Goal: Task Accomplishment & Management: Complete application form

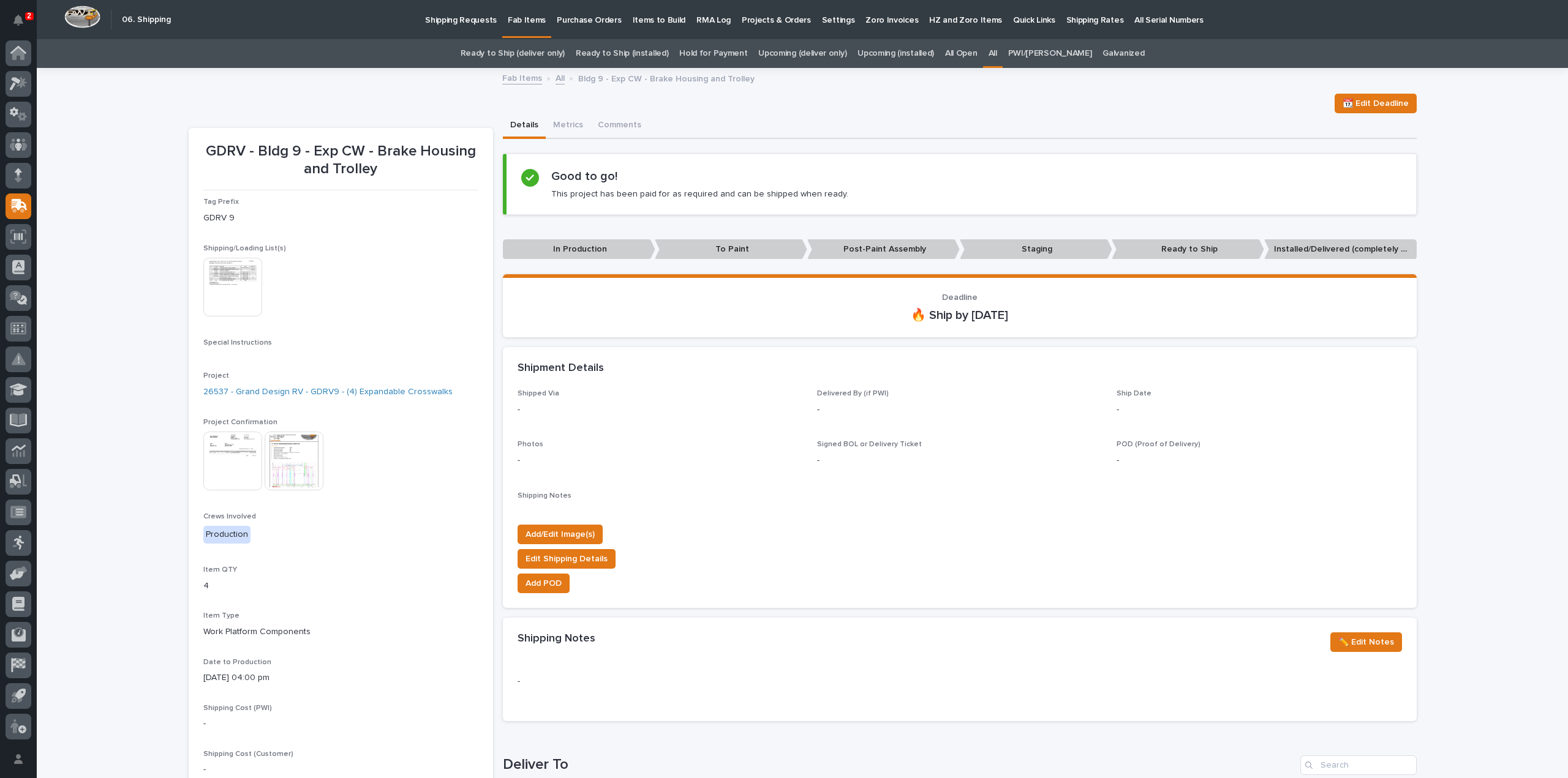
click at [997, 51] on link "All" at bounding box center [992, 53] width 9 height 29
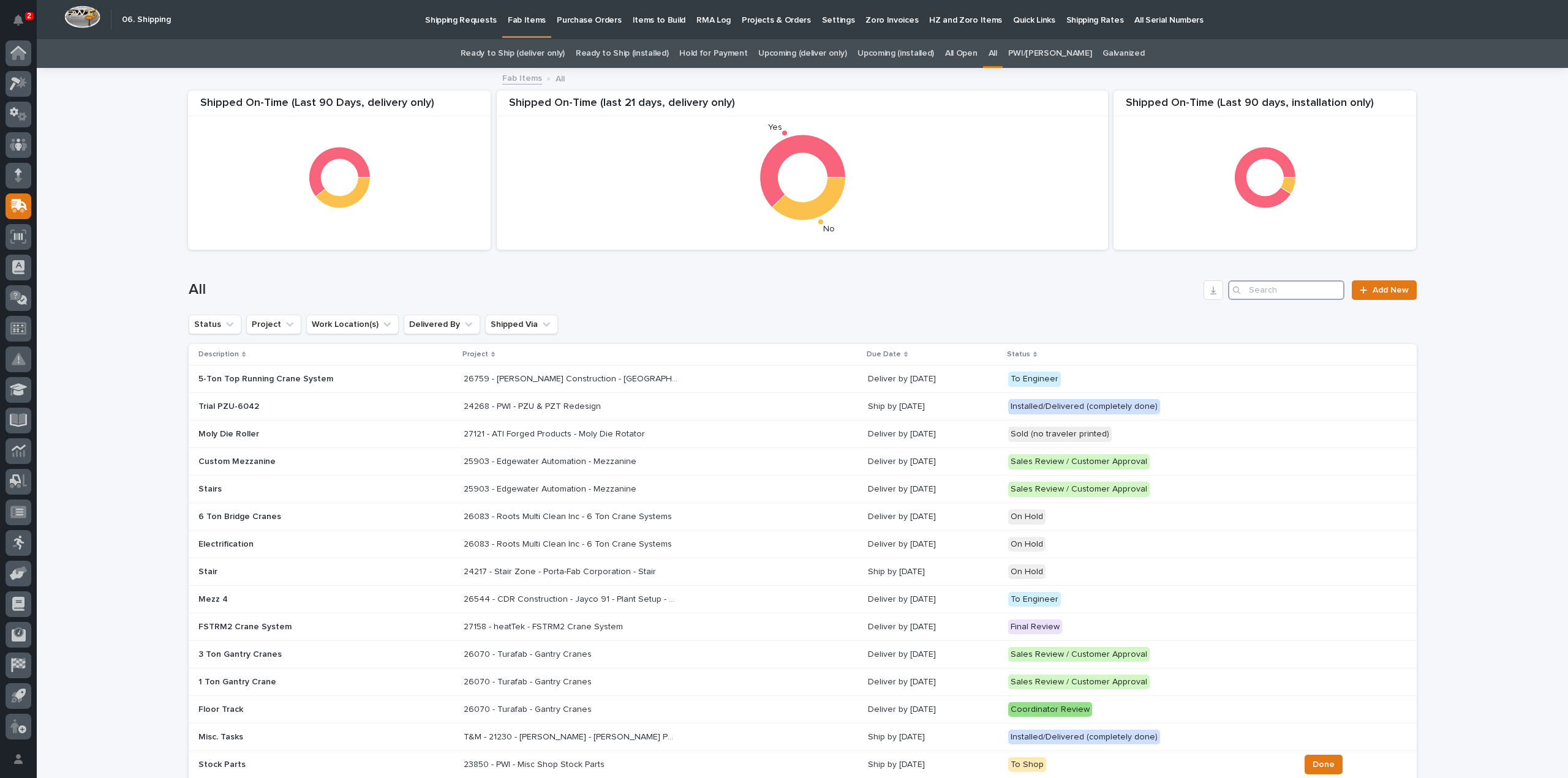
click at [1296, 292] on input "Search" at bounding box center [1286, 289] width 117 height 19
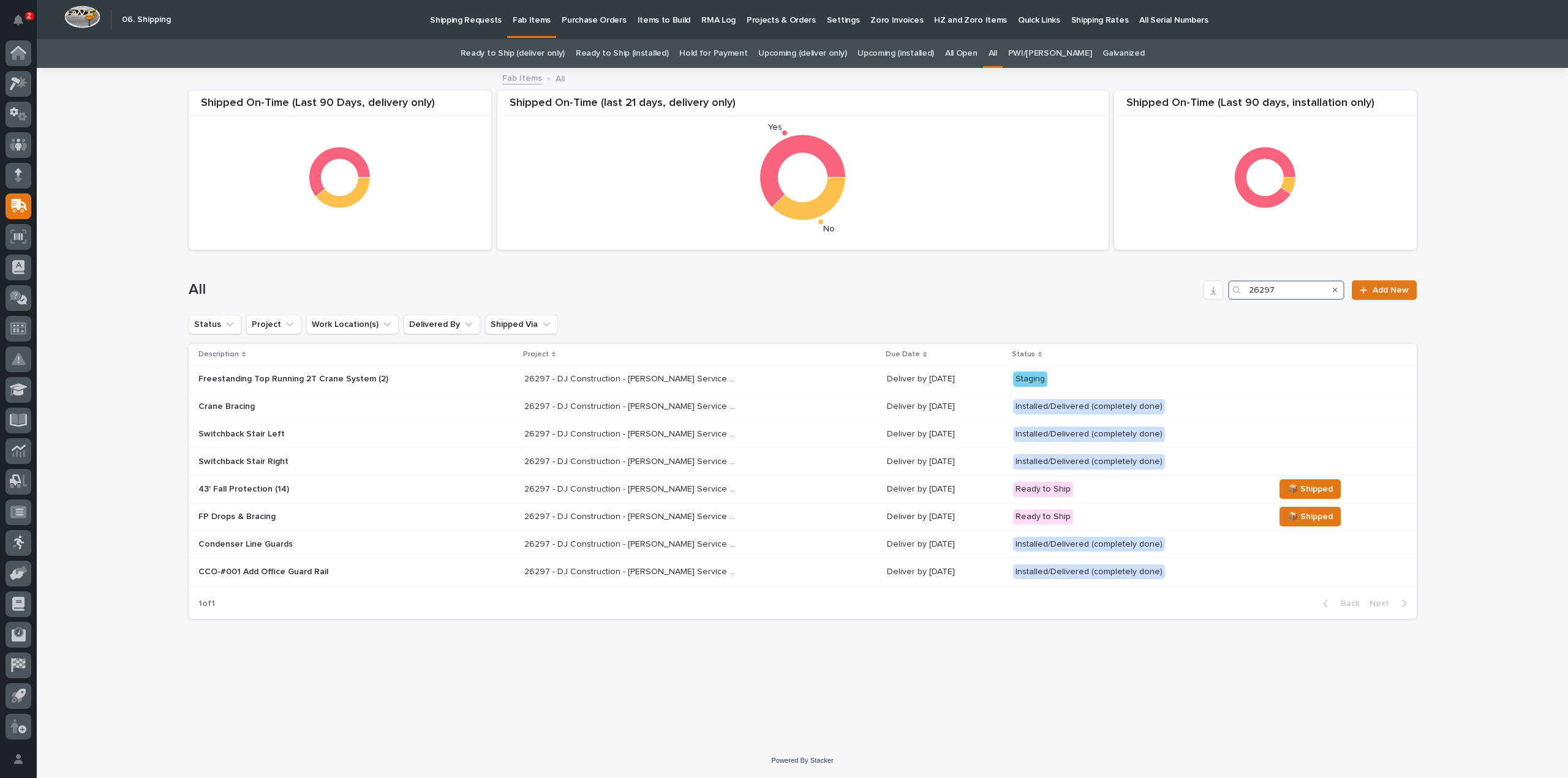
type input "26297"
click at [997, 53] on link "All" at bounding box center [992, 53] width 9 height 29
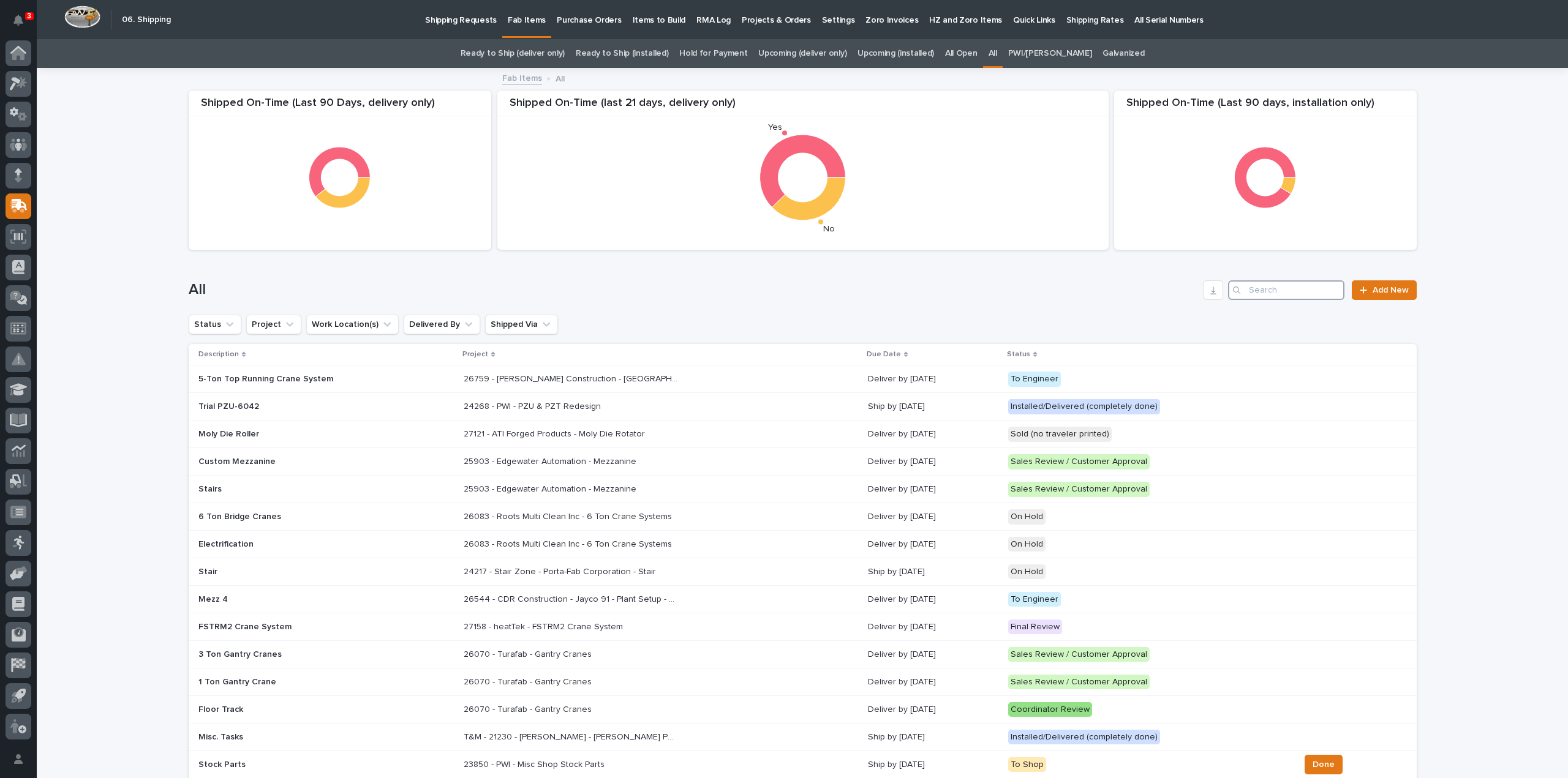
click at [1297, 292] on input "Search" at bounding box center [1286, 289] width 117 height 19
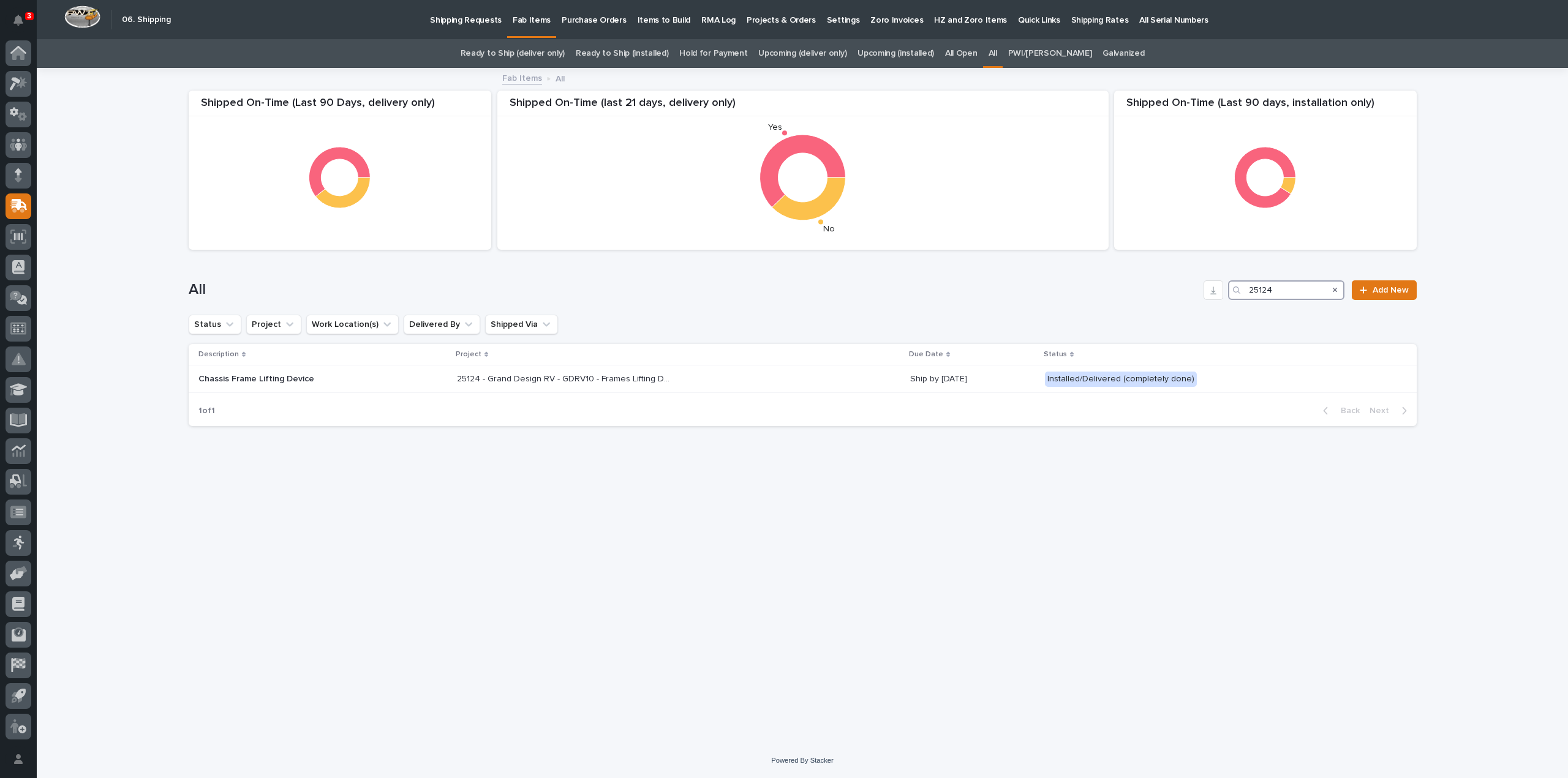
type input "25124"
click at [551, 54] on link "Ready to Ship (deliver only)" at bounding box center [513, 53] width 104 height 29
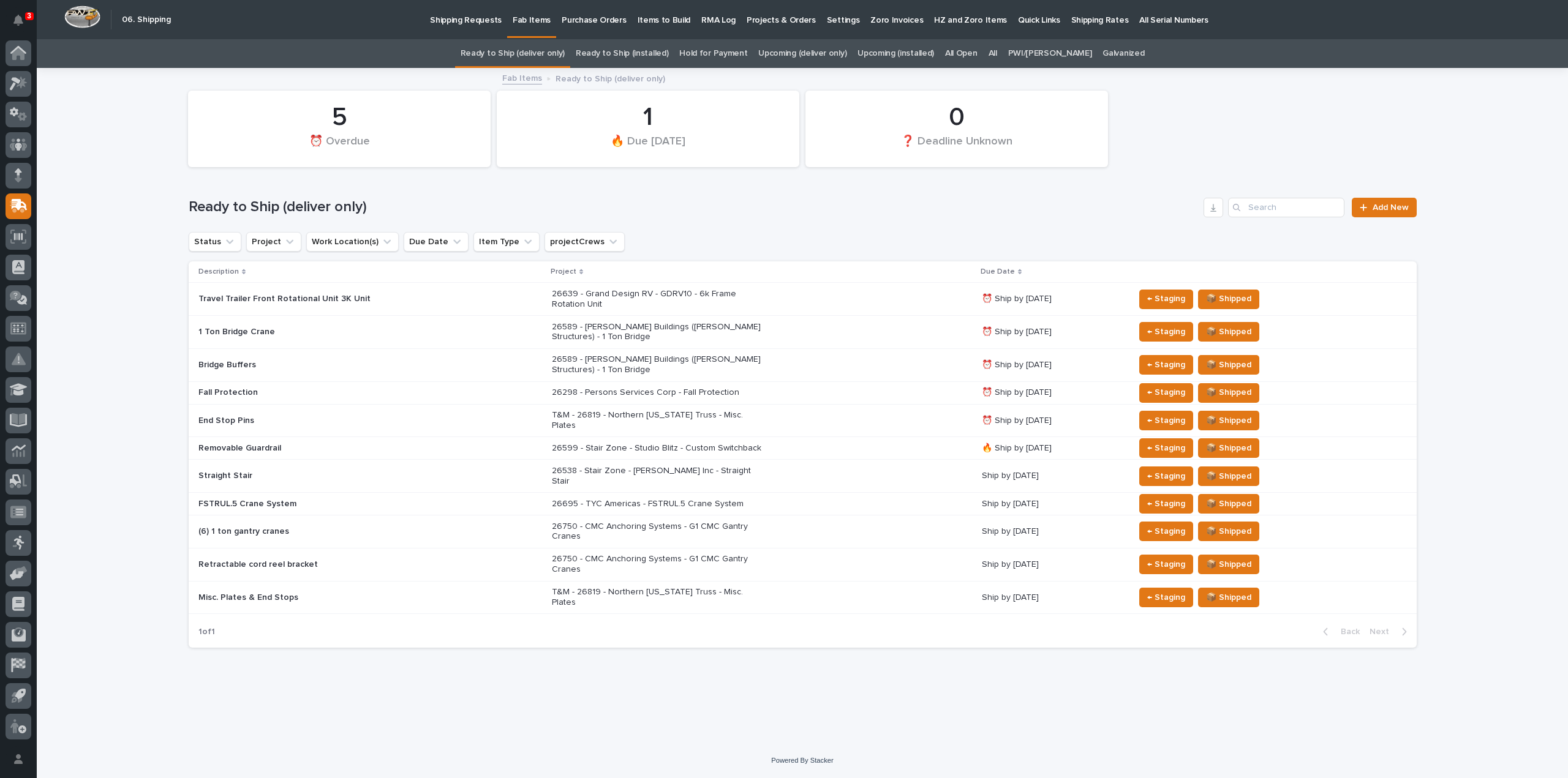
click at [811, 50] on link "Upcoming (deliver only)" at bounding box center [802, 53] width 88 height 29
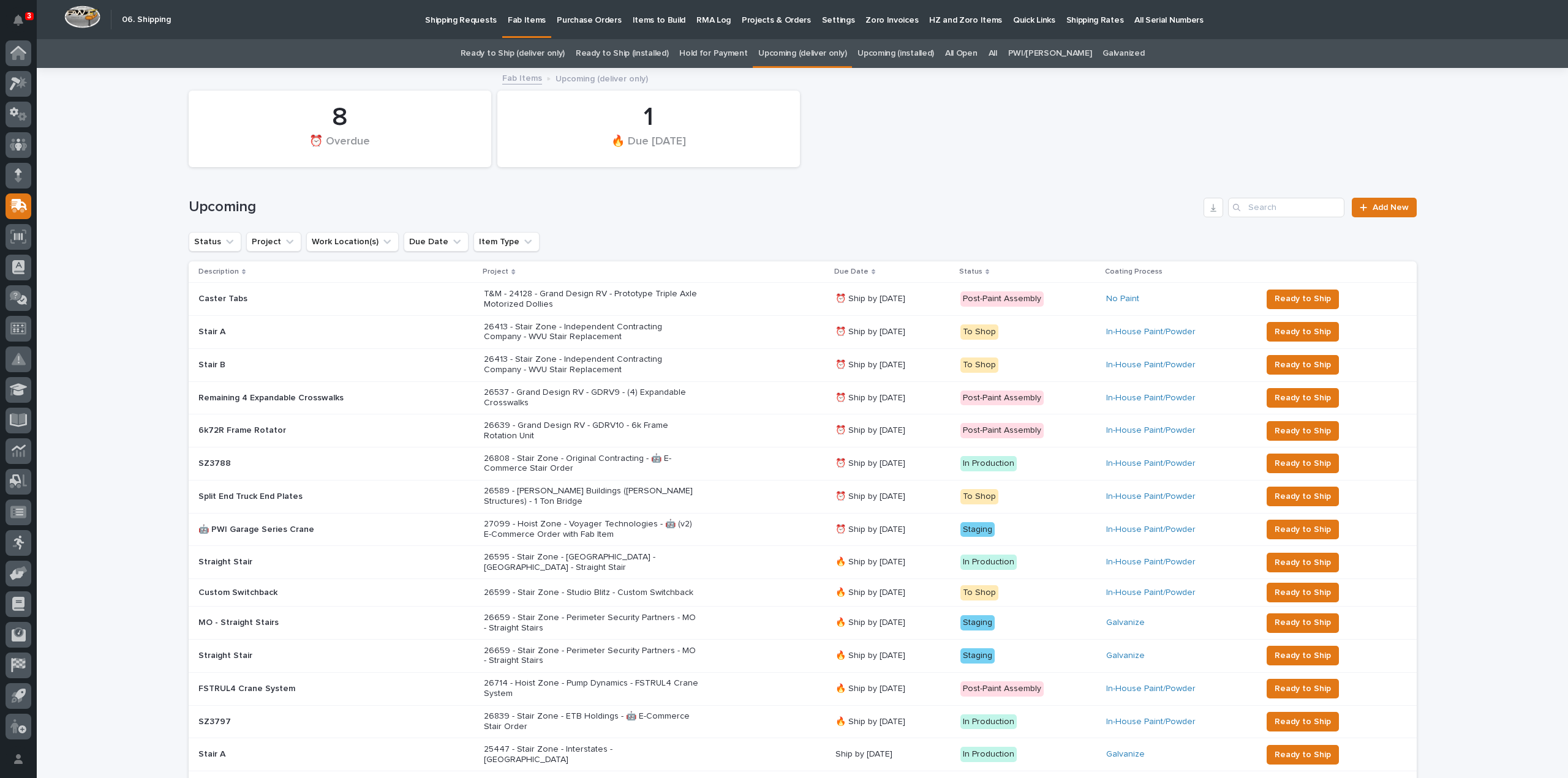
click at [997, 51] on link "All" at bounding box center [992, 53] width 9 height 29
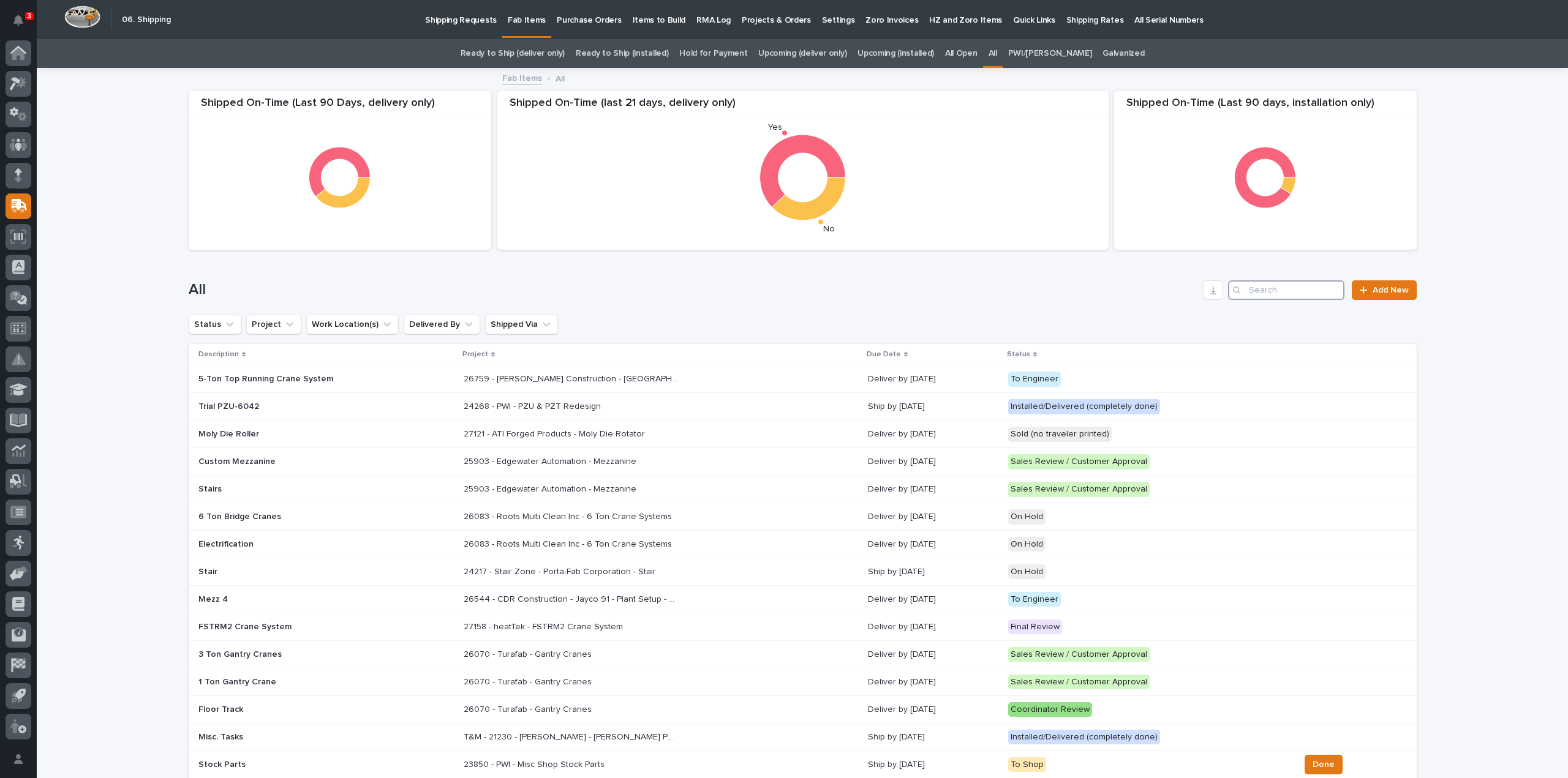
click at [1293, 293] on input "Search" at bounding box center [1286, 289] width 117 height 19
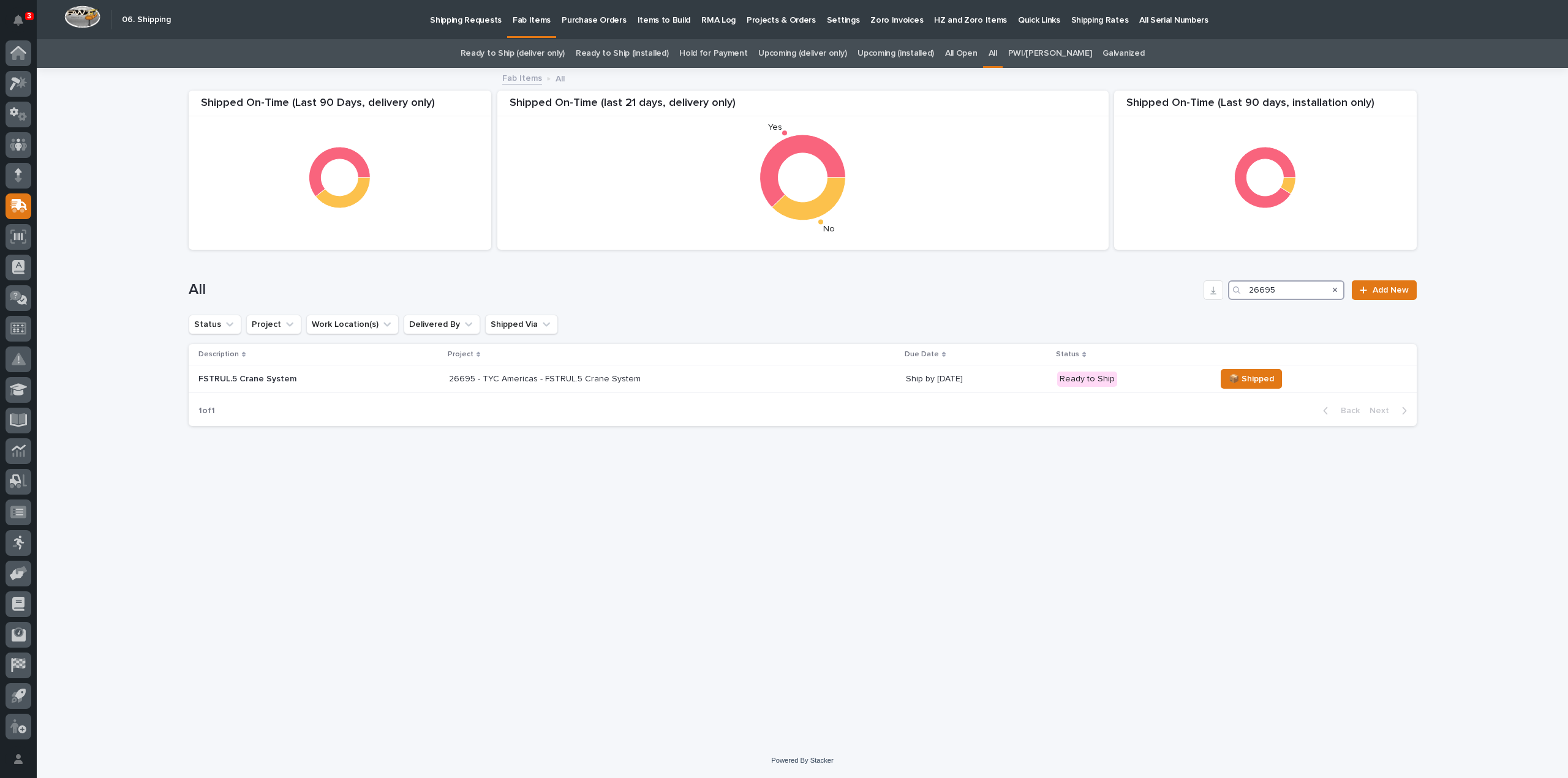
type input "26695"
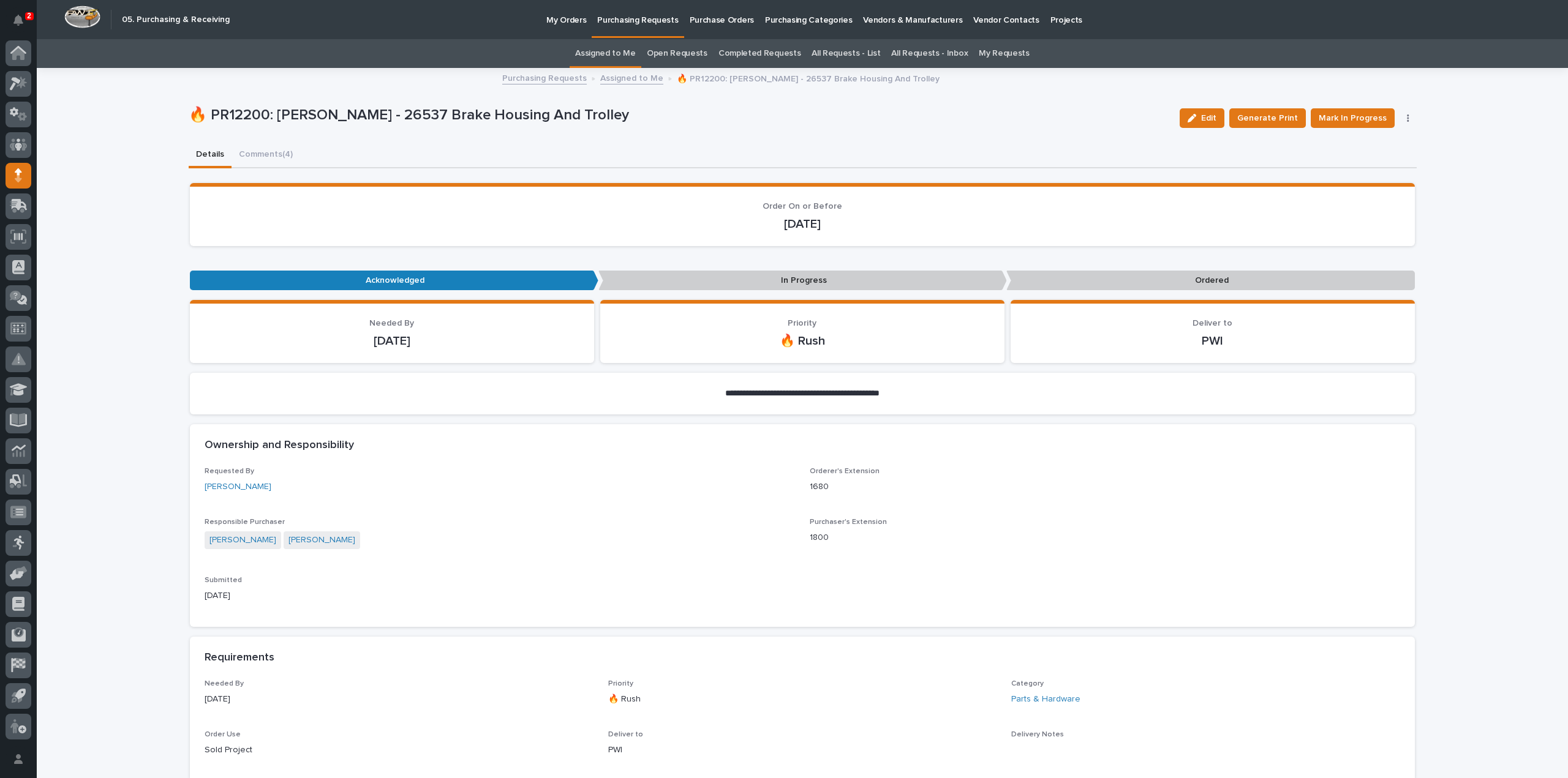
click at [626, 52] on link "Assigned to Me" at bounding box center [605, 53] width 61 height 29
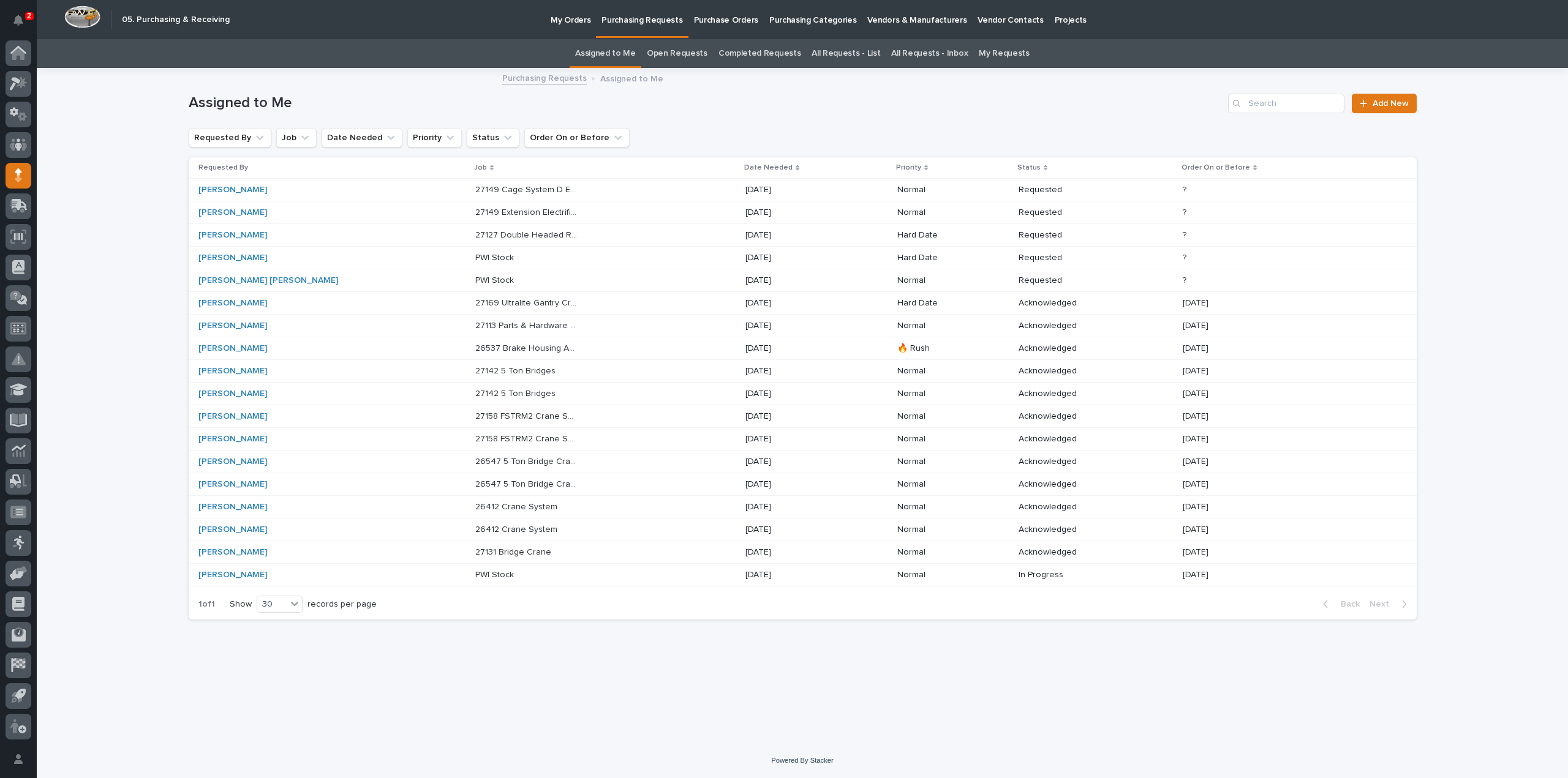
click at [475, 234] on p "27127 Double Headed Rotator" at bounding box center [528, 234] width 105 height 13
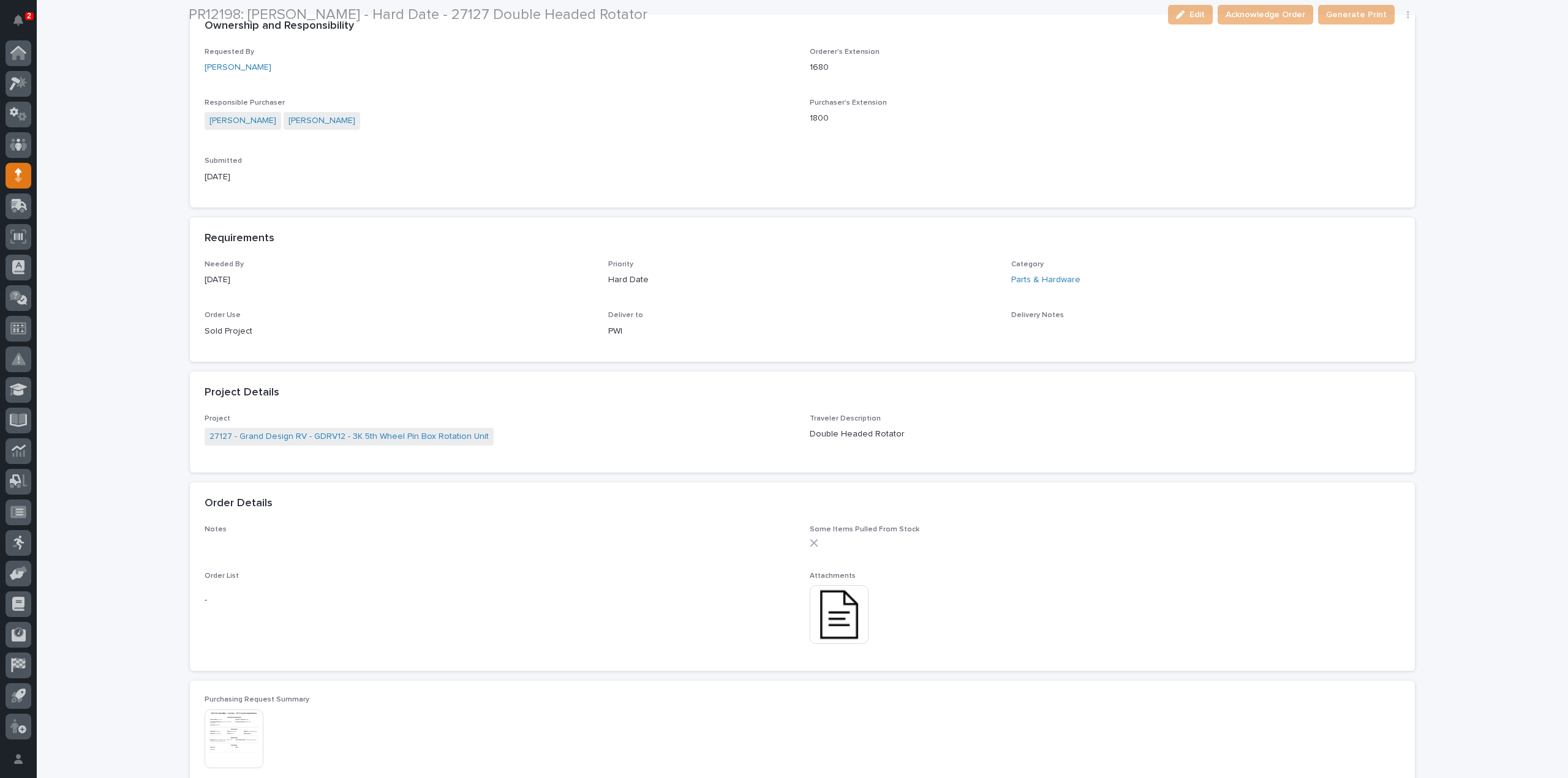
scroll to position [367, 0]
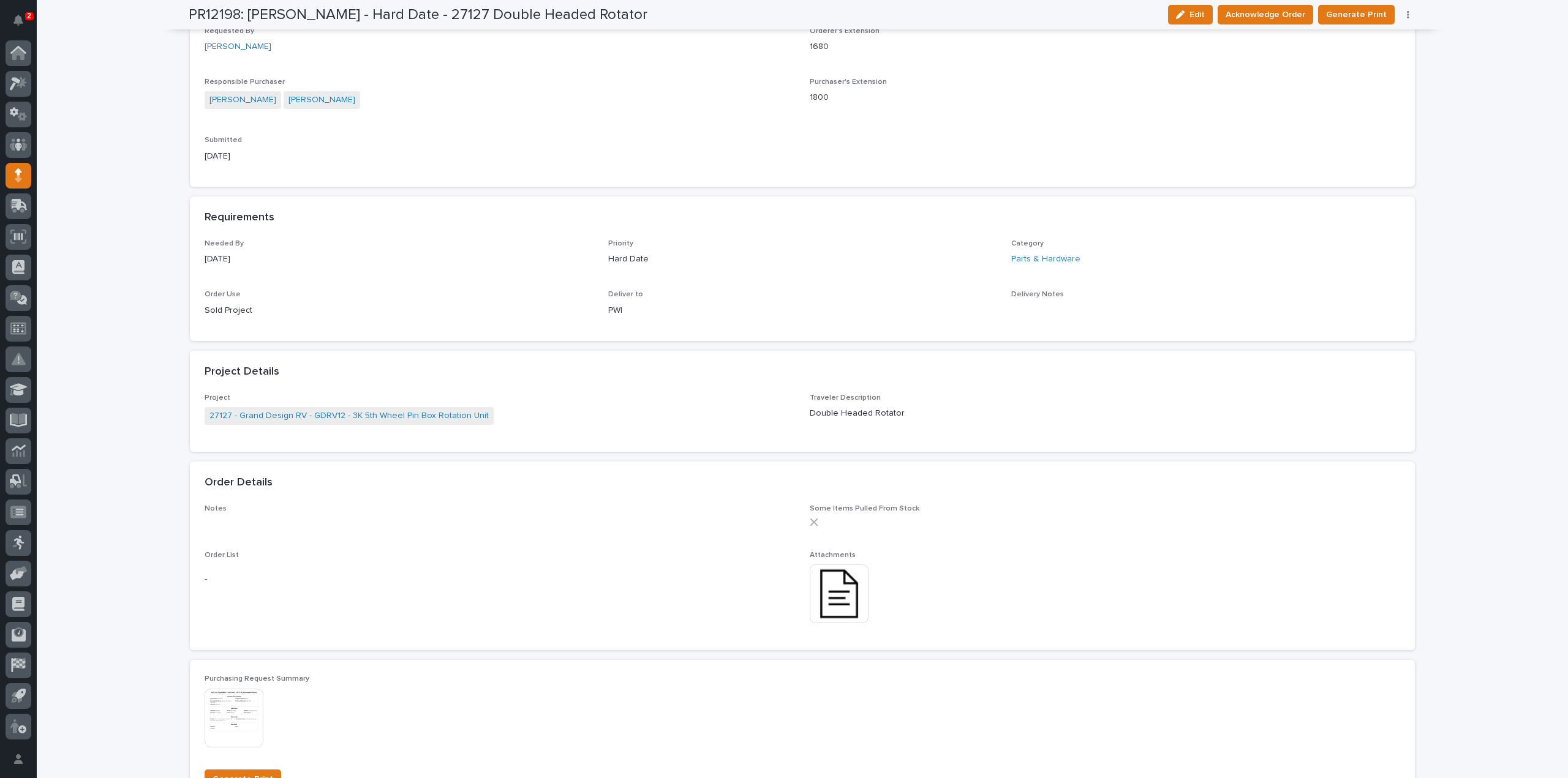
click at [840, 607] on img at bounding box center [839, 594] width 59 height 59
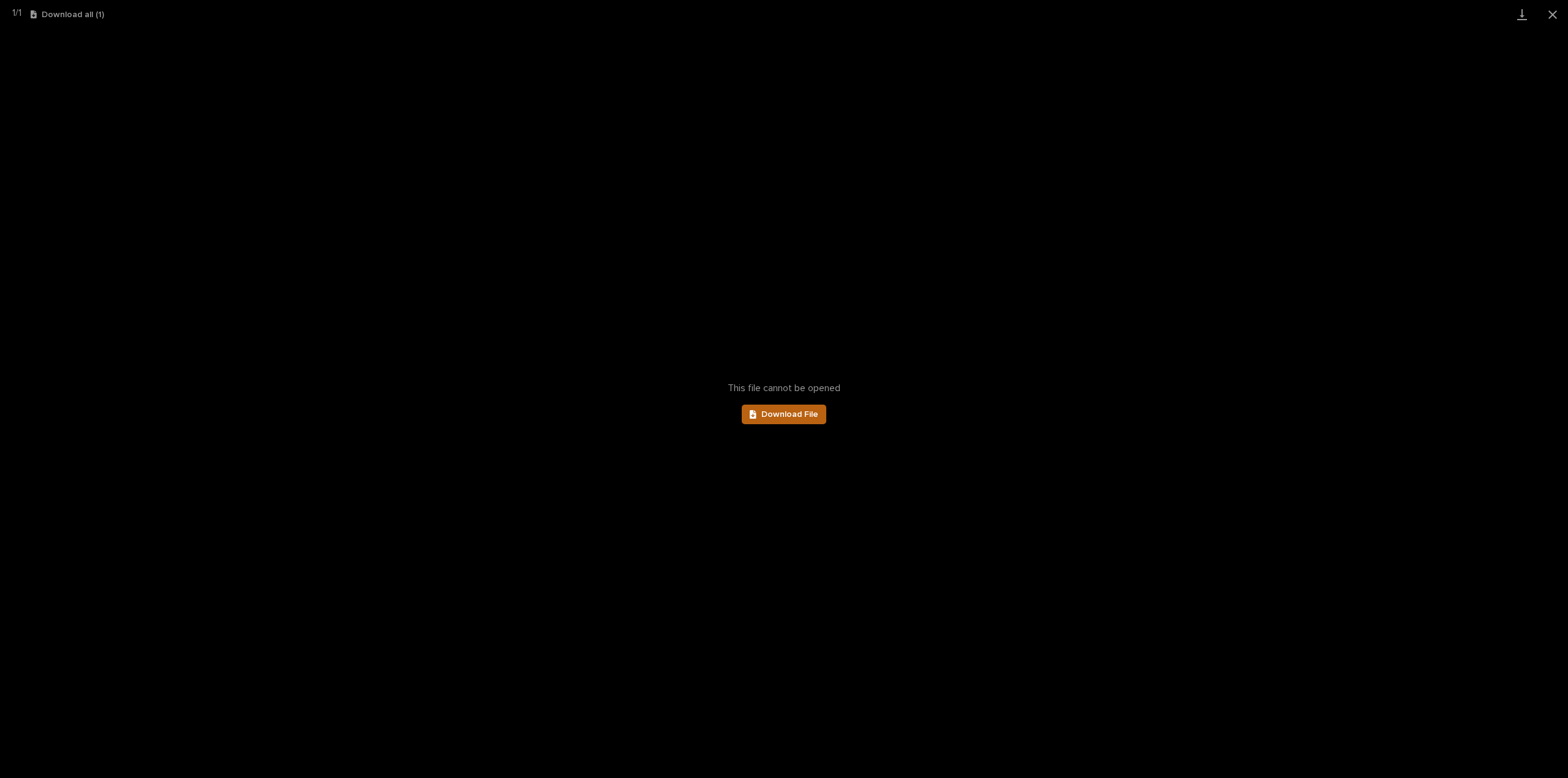
click at [796, 415] on span "Download File" at bounding box center [789, 414] width 57 height 9
click at [1553, 14] on button "Close gallery" at bounding box center [1552, 14] width 30 height 29
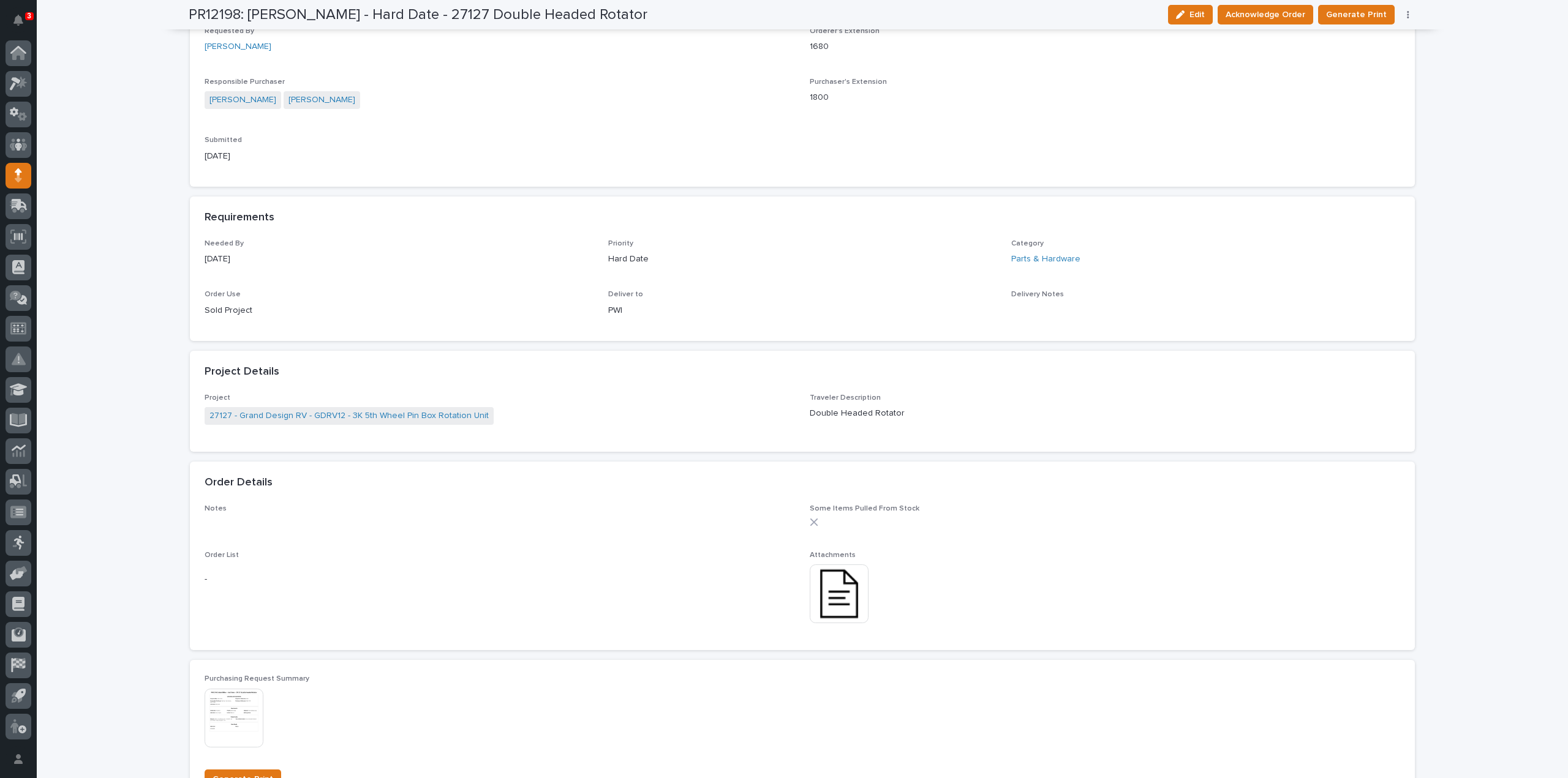
scroll to position [0, 0]
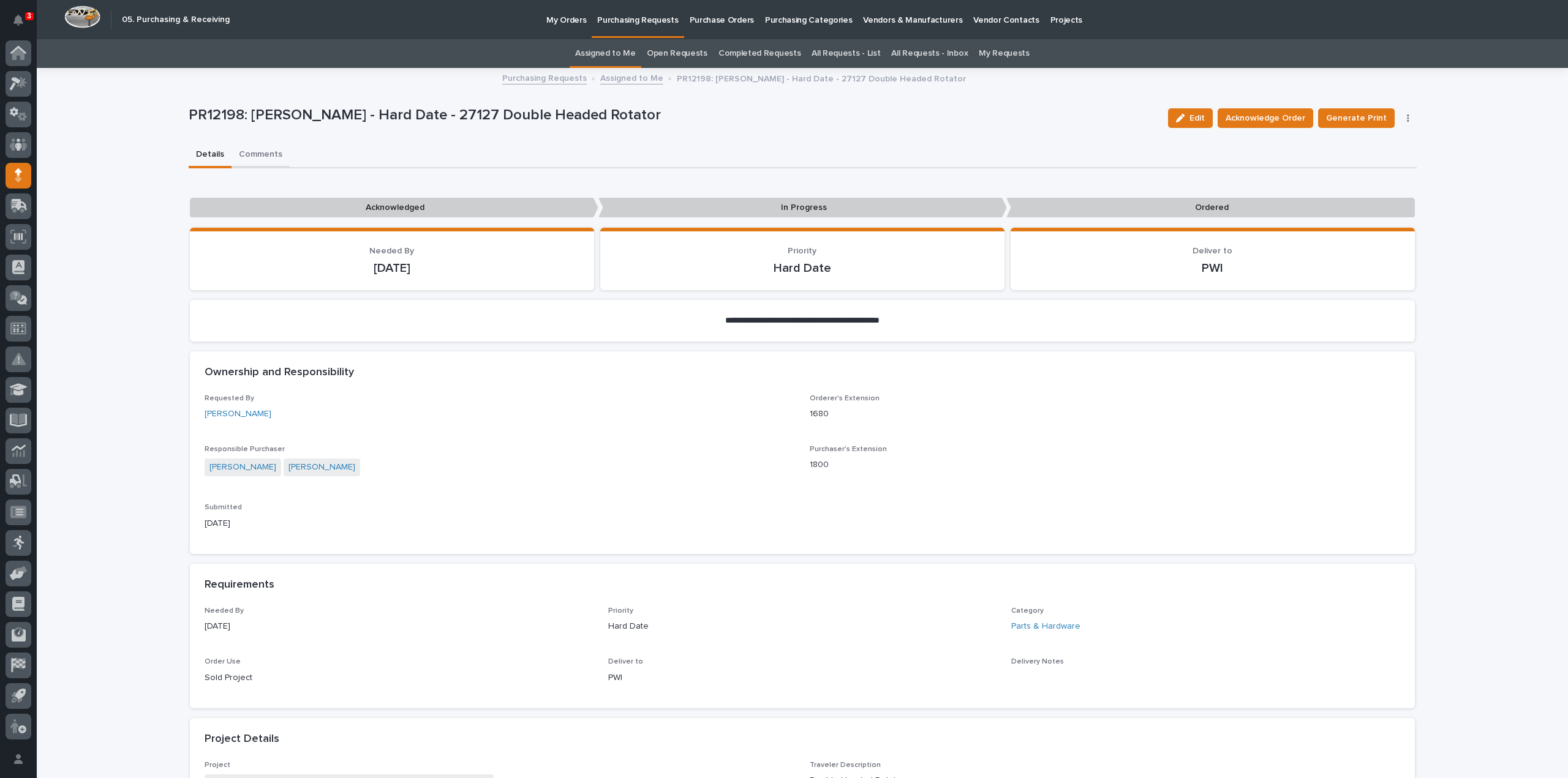
click at [263, 157] on button "Comments" at bounding box center [260, 155] width 58 height 26
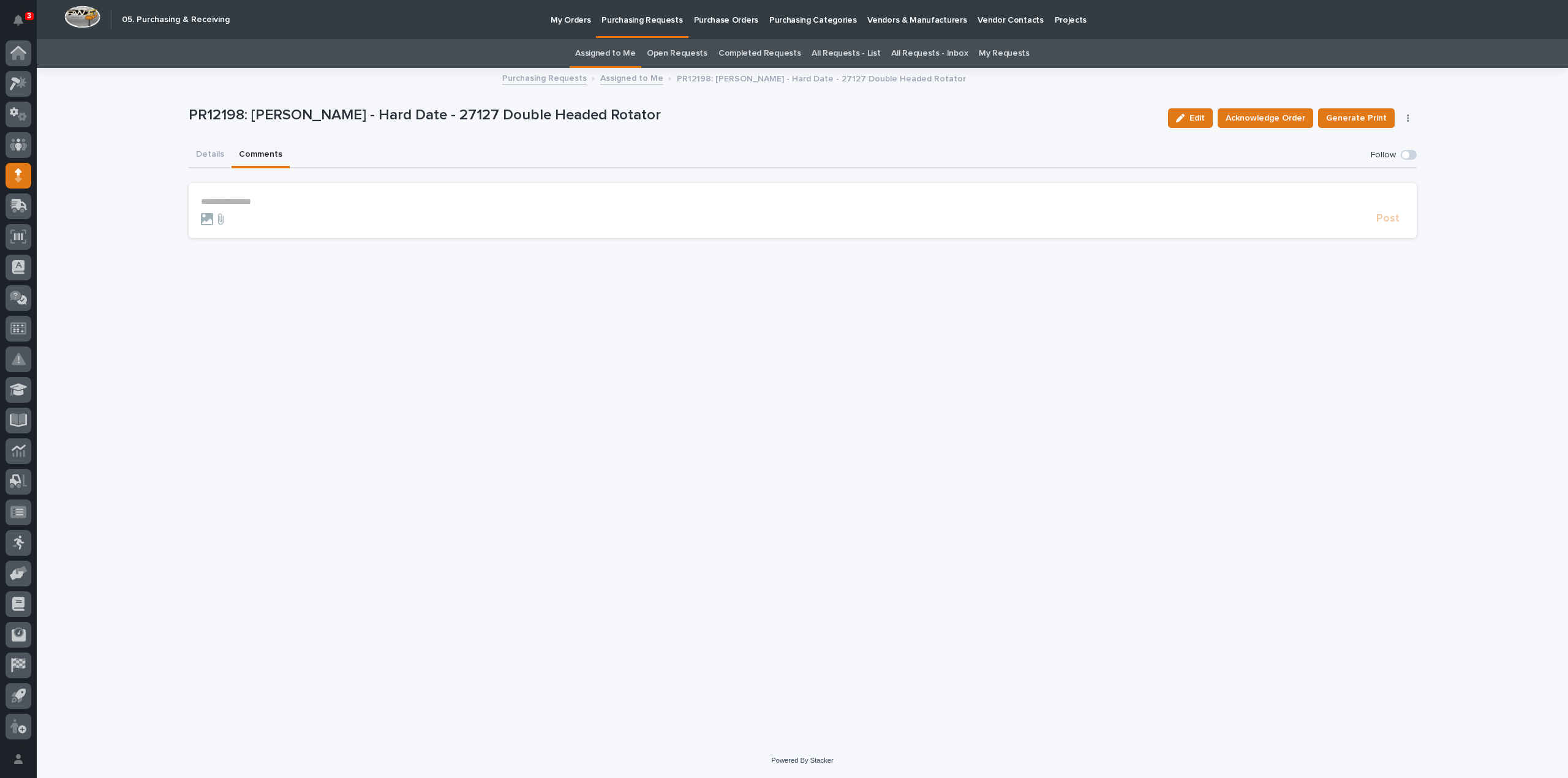
click at [344, 204] on p "**********" at bounding box center [802, 202] width 1204 height 10
click at [243, 223] on span "[PERSON_NAME]" at bounding box center [239, 219] width 68 height 9
click at [261, 206] on p "**********" at bounding box center [802, 203] width 1204 height 12
click at [1387, 223] on span "Post" at bounding box center [1387, 224] width 23 height 14
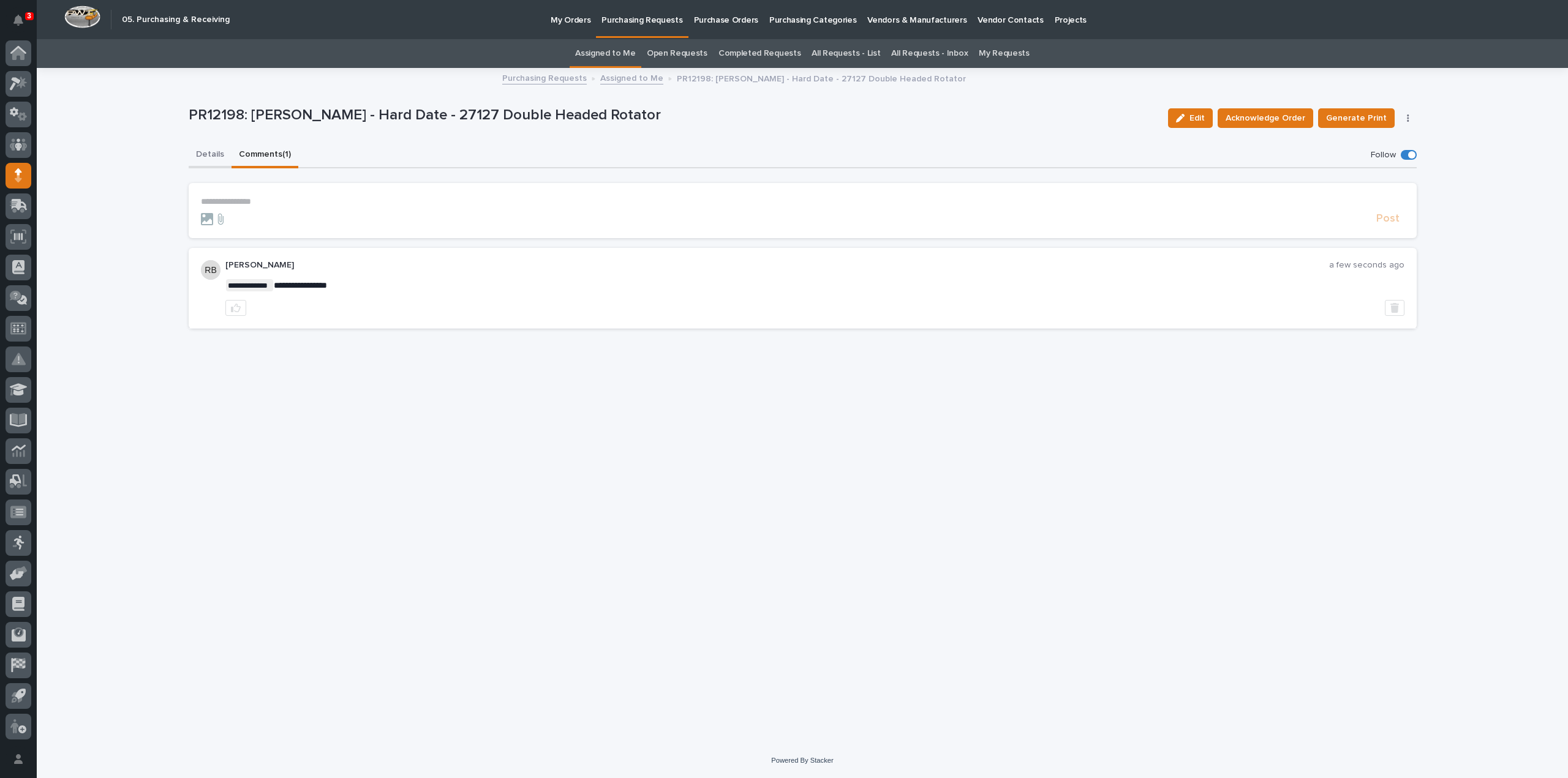
click at [211, 151] on button "Details" at bounding box center [209, 155] width 43 height 26
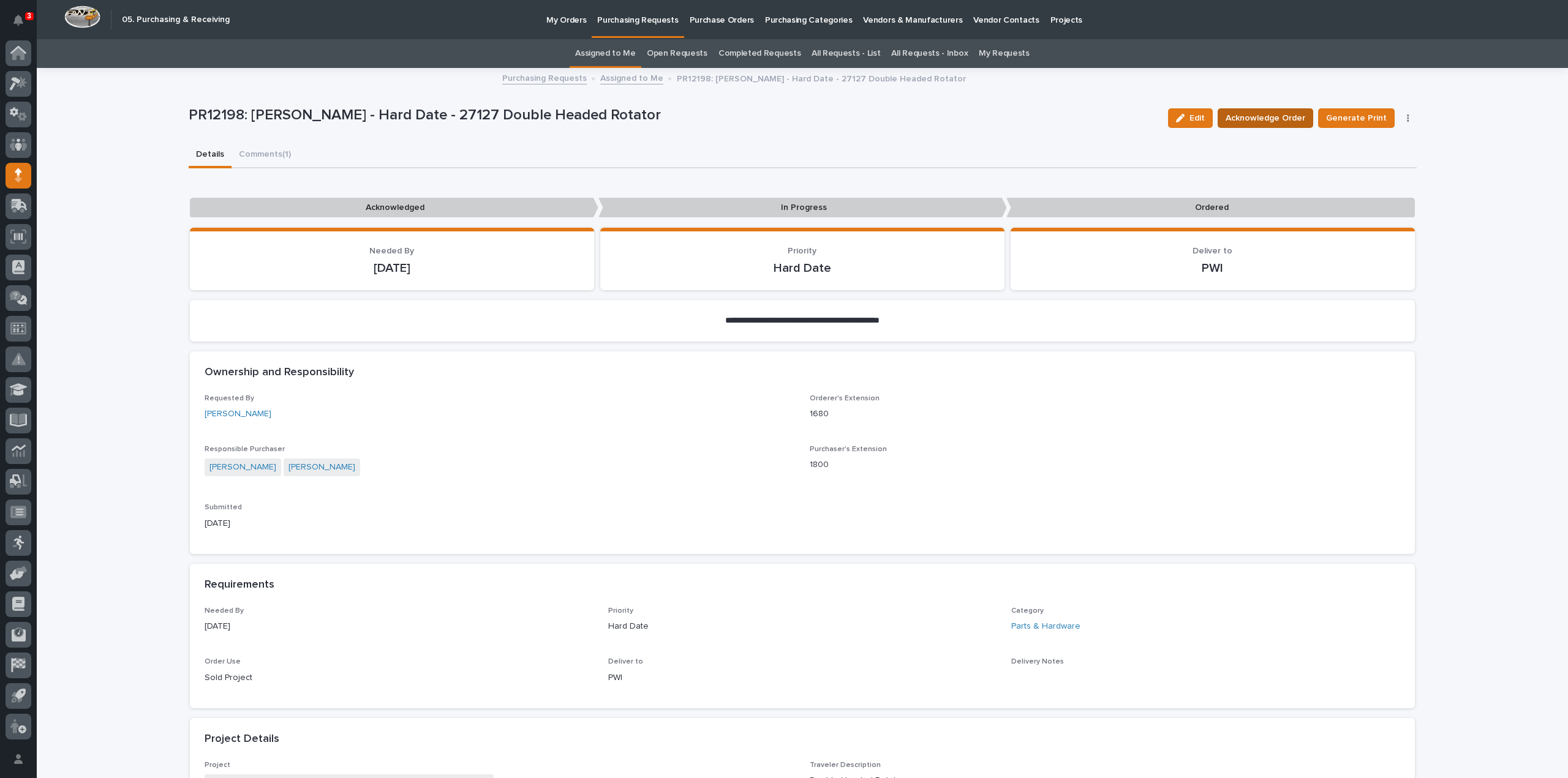
click at [1232, 122] on span "Acknowledge Order" at bounding box center [1265, 117] width 79 height 15
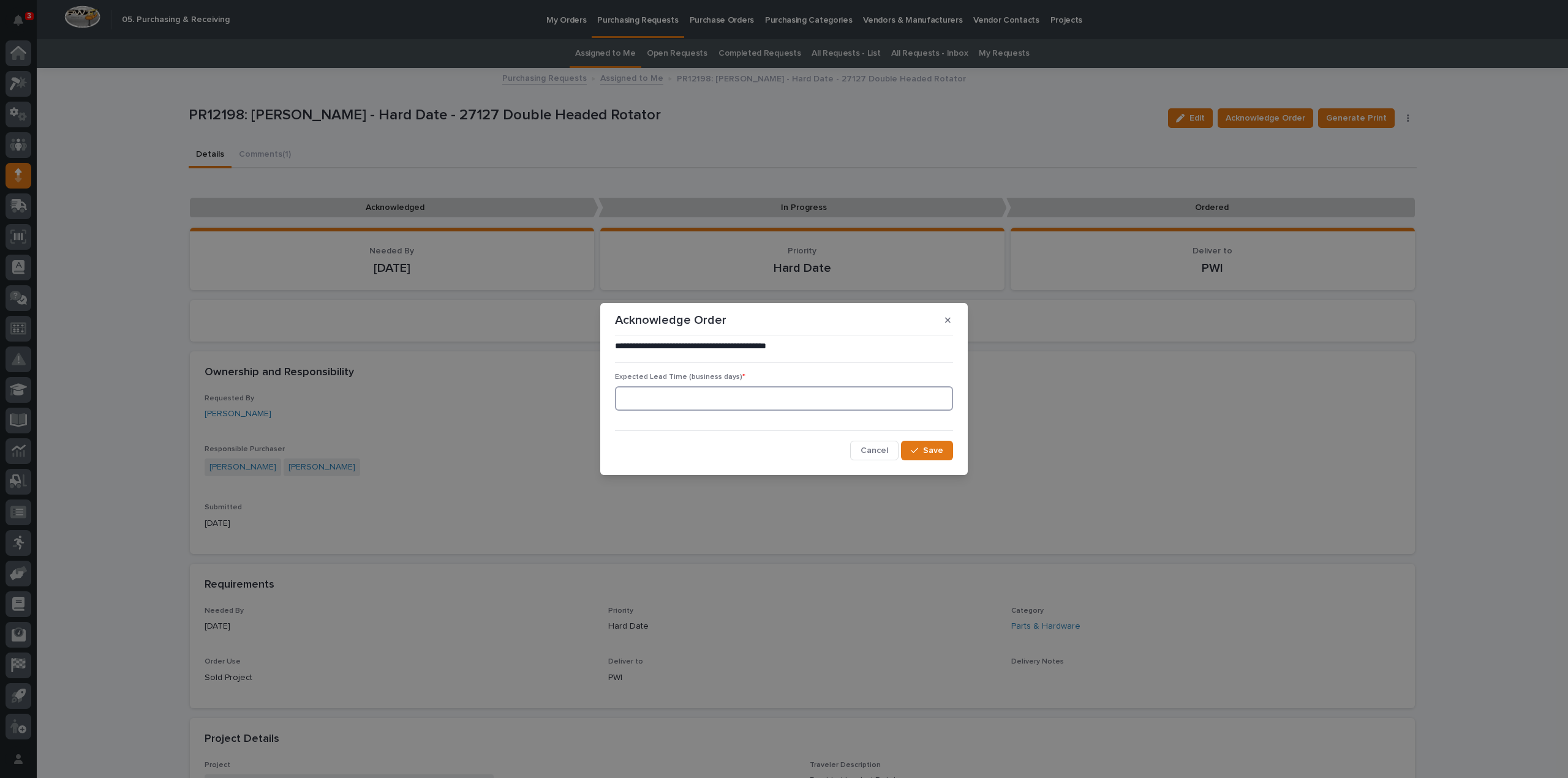
click at [735, 404] on input at bounding box center [784, 398] width 338 height 24
type input "0"
click at [938, 453] on span "Save" at bounding box center [933, 450] width 20 height 11
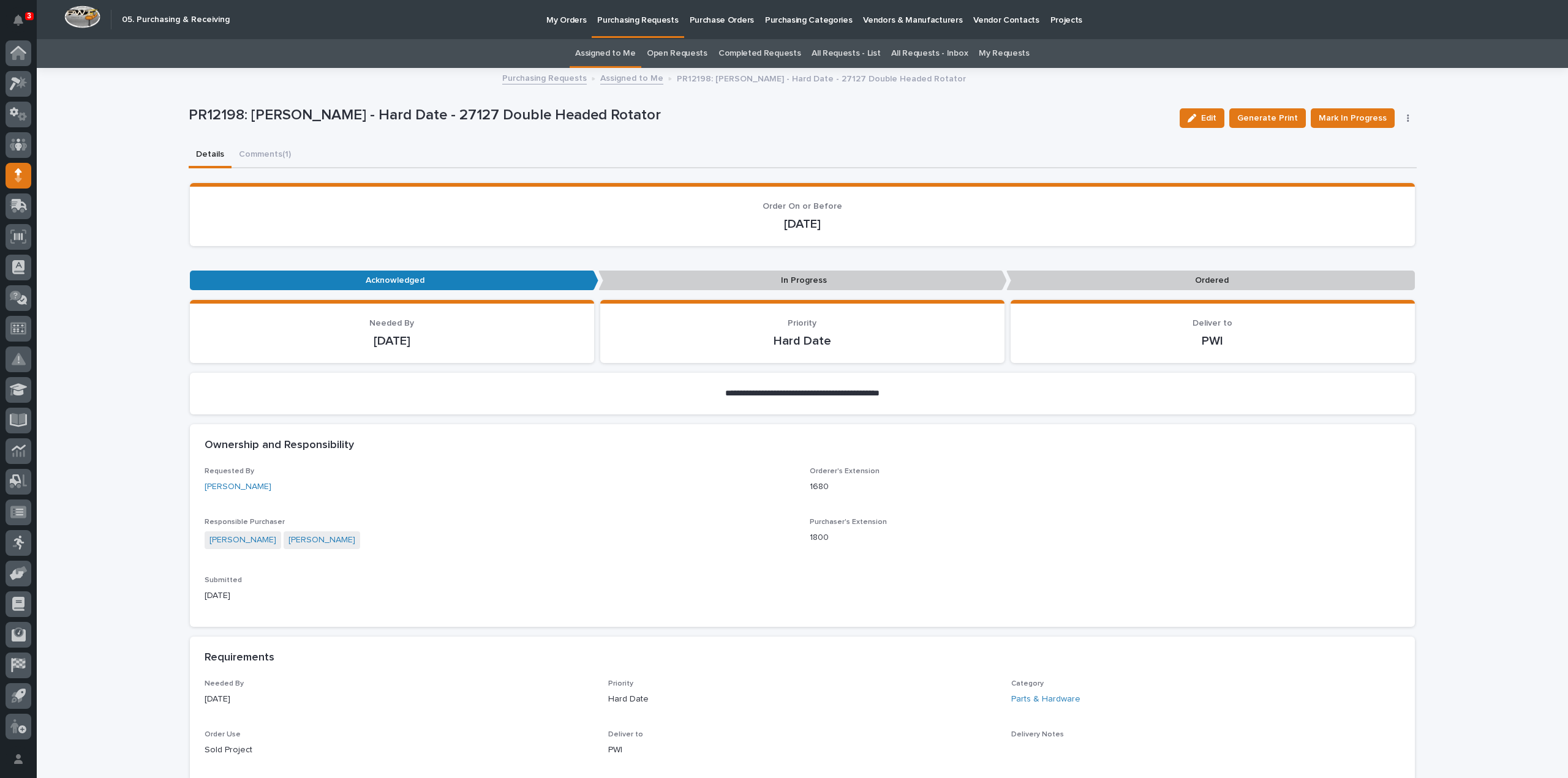
click at [602, 53] on link "Assigned to Me" at bounding box center [605, 53] width 61 height 29
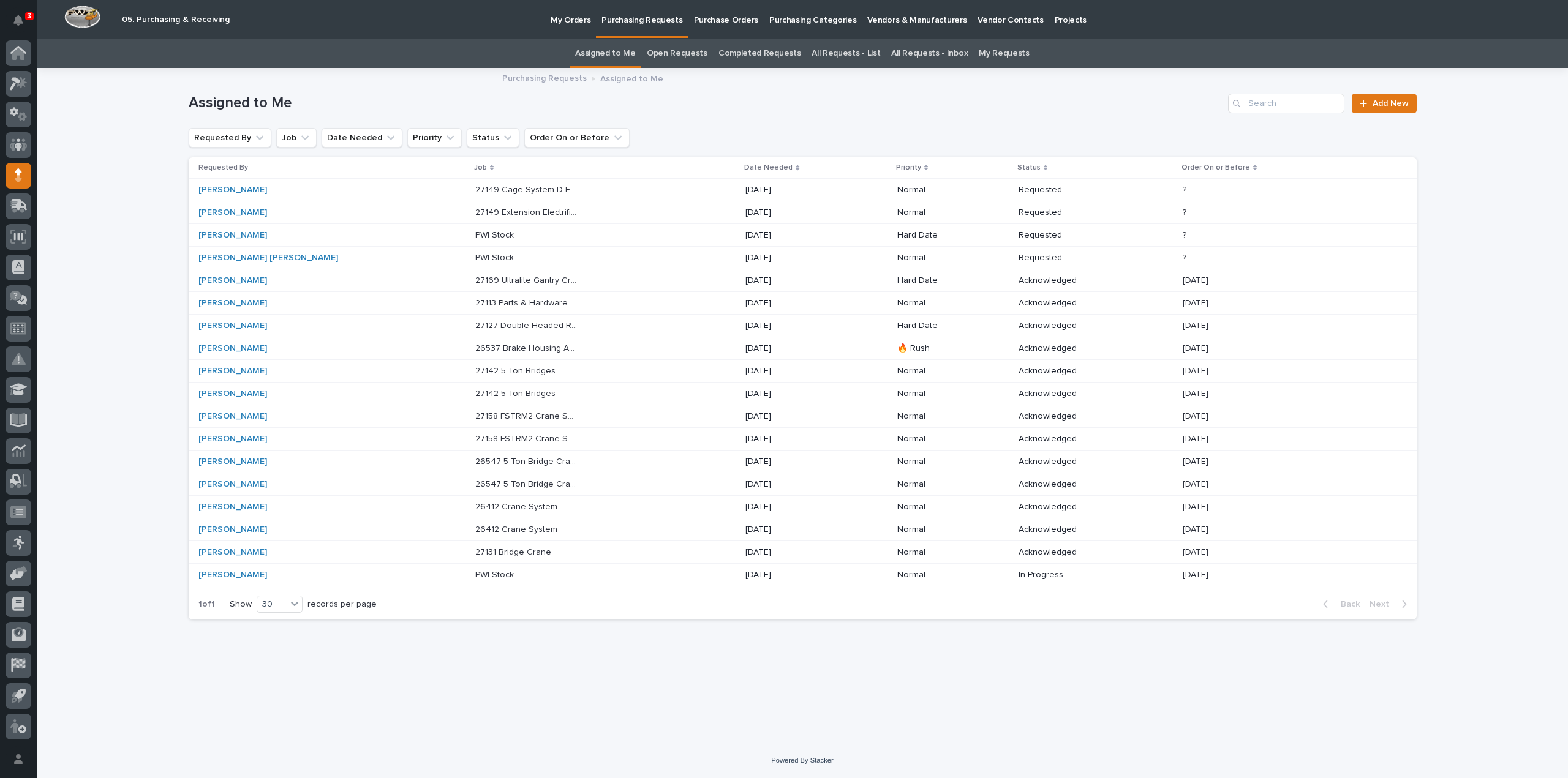
click at [475, 214] on p "27149 Extension Electrification - Parts & HW" at bounding box center [528, 212] width 105 height 13
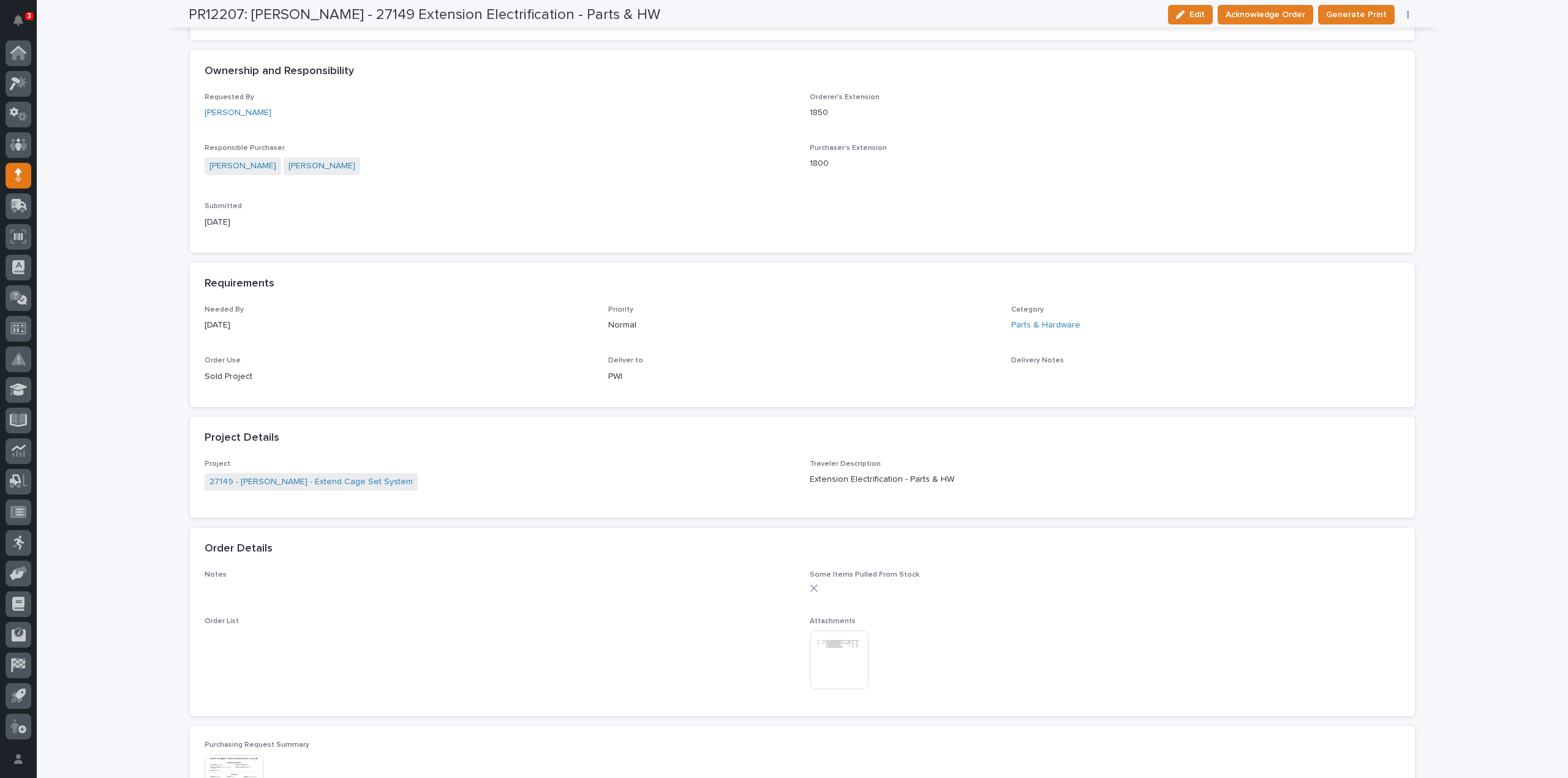
scroll to position [367, 0]
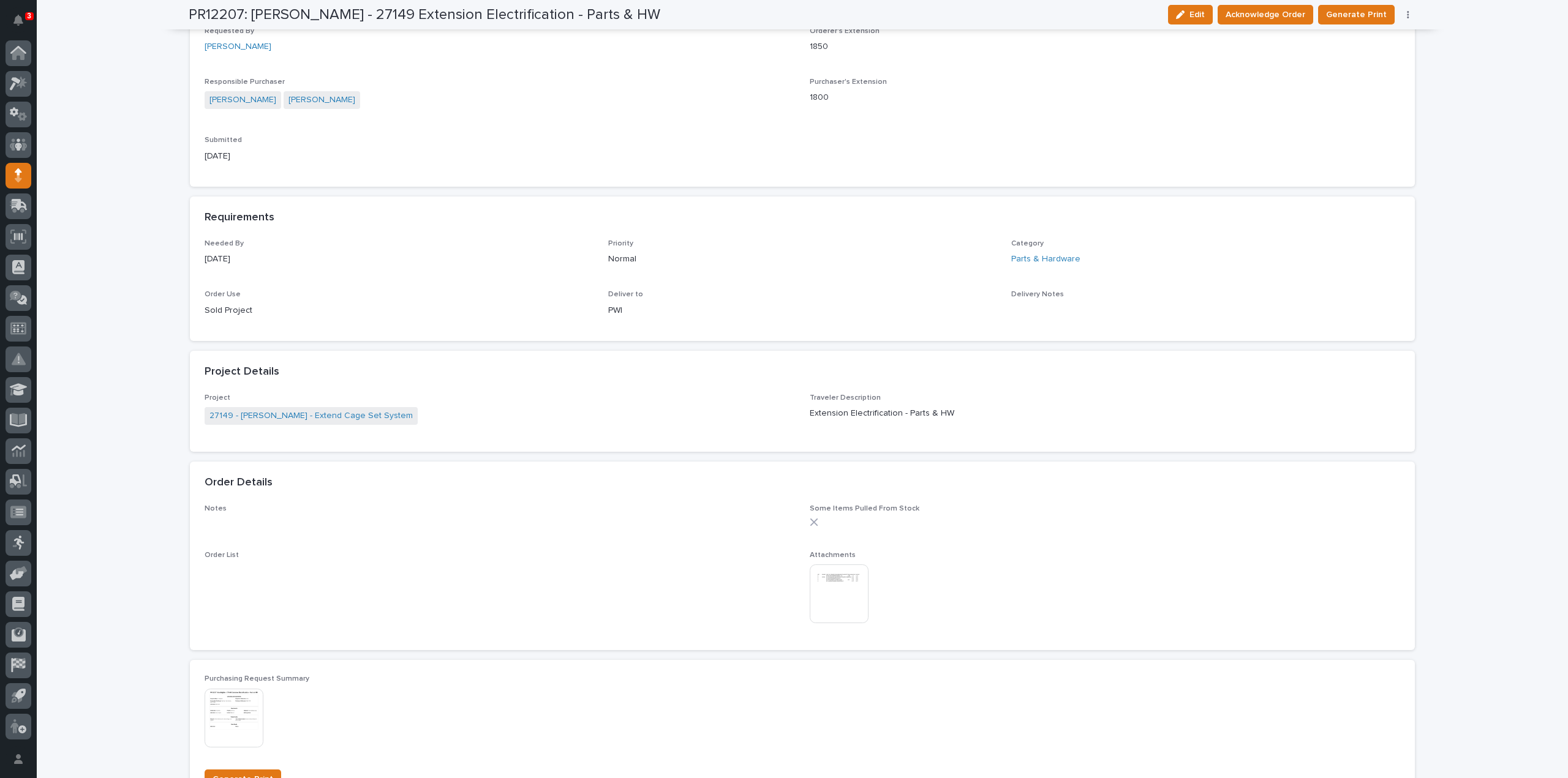
click at [838, 600] on img at bounding box center [839, 594] width 59 height 59
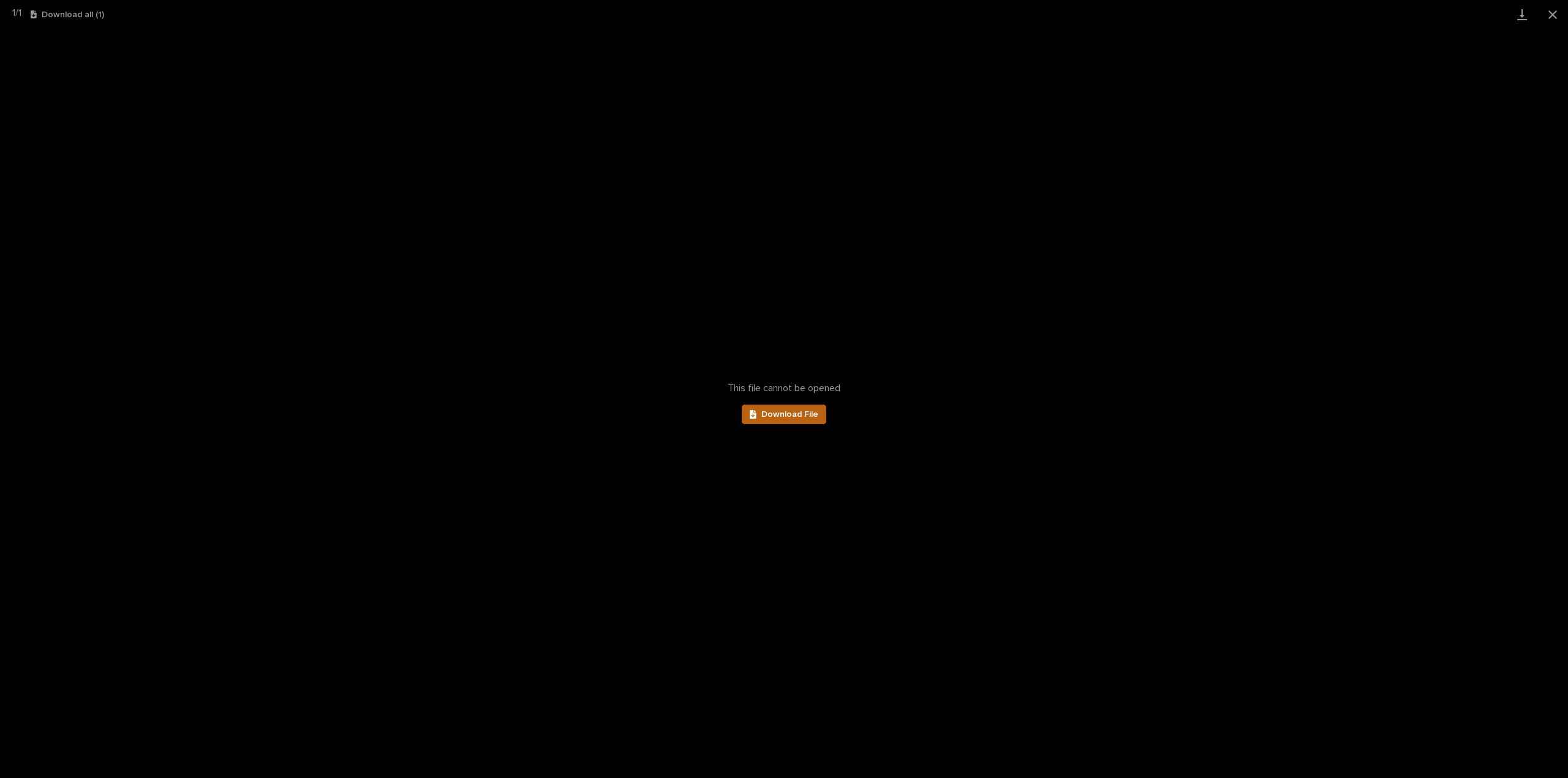
click at [812, 415] on span "Download File" at bounding box center [789, 414] width 57 height 9
click at [1549, 12] on button "Close gallery" at bounding box center [1552, 14] width 30 height 29
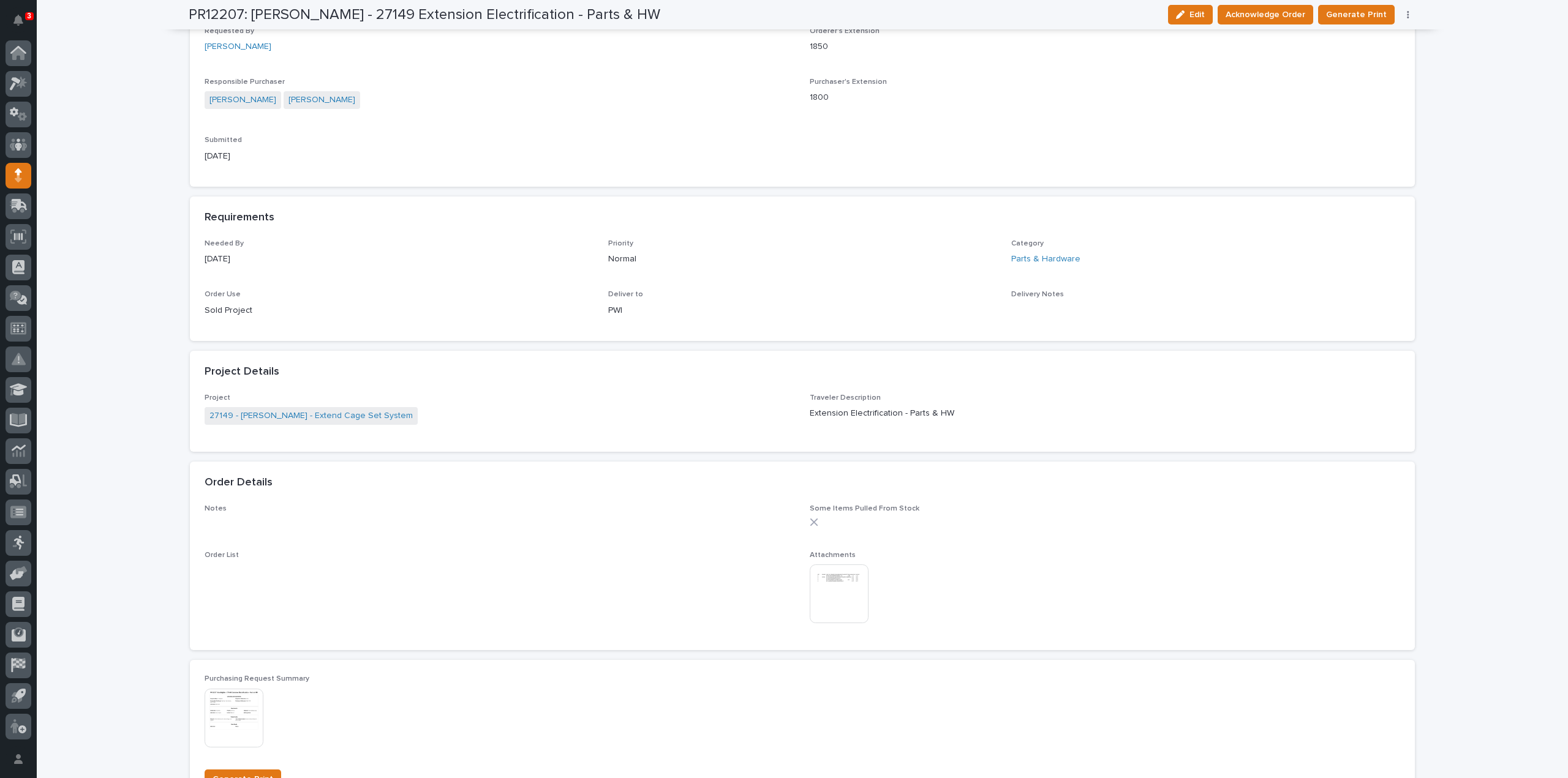
scroll to position [0, 0]
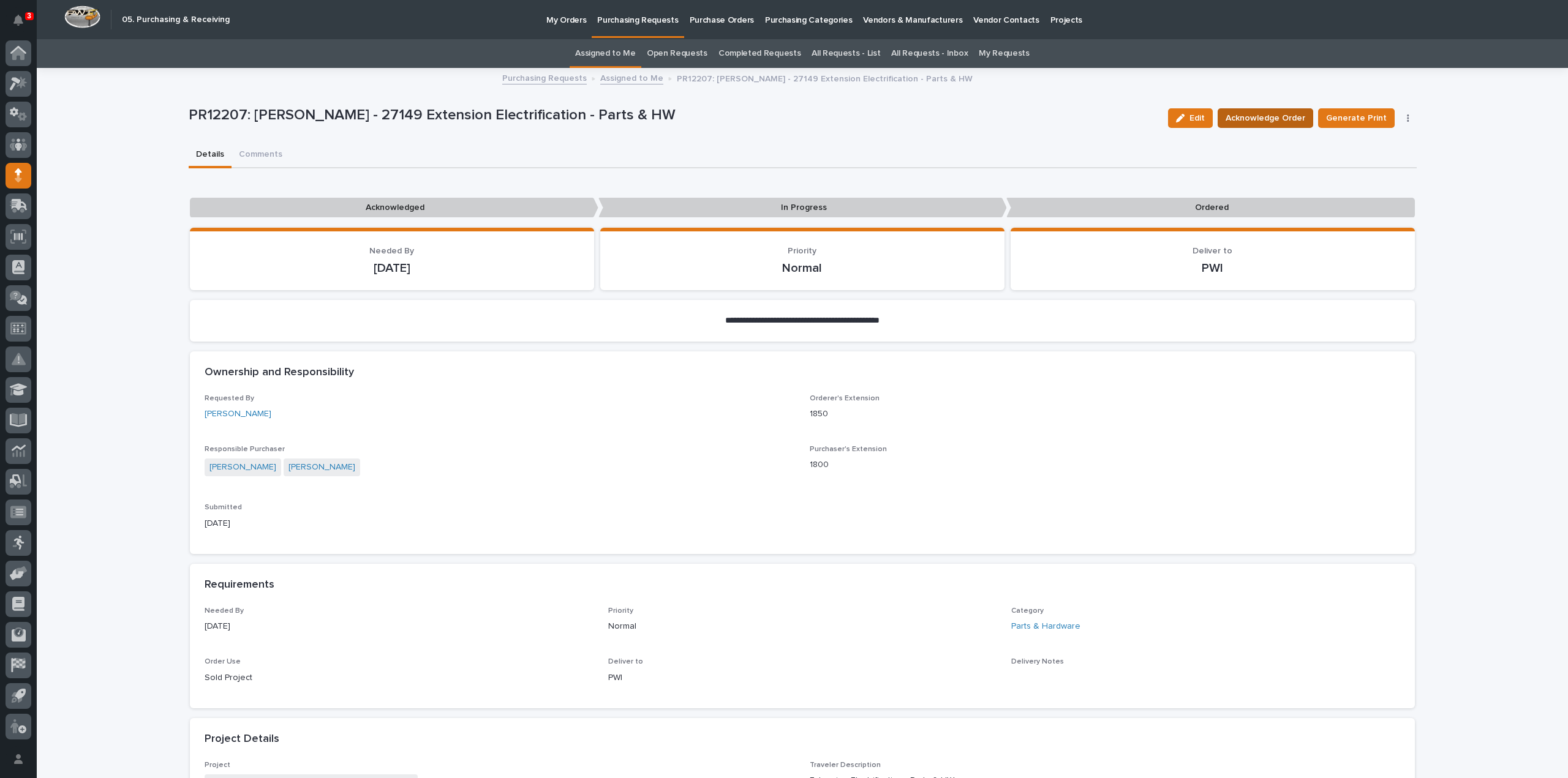
click at [1247, 123] on span "Acknowledge Order" at bounding box center [1265, 117] width 79 height 15
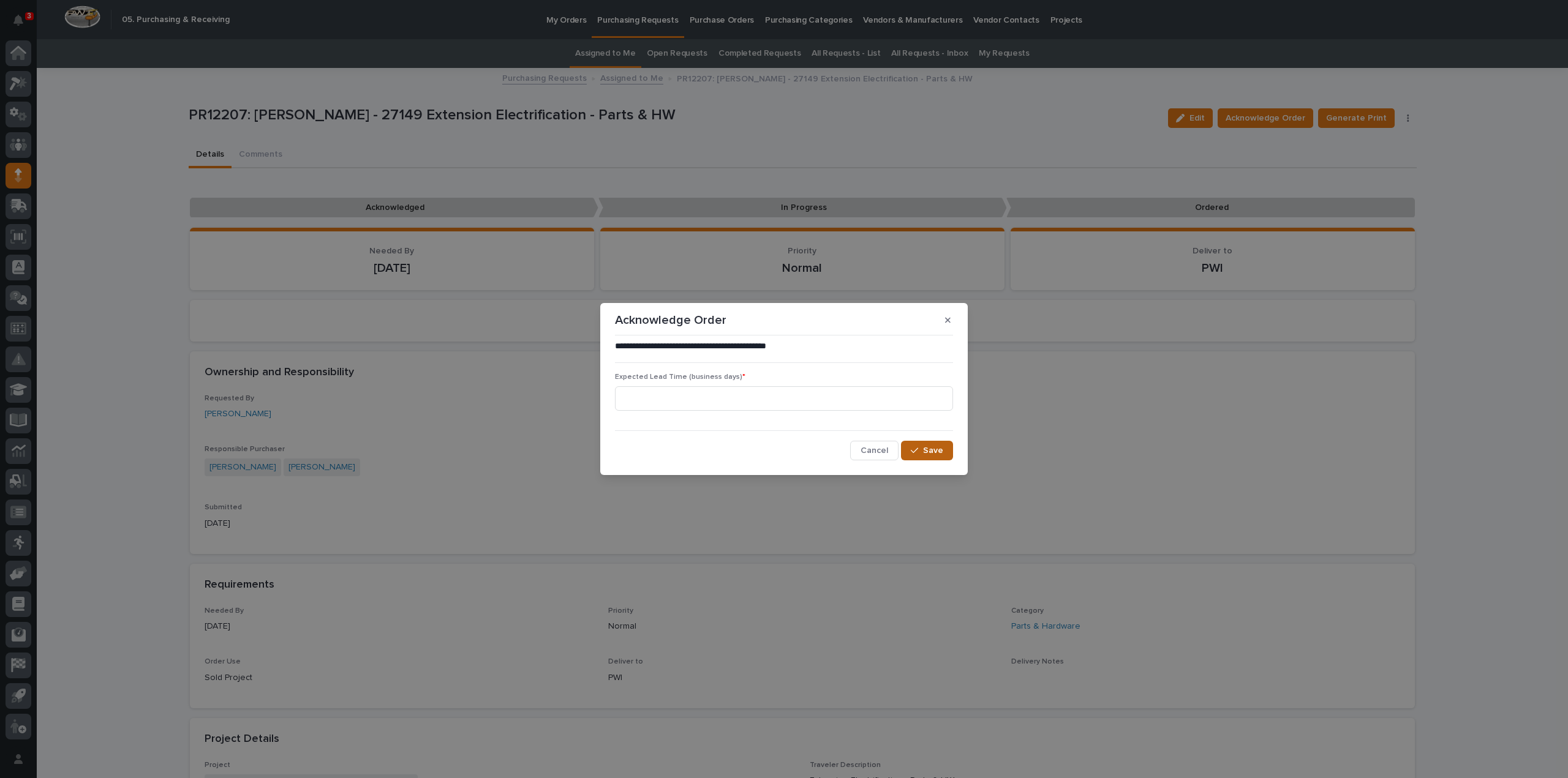
click at [942, 451] on span "Save" at bounding box center [933, 450] width 20 height 11
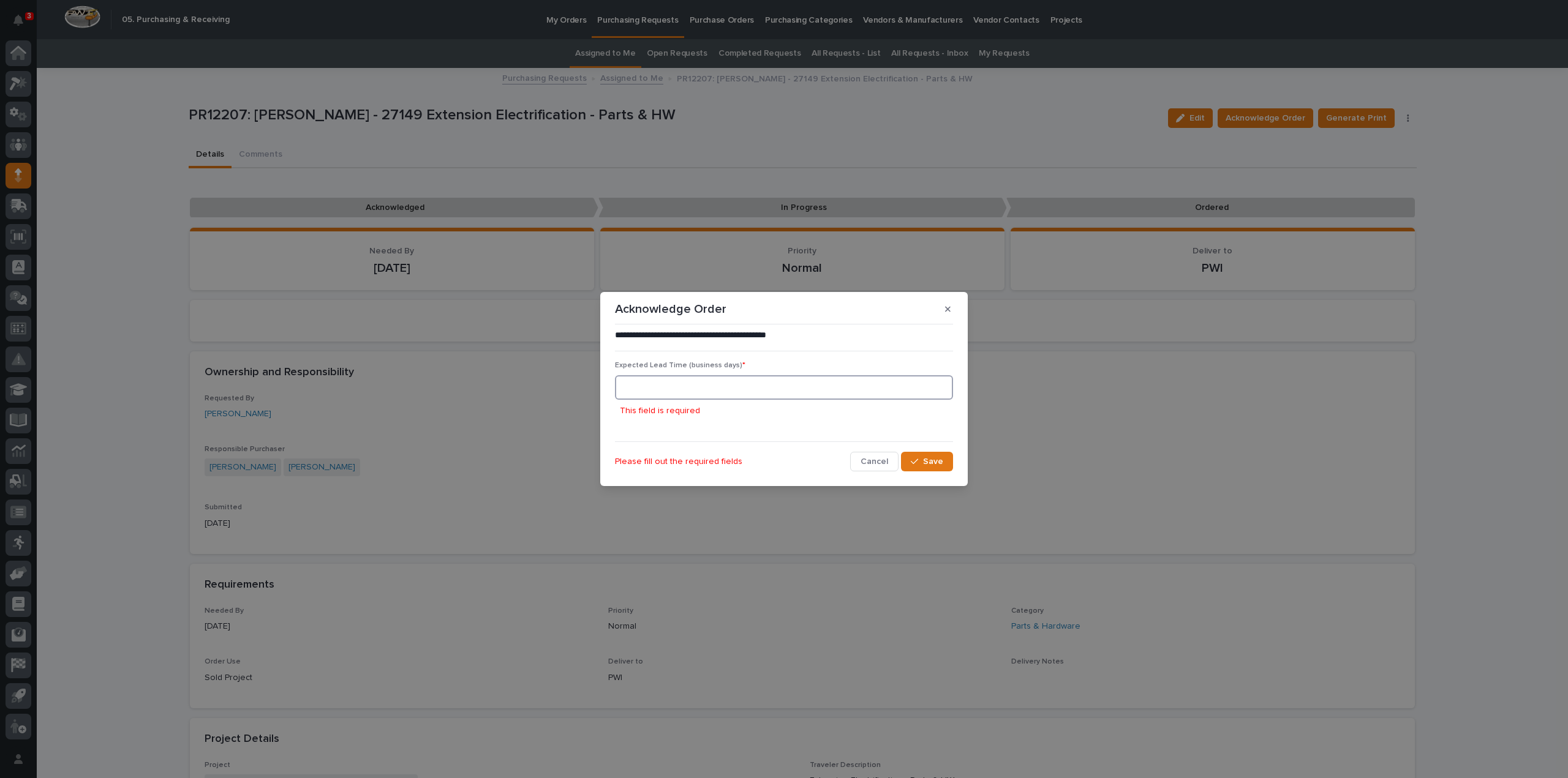
click at [689, 392] on input at bounding box center [784, 387] width 338 height 24
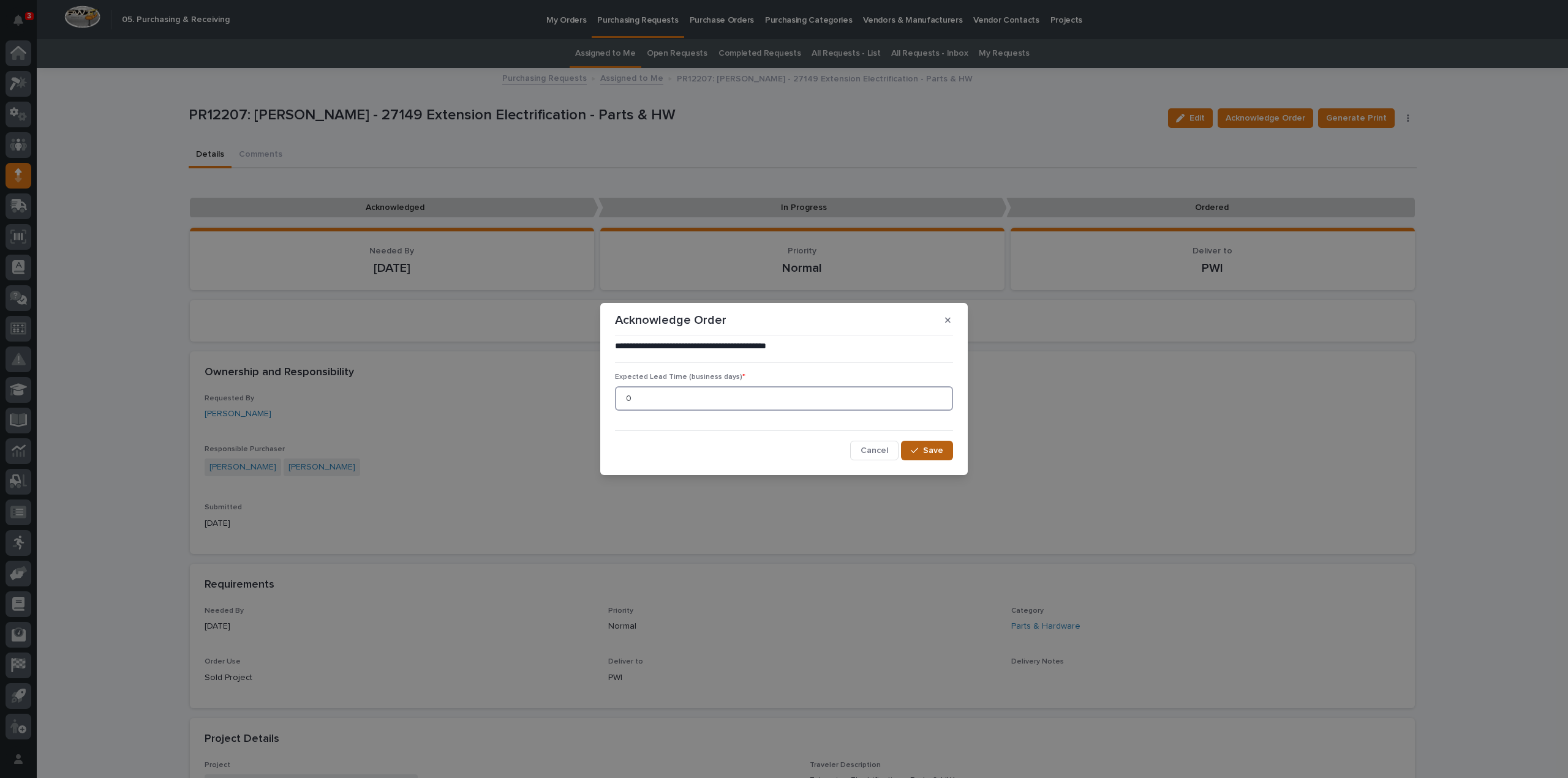
type input "0"
click at [922, 453] on div "button" at bounding box center [917, 450] width 12 height 9
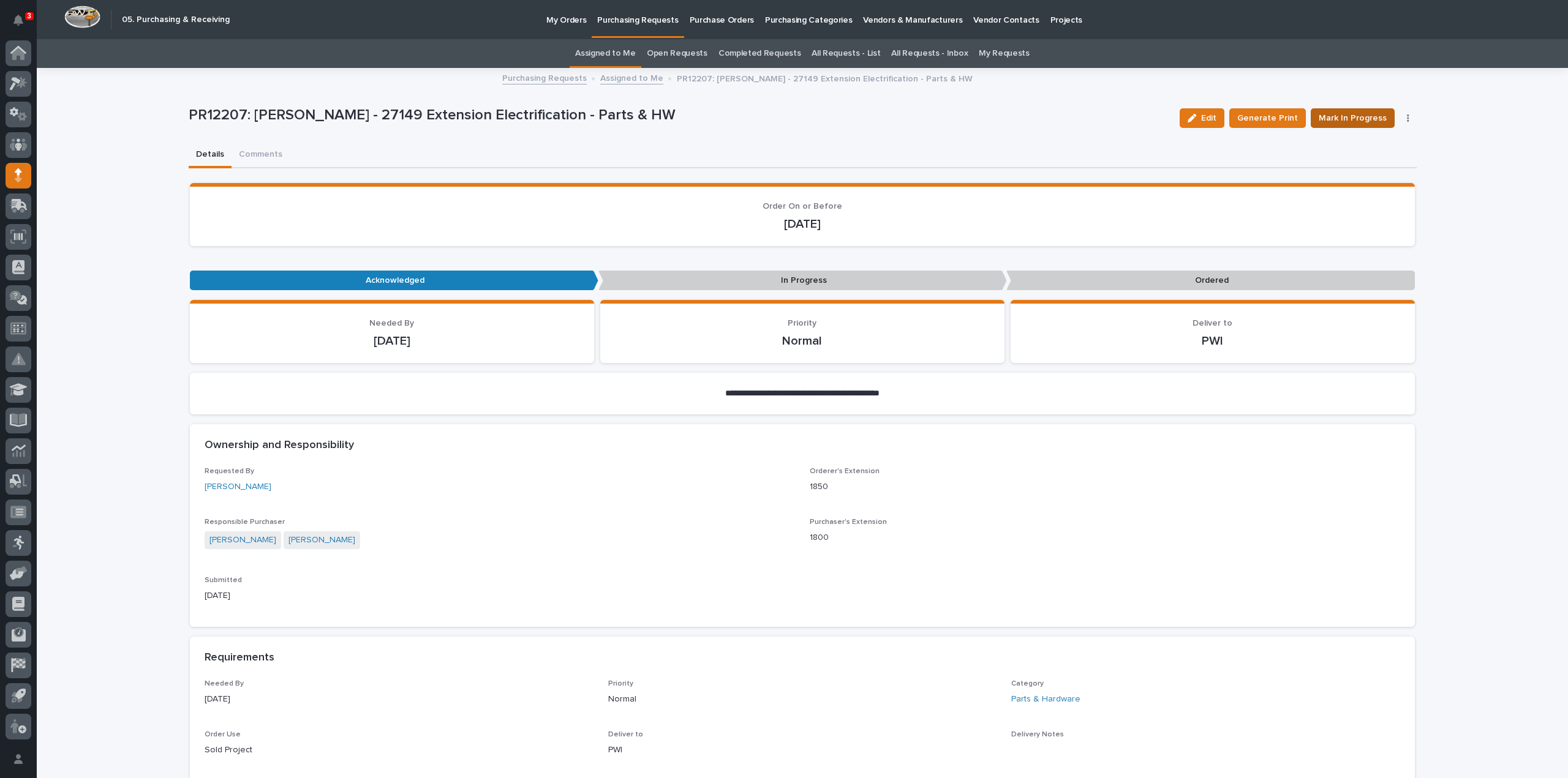
click at [1338, 120] on span "Mark In Progress" at bounding box center [1352, 117] width 68 height 15
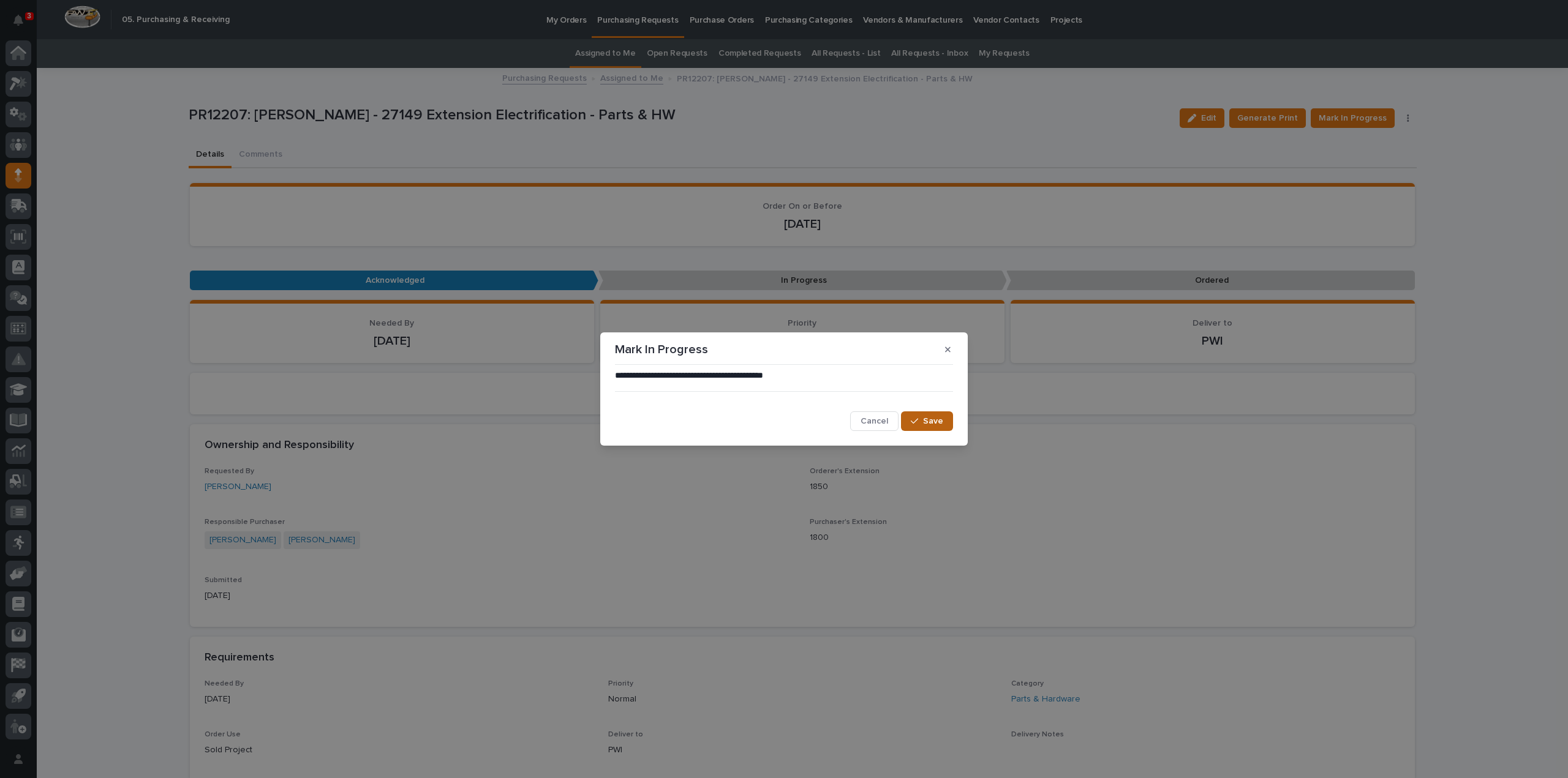
click at [922, 421] on div "button" at bounding box center [917, 421] width 12 height 9
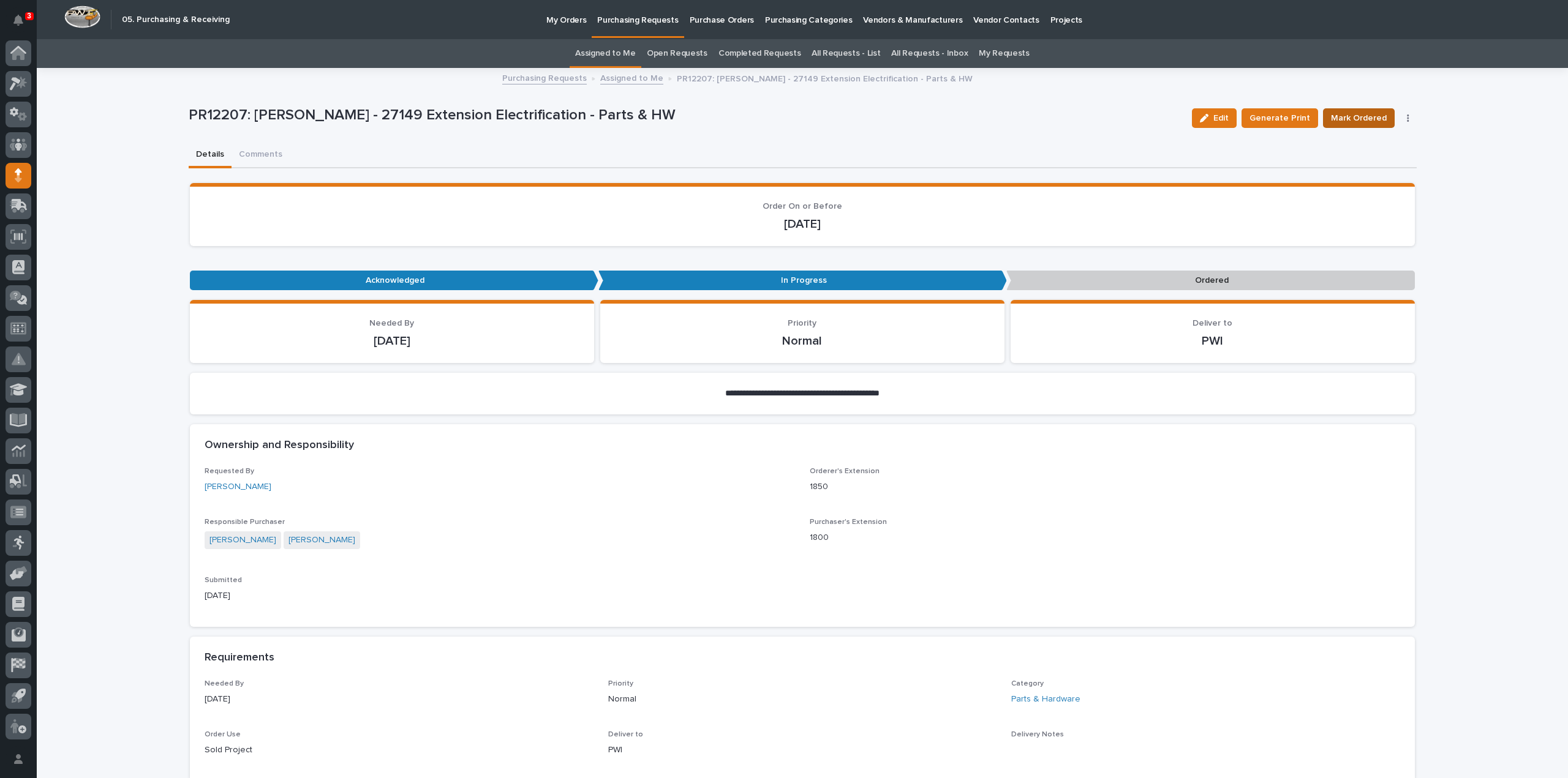
click at [1359, 123] on span "Mark Ordered" at bounding box center [1359, 117] width 56 height 15
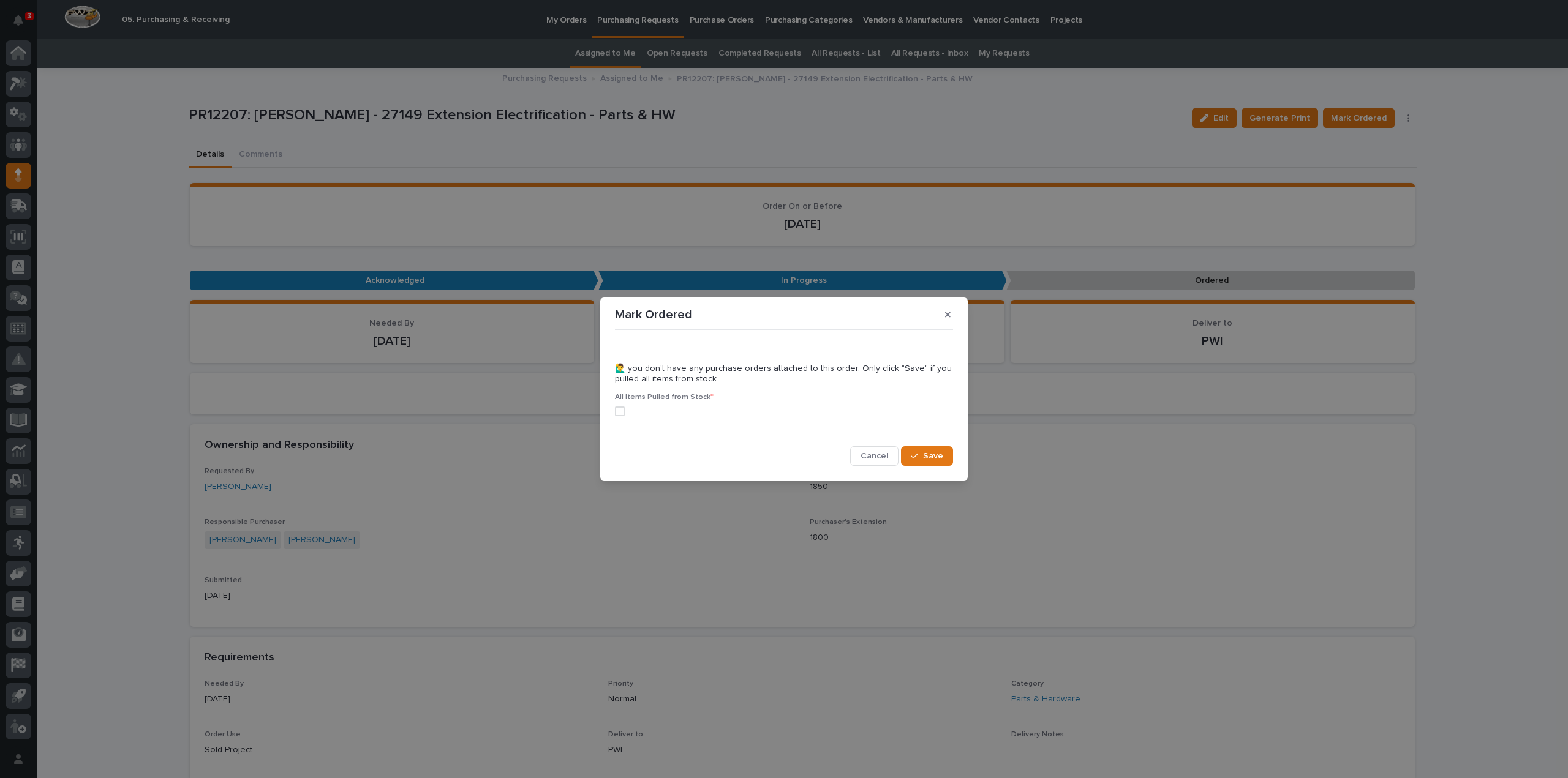
click at [619, 410] on span at bounding box center [619, 412] width 10 height 10
click at [935, 452] on span "Save" at bounding box center [933, 456] width 20 height 11
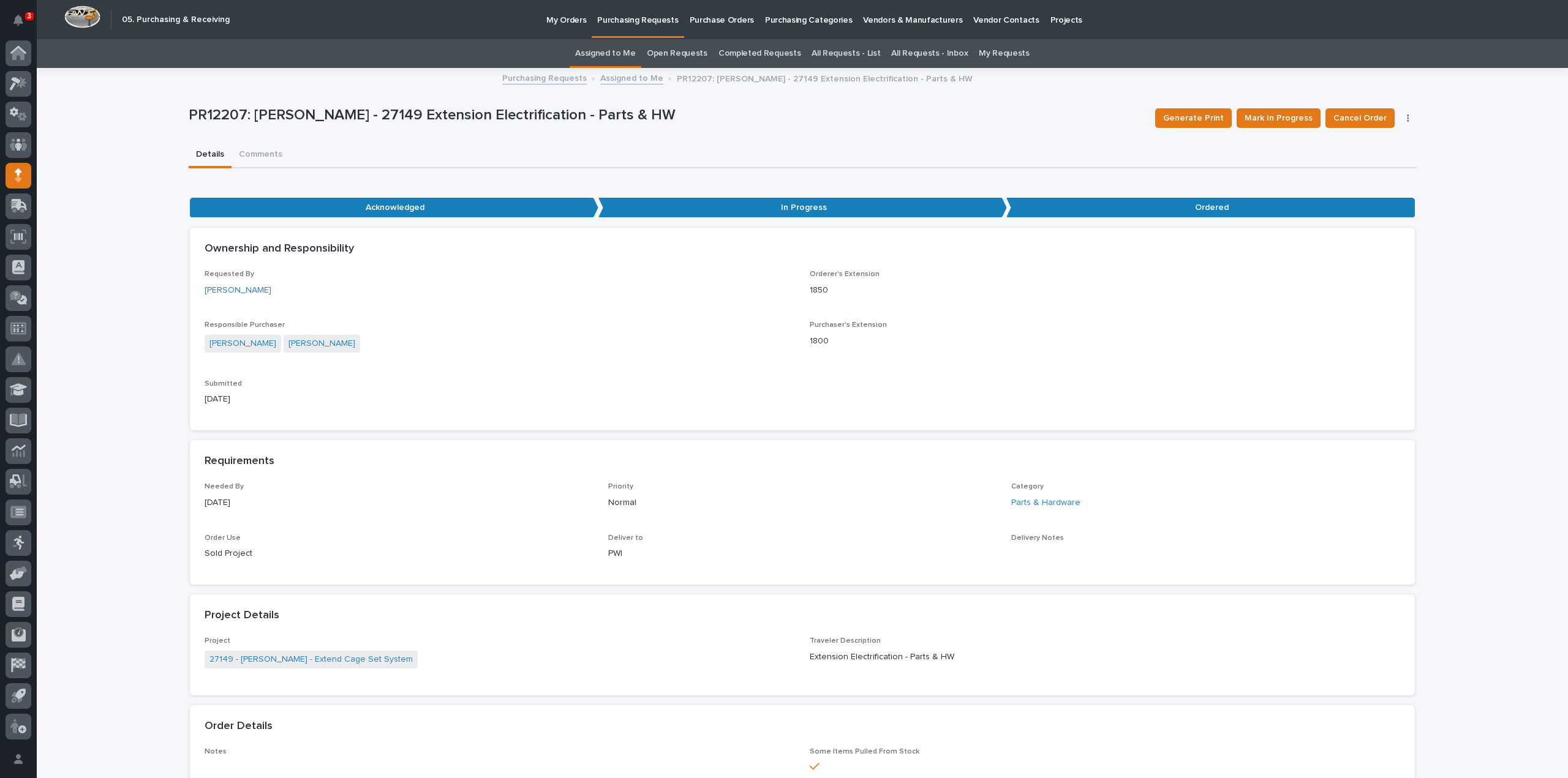
click at [627, 52] on link "Assigned to Me" at bounding box center [605, 53] width 61 height 29
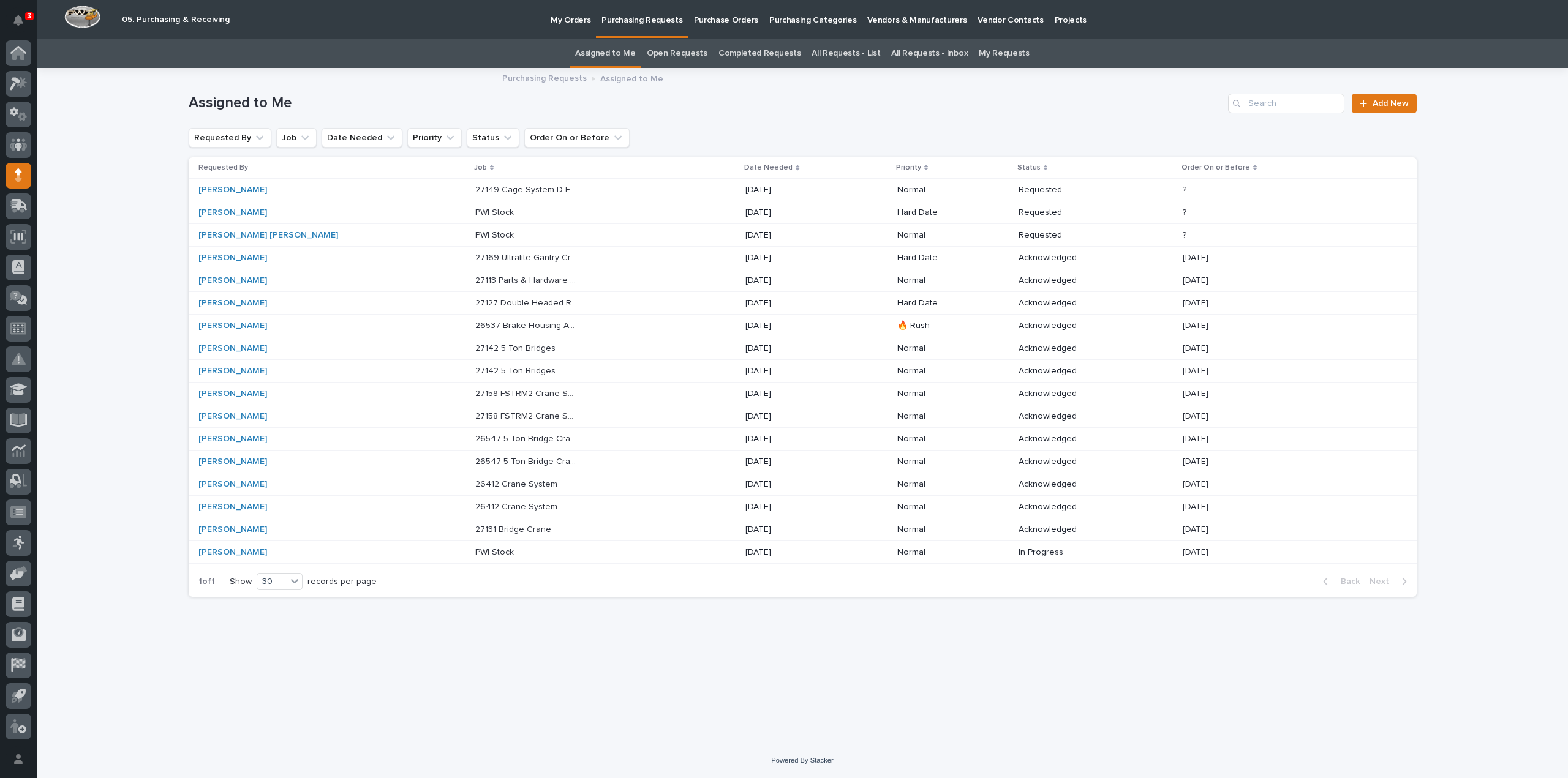
click at [496, 191] on p "27149 Cage System D Extension - Steel" at bounding box center [528, 189] width 105 height 13
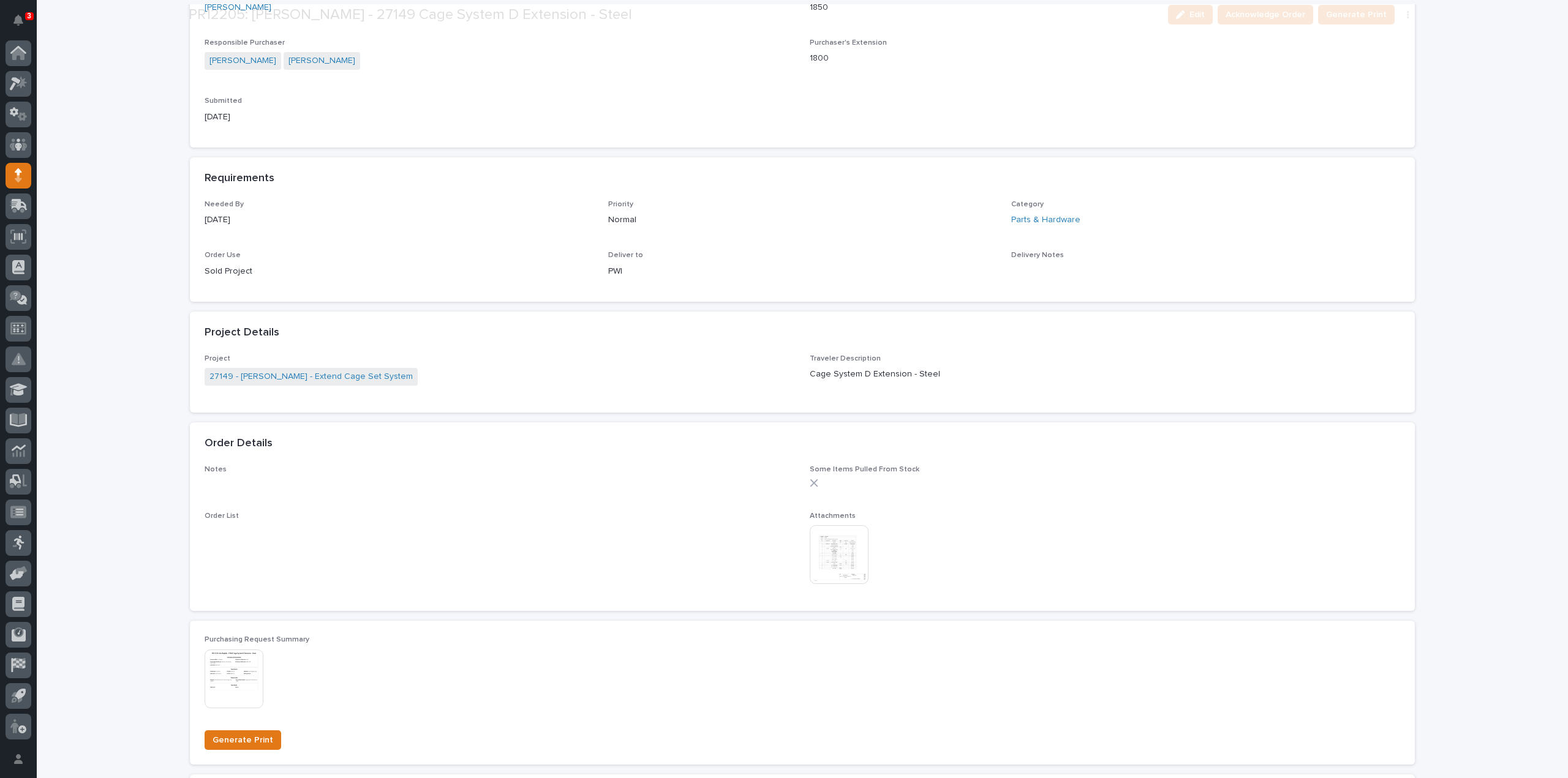
scroll to position [490, 0]
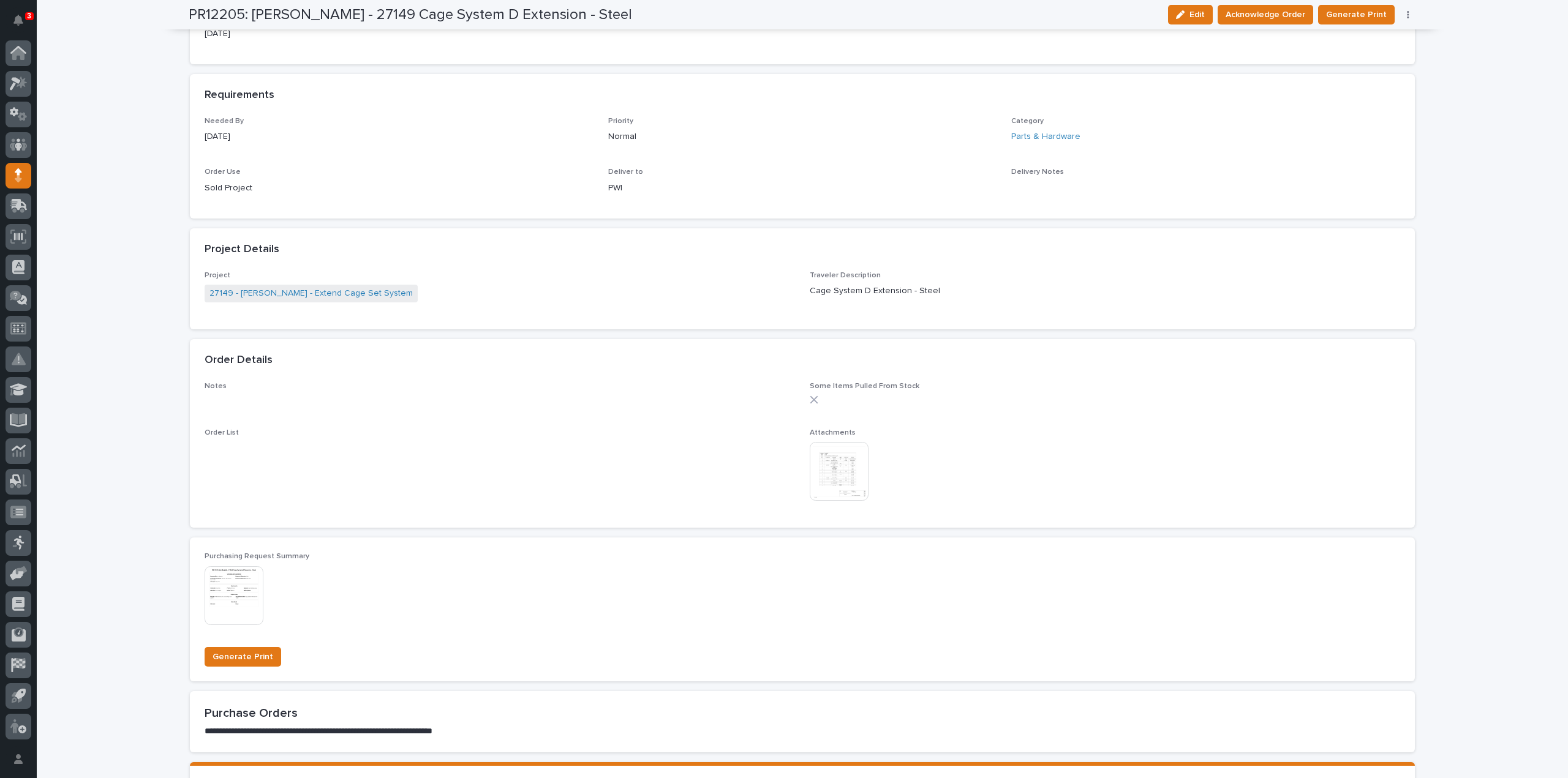
click at [847, 489] on img at bounding box center [839, 471] width 59 height 59
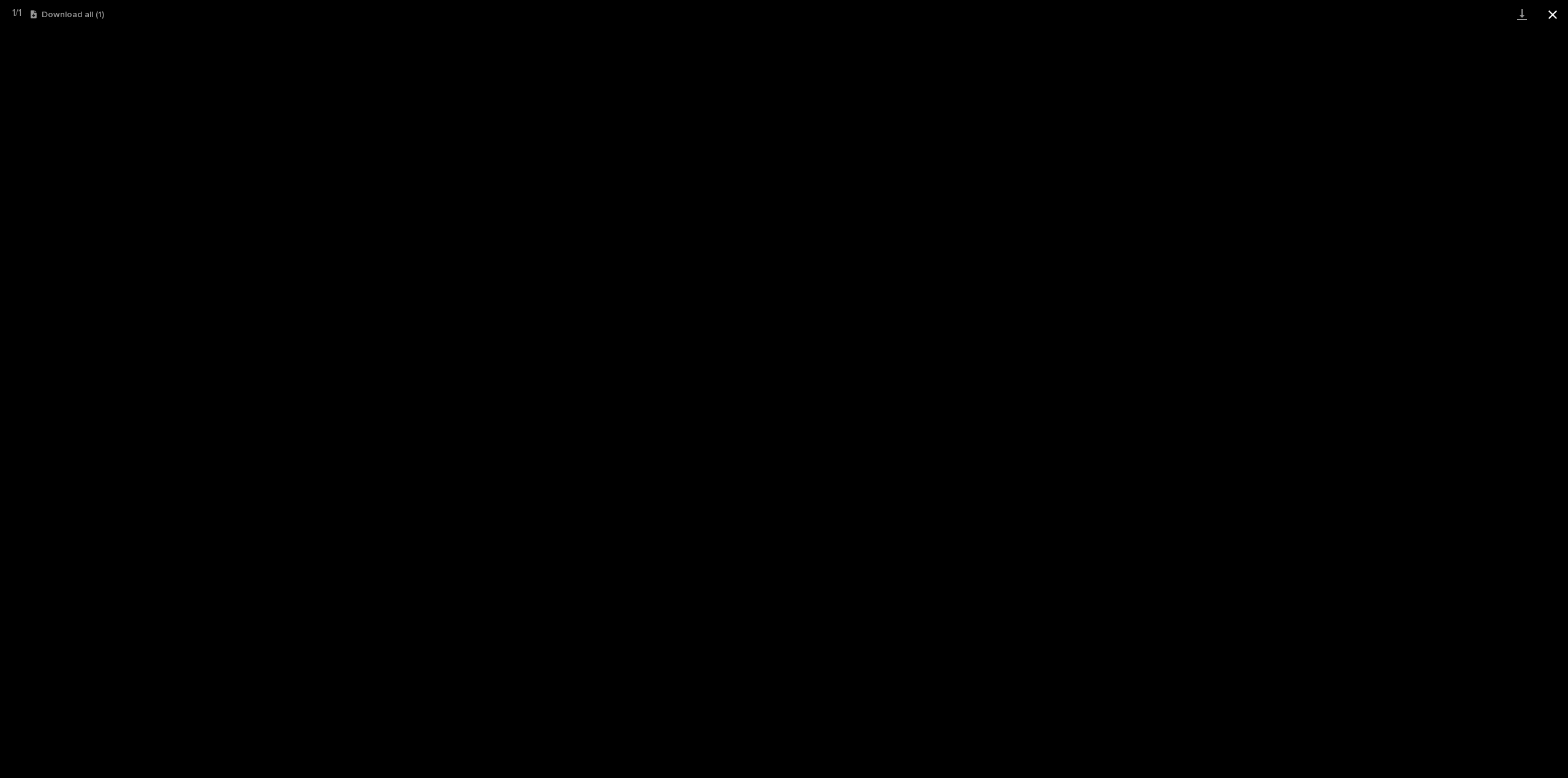
click at [1554, 17] on button "Close gallery" at bounding box center [1552, 14] width 30 height 29
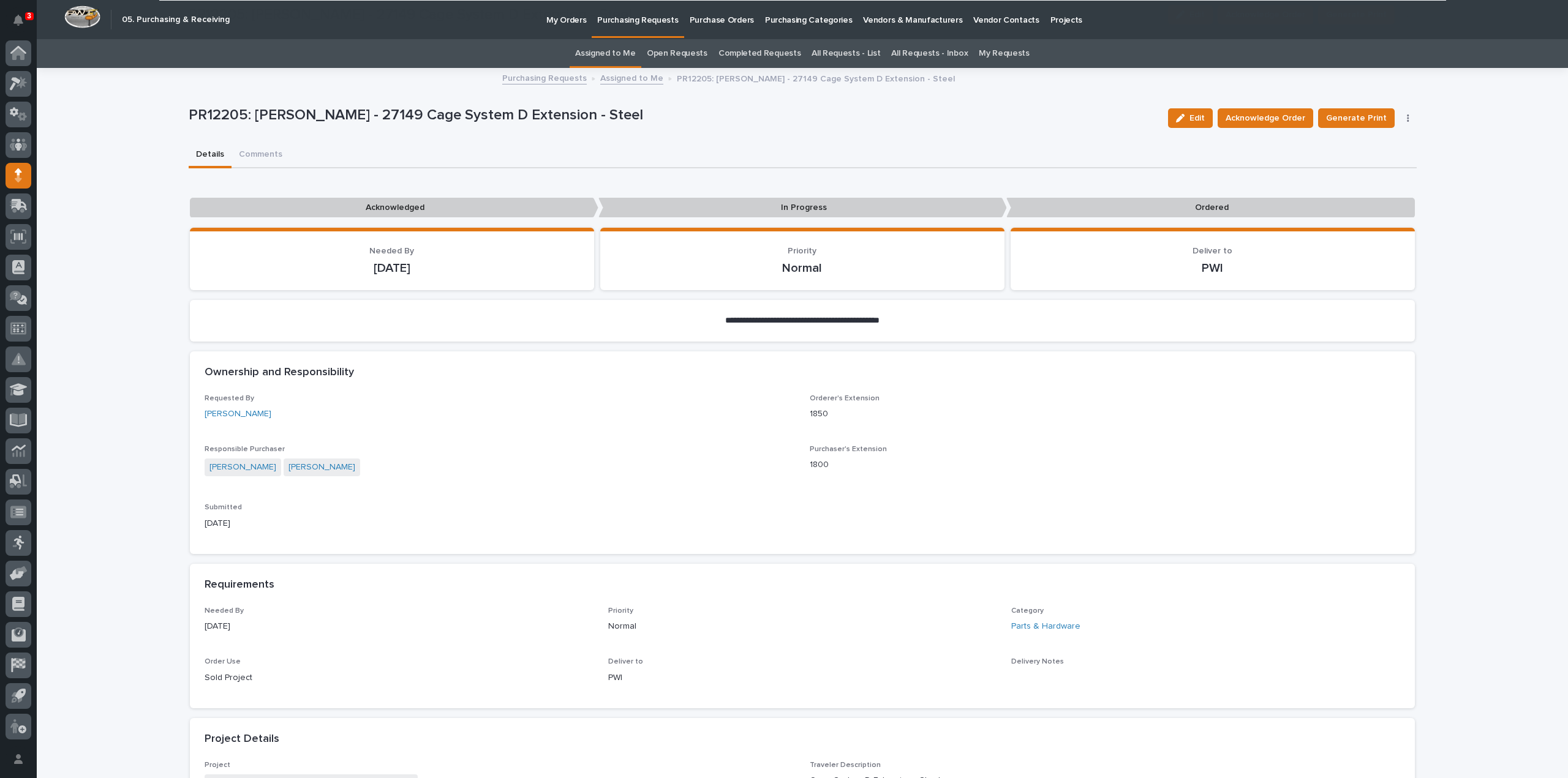
scroll to position [632, 0]
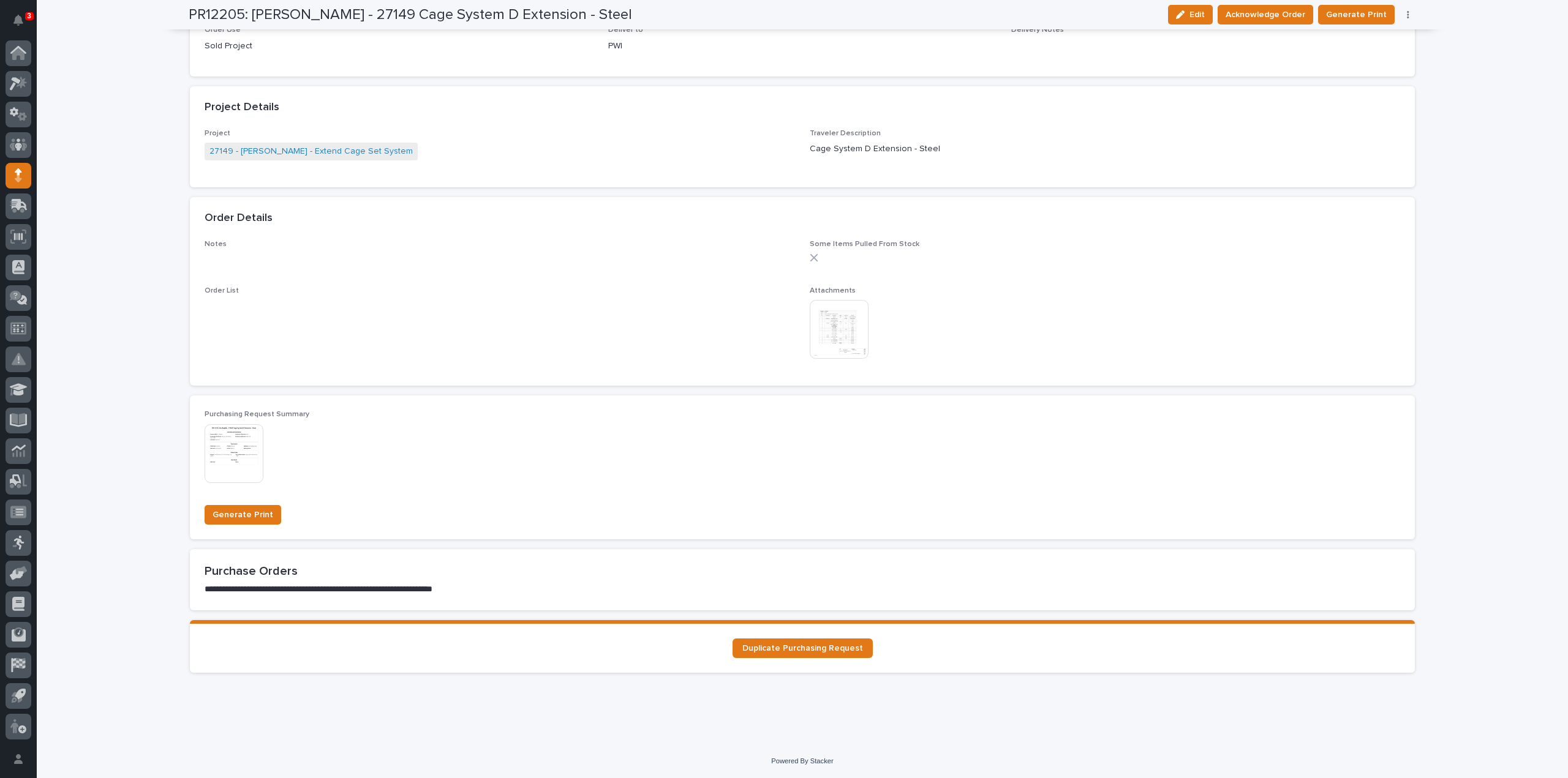
click at [822, 318] on img at bounding box center [839, 330] width 59 height 59
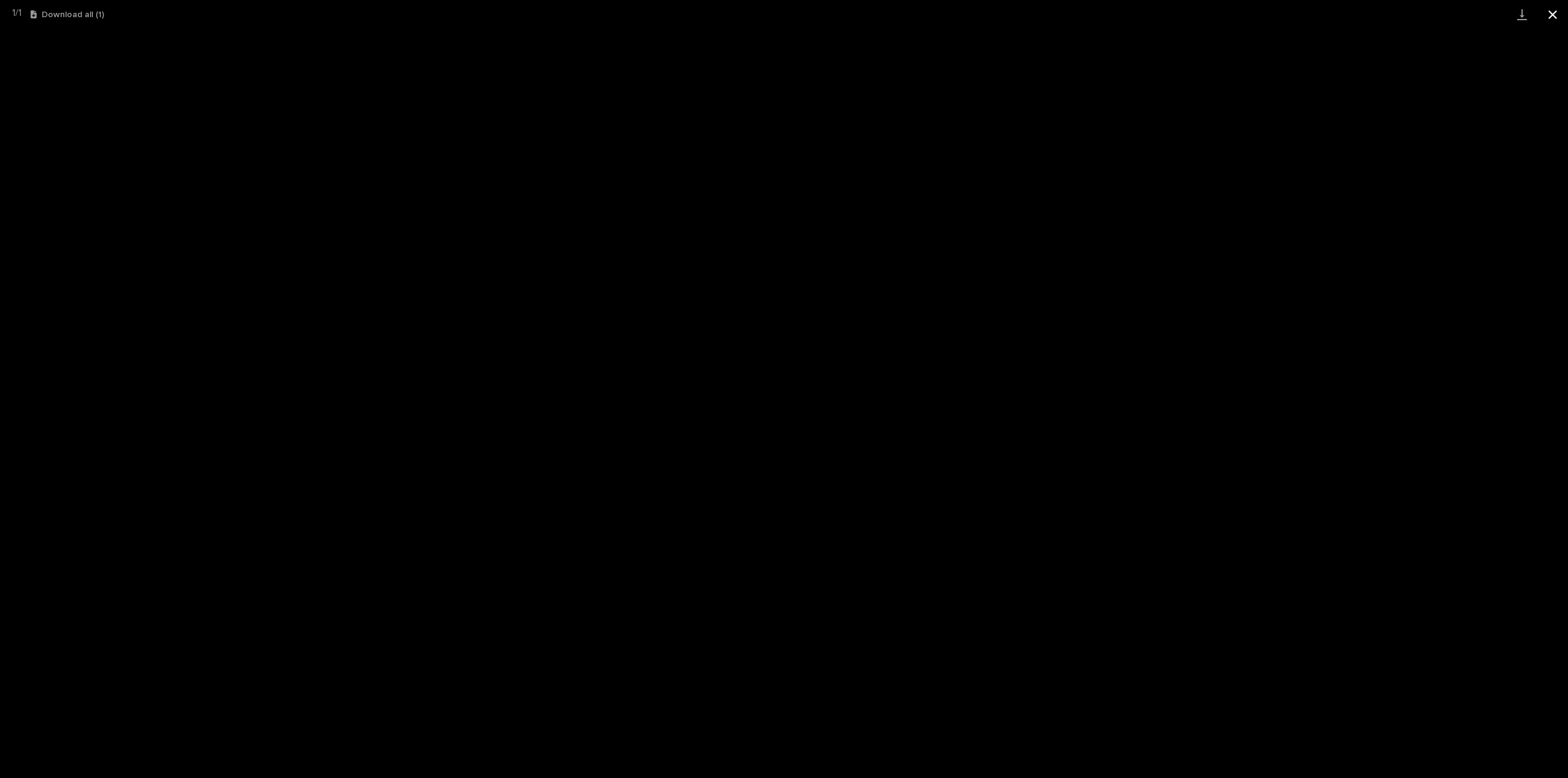
click at [1551, 16] on button "Close gallery" at bounding box center [1552, 14] width 30 height 29
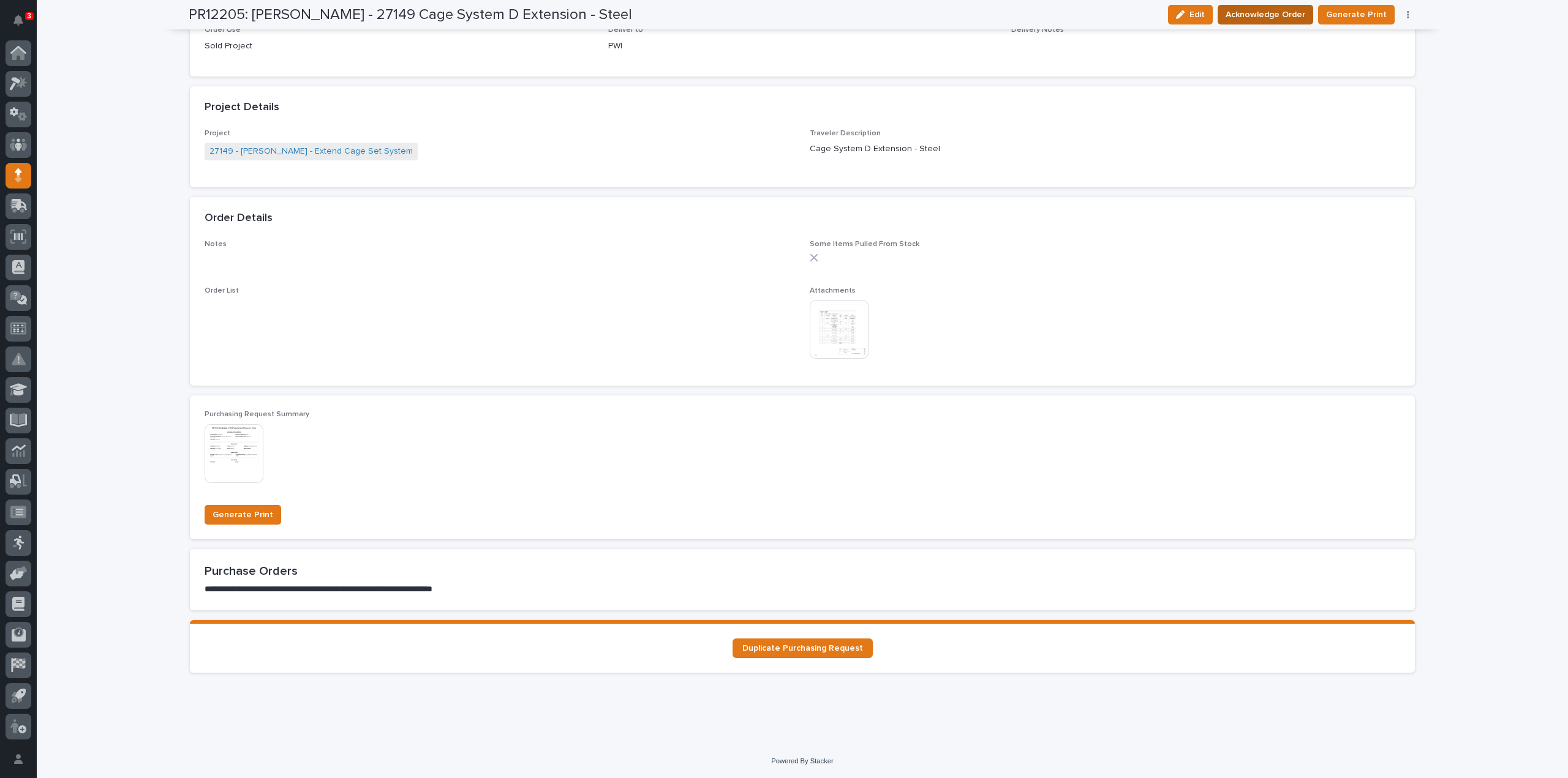
click at [1270, 16] on span "Acknowledge Order" at bounding box center [1265, 14] width 79 height 15
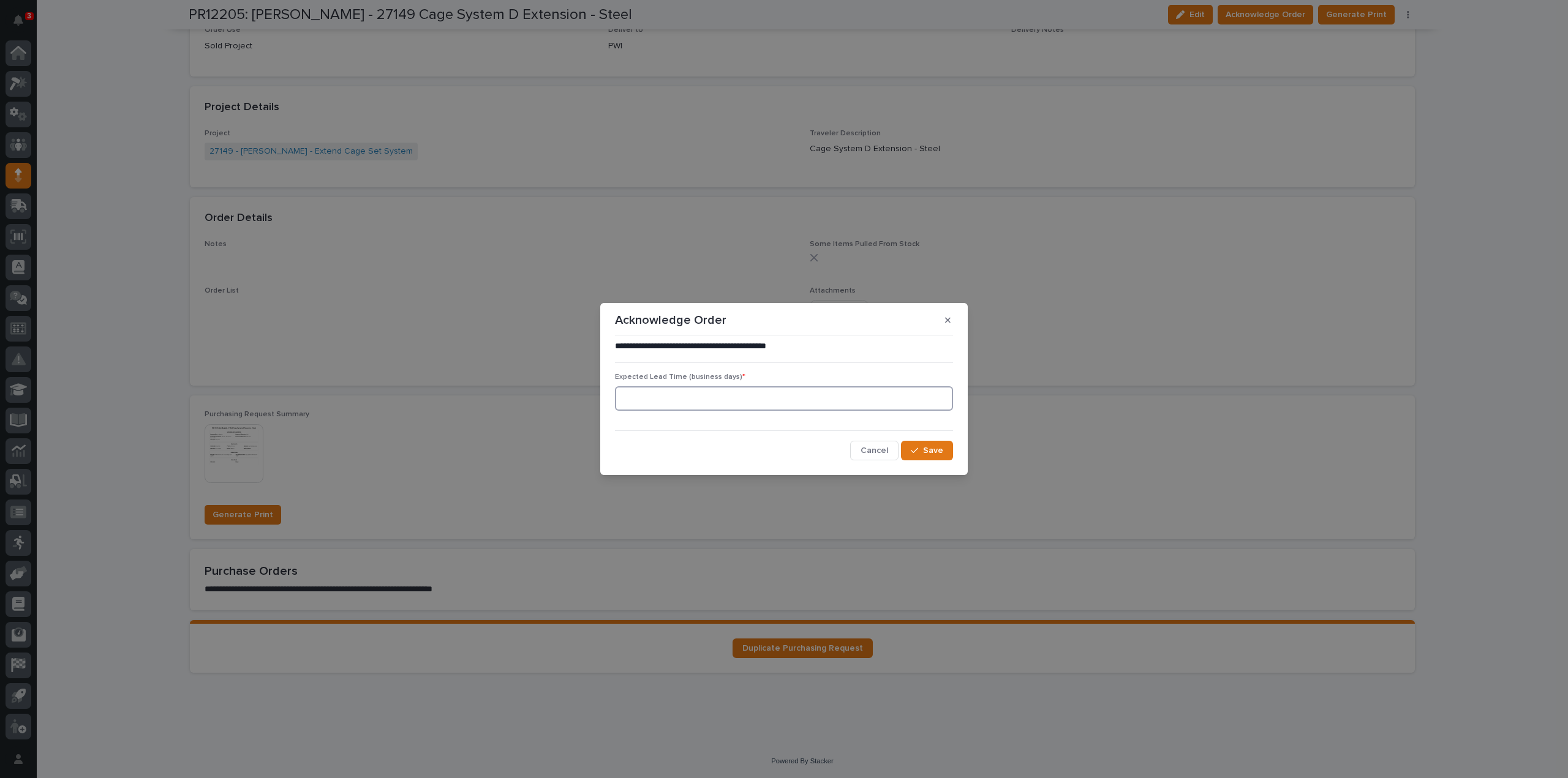
click at [651, 402] on input at bounding box center [784, 398] width 338 height 24
type input "0"
click at [945, 454] on button "Save" at bounding box center [927, 450] width 52 height 19
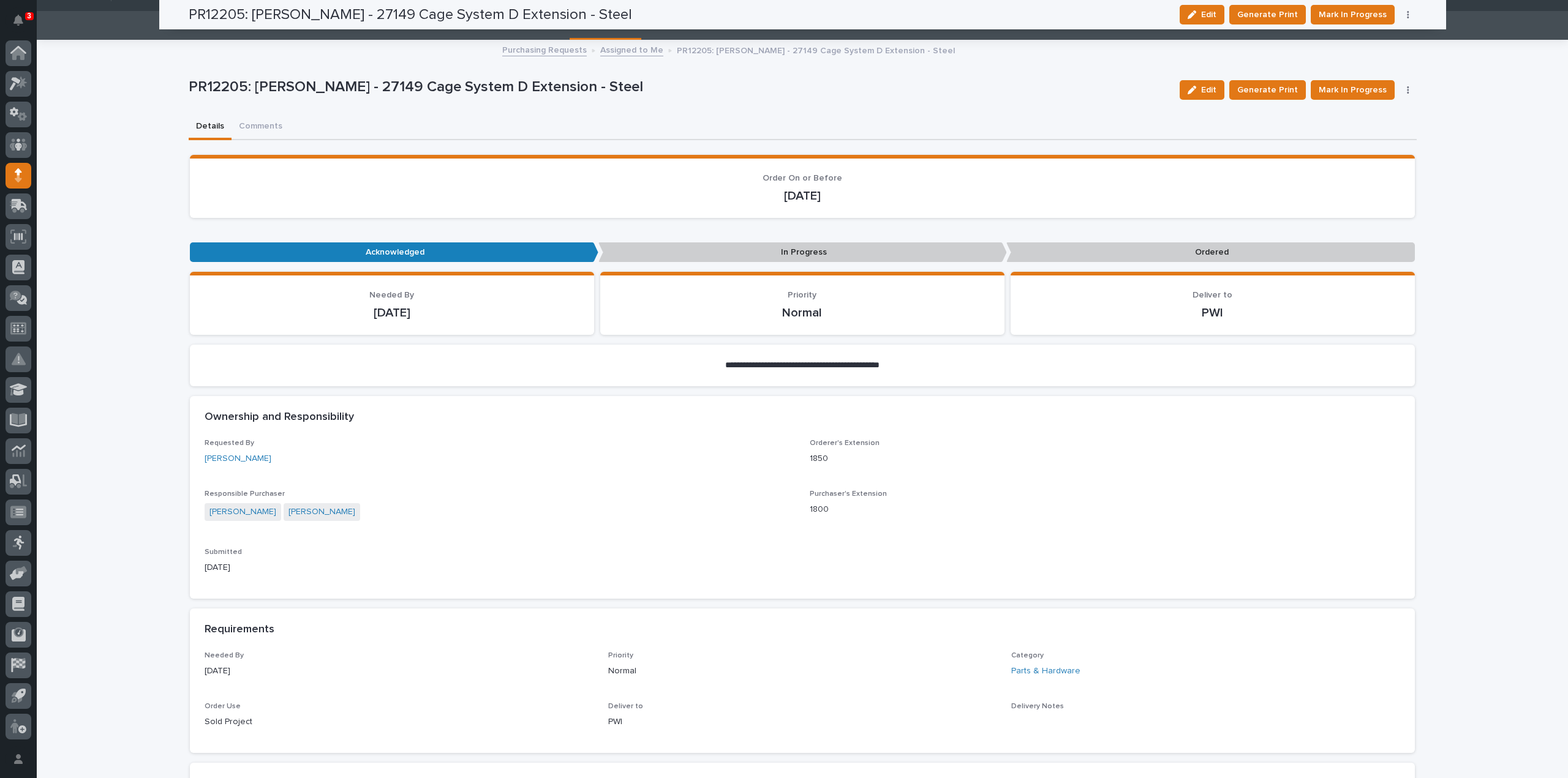
scroll to position [2, 0]
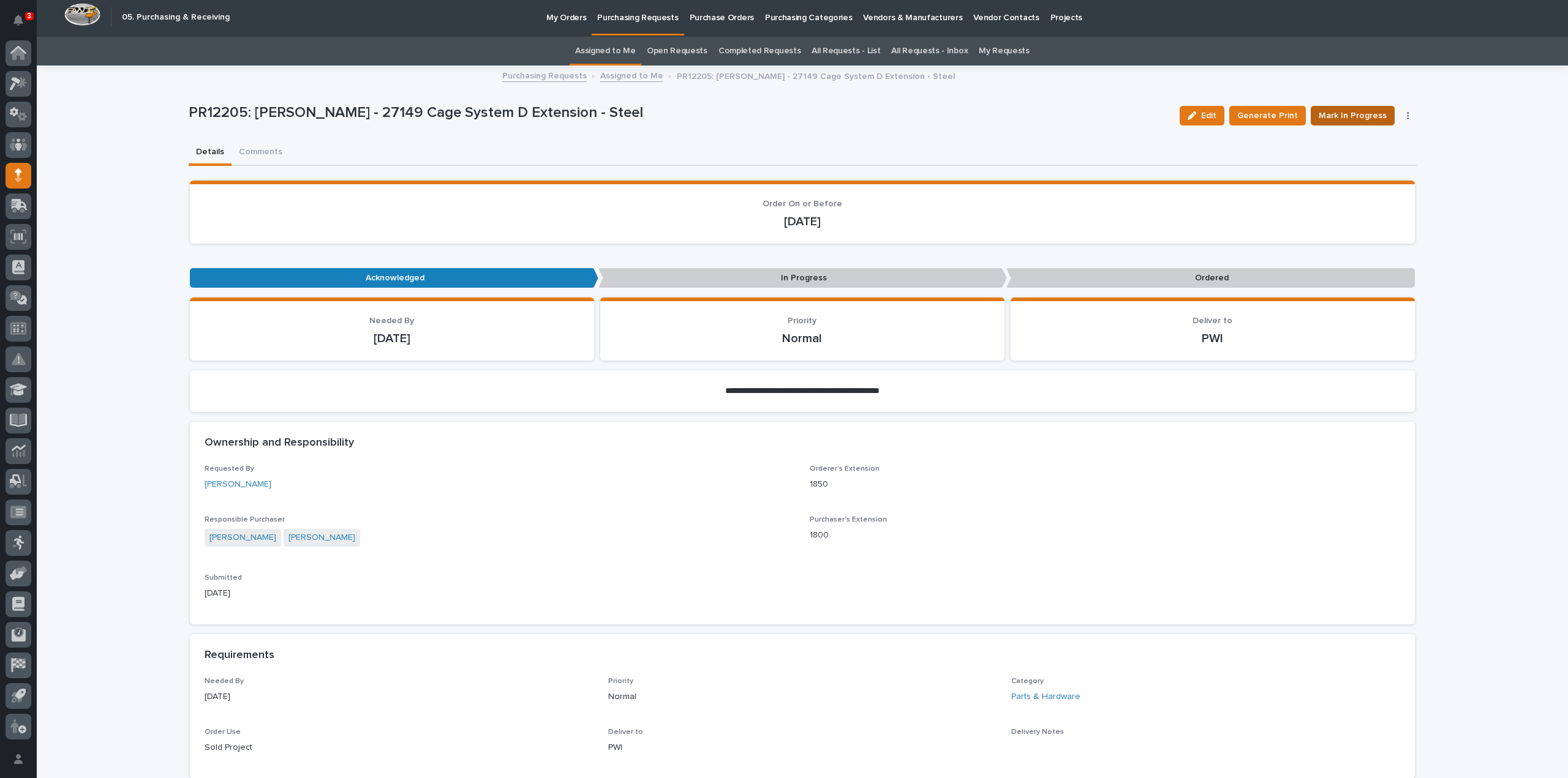
click at [1332, 117] on span "Mark In Progress" at bounding box center [1352, 115] width 68 height 15
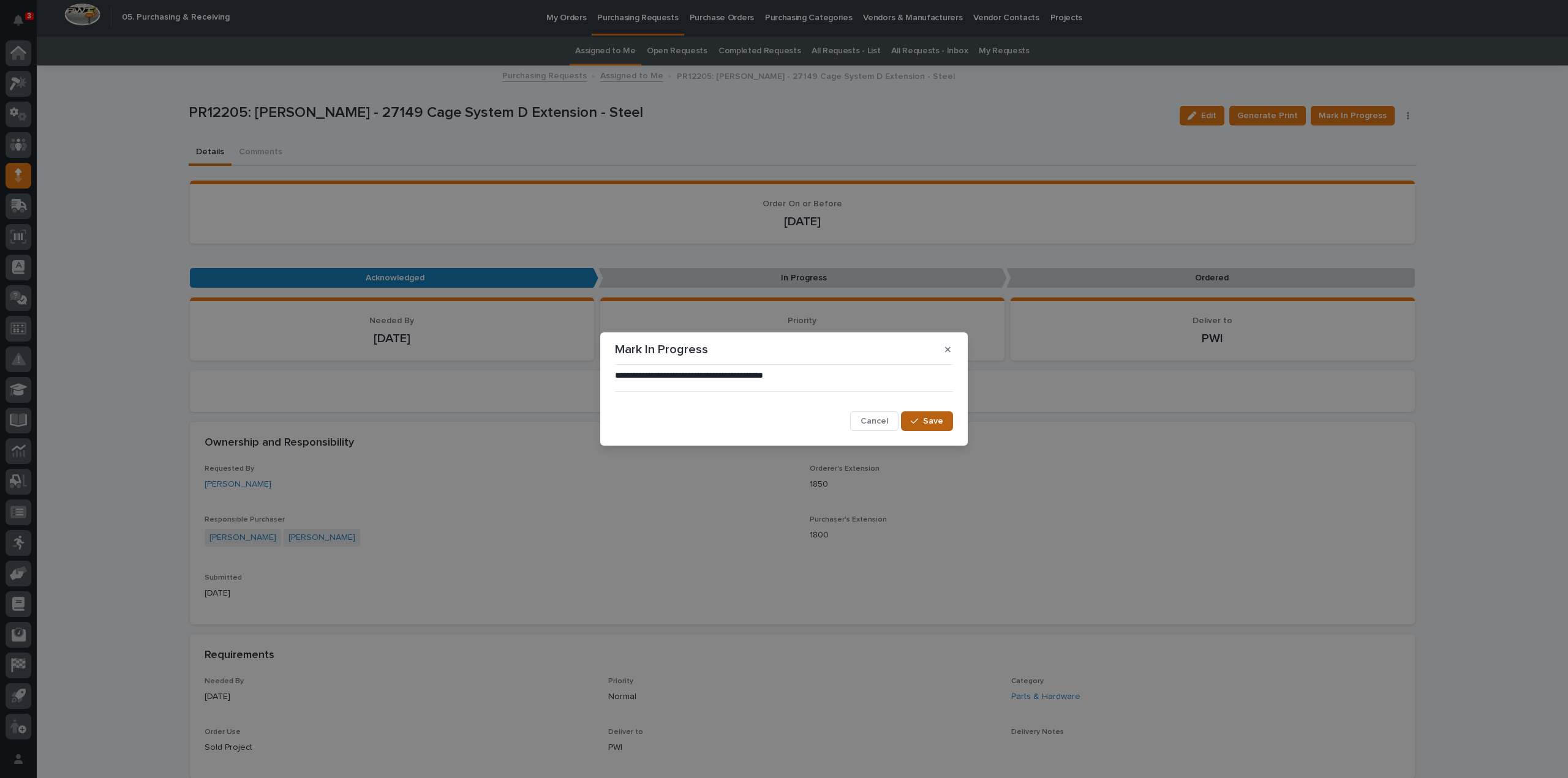
click at [916, 424] on icon "button" at bounding box center [914, 421] width 7 height 9
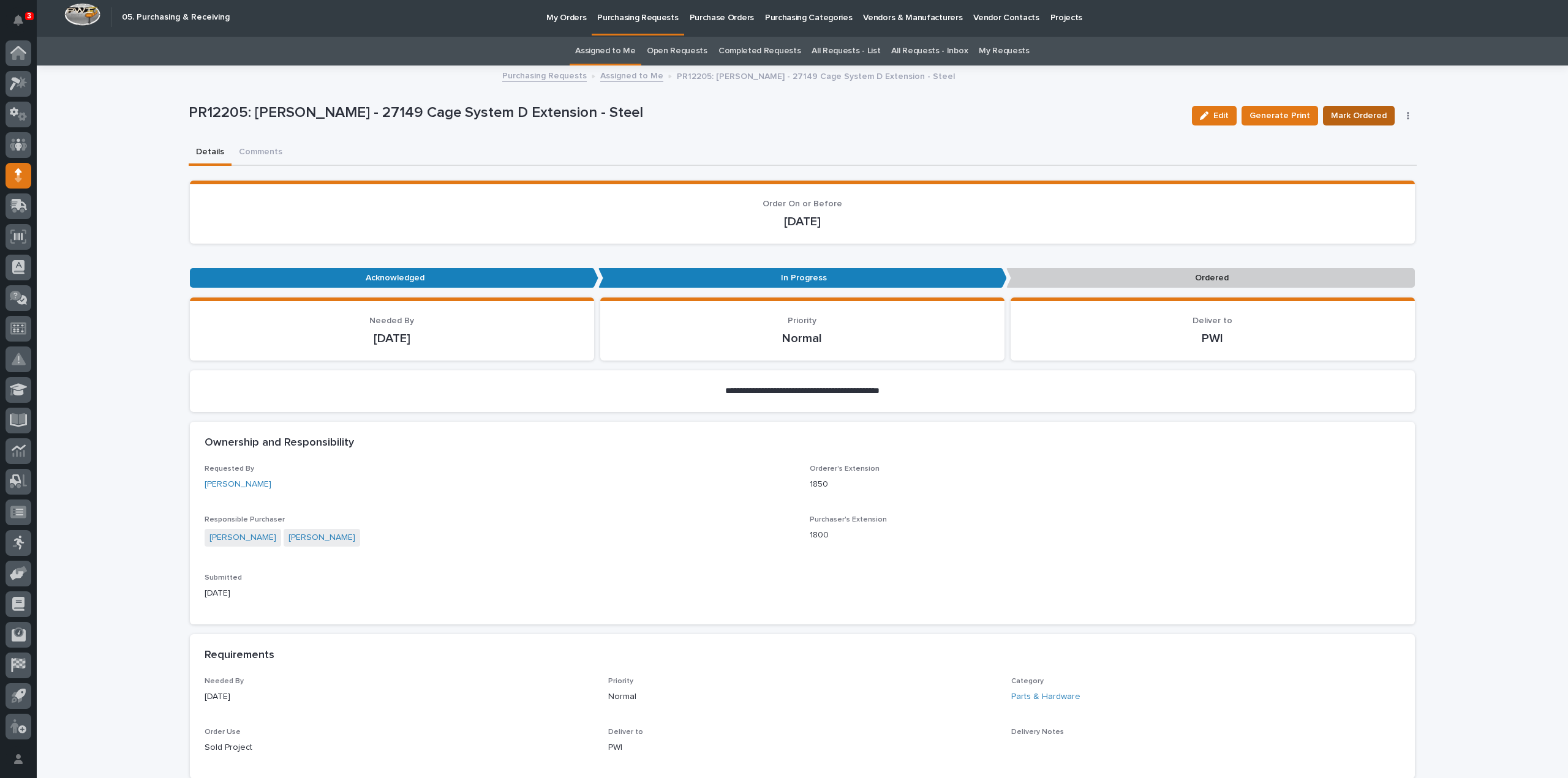
click at [1363, 116] on span "Mark Ordered" at bounding box center [1359, 115] width 56 height 15
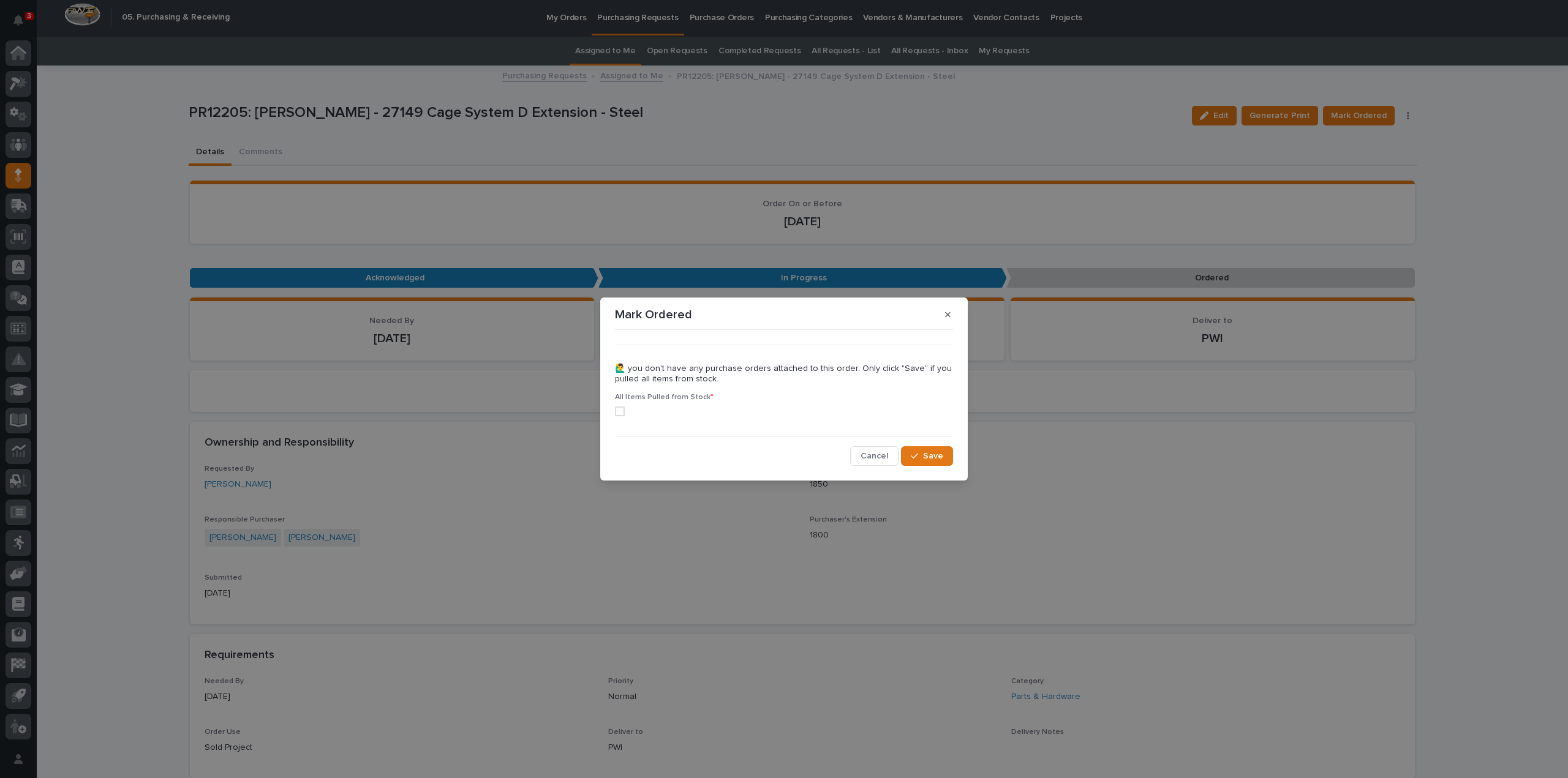
click at [621, 414] on span at bounding box center [619, 412] width 10 height 10
click at [916, 456] on icon "button" at bounding box center [914, 456] width 7 height 9
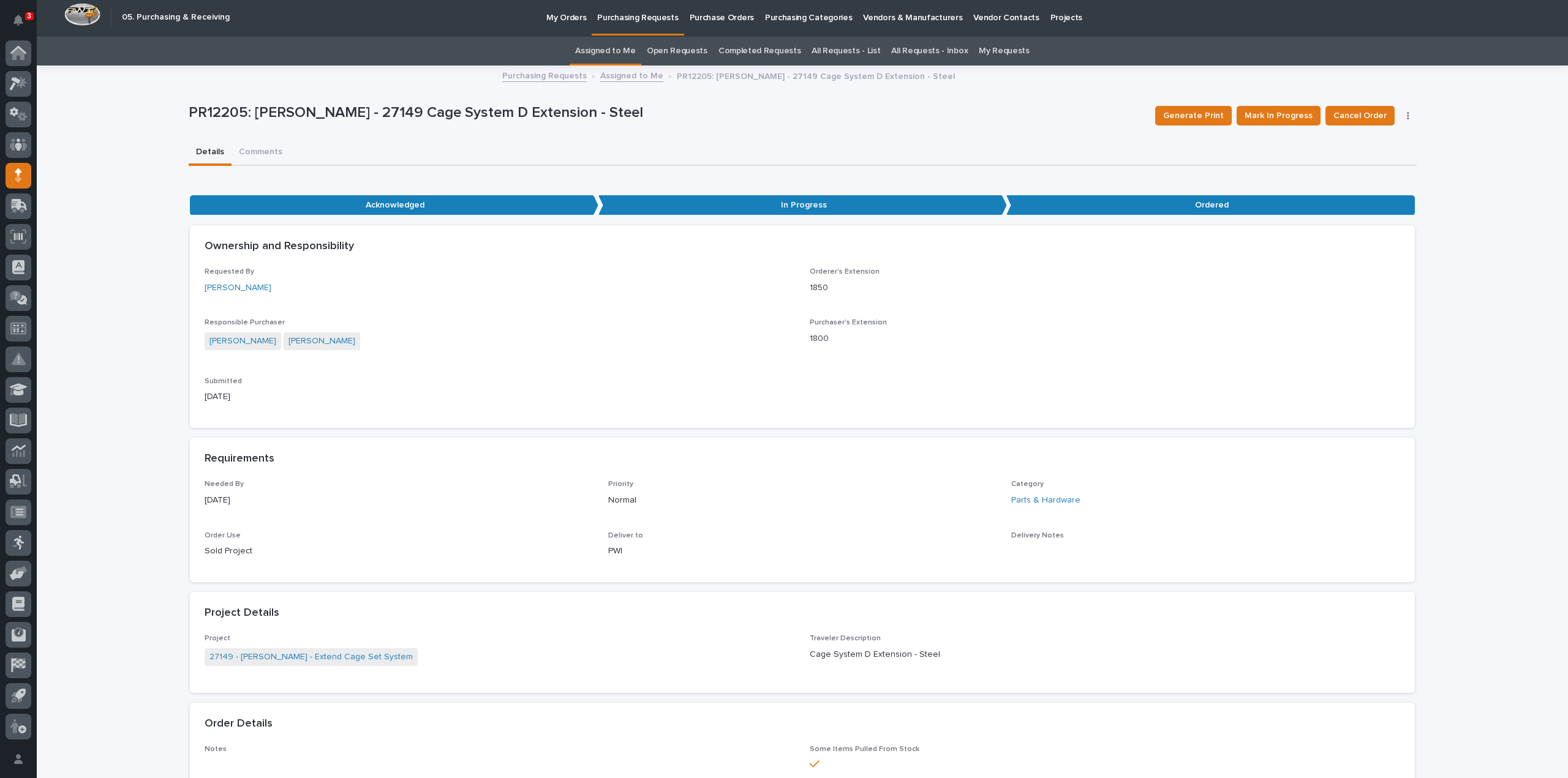
click at [623, 48] on link "Assigned to Me" at bounding box center [605, 51] width 61 height 29
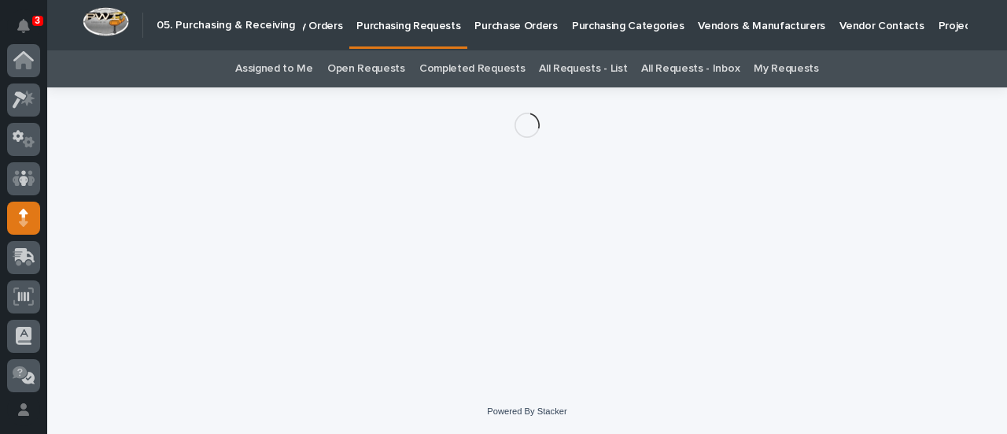
scroll to position [157, 0]
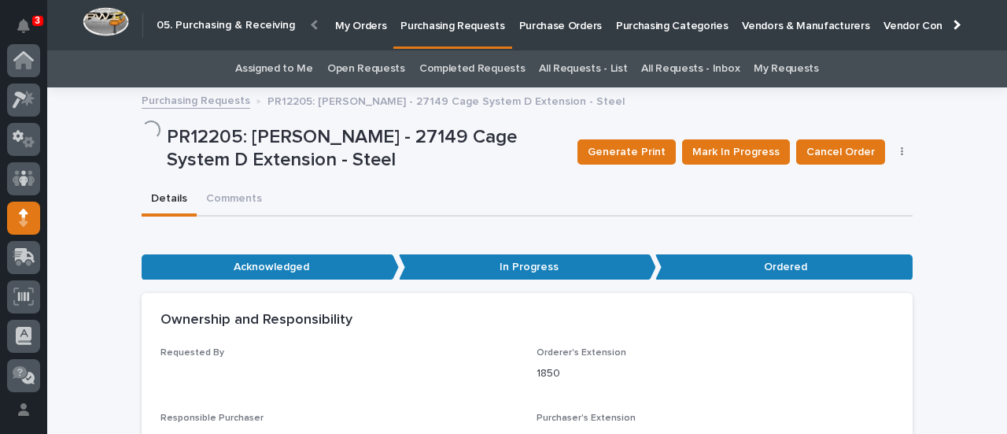
scroll to position [157, 0]
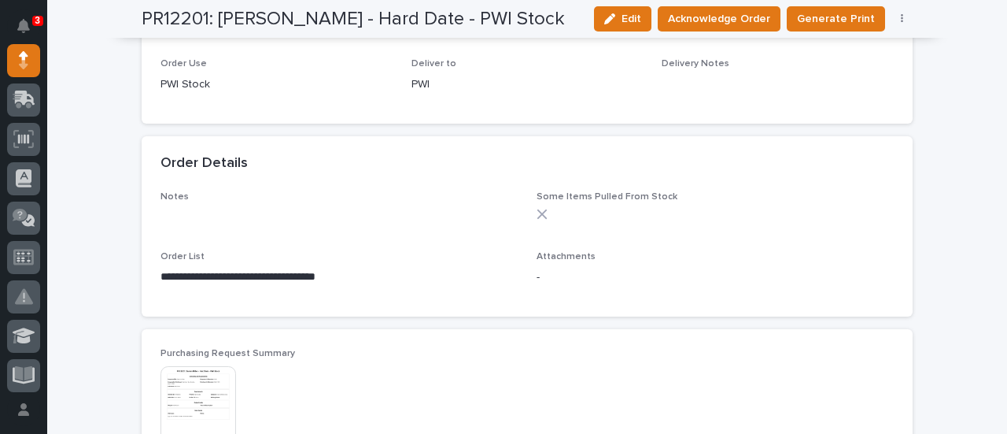
scroll to position [944, 0]
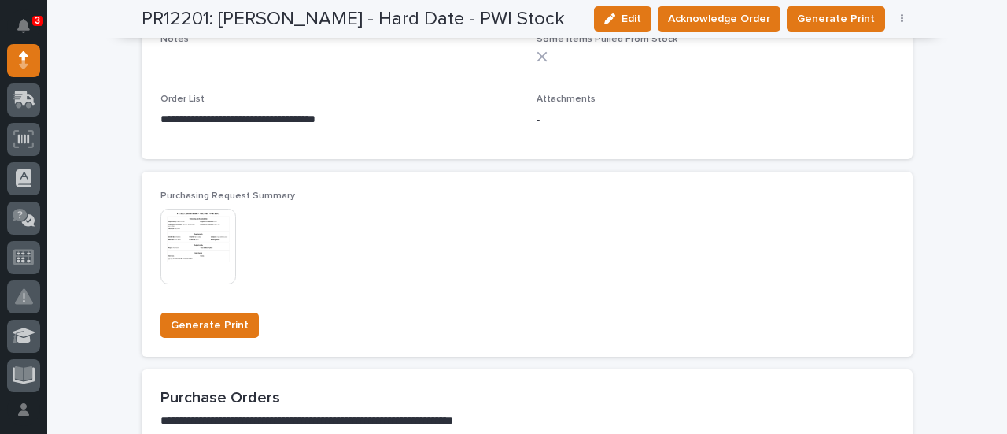
click at [190, 246] on img at bounding box center [199, 247] width 76 height 76
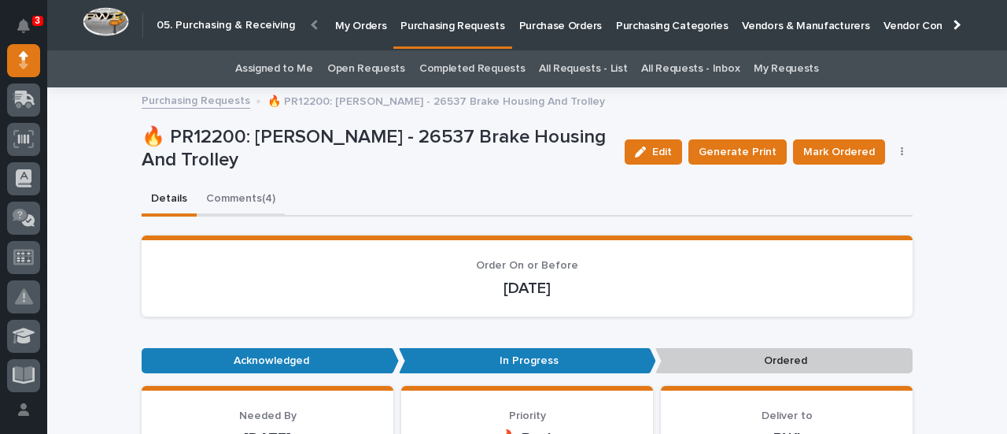
drag, startPoint x: 220, startPoint y: 198, endPoint x: 254, endPoint y: 208, distance: 36.1
click at [220, 198] on button "Comments (4)" at bounding box center [241, 199] width 88 height 33
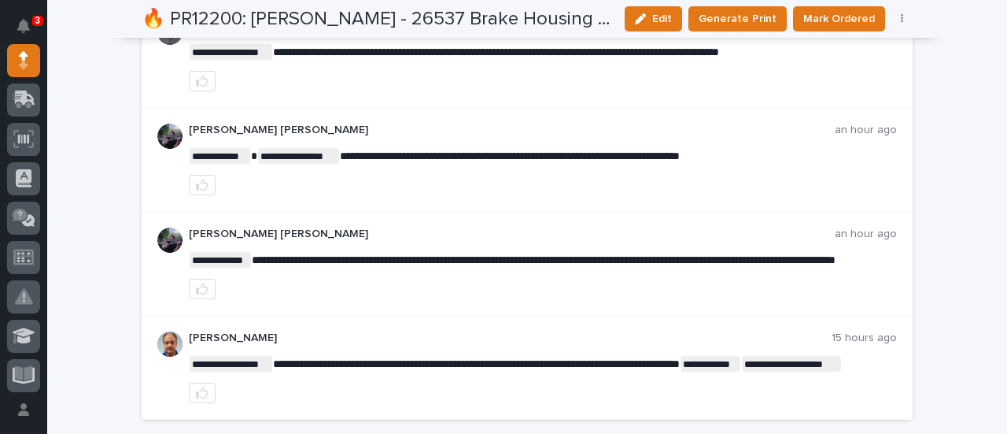
scroll to position [157, 0]
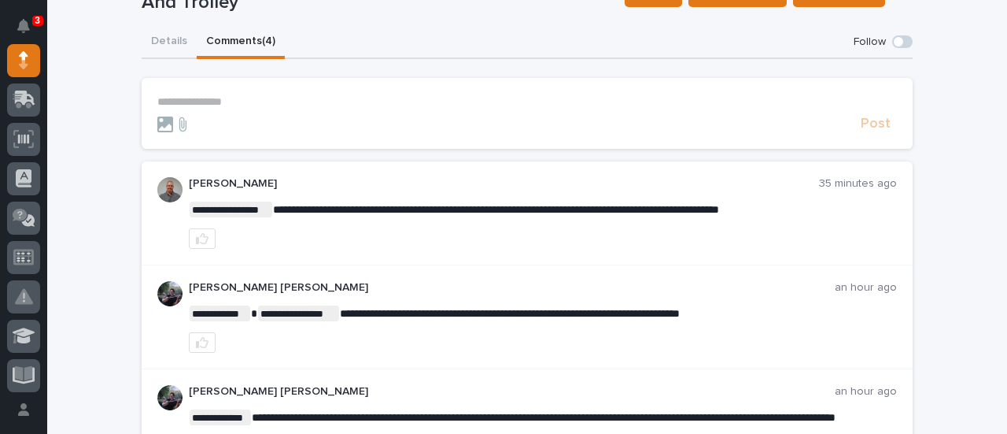
click at [157, 191] on img at bounding box center [169, 189] width 25 height 25
click at [203, 181] on p "Mark Miller" at bounding box center [504, 183] width 630 height 13
click at [170, 196] on img at bounding box center [169, 189] width 25 height 25
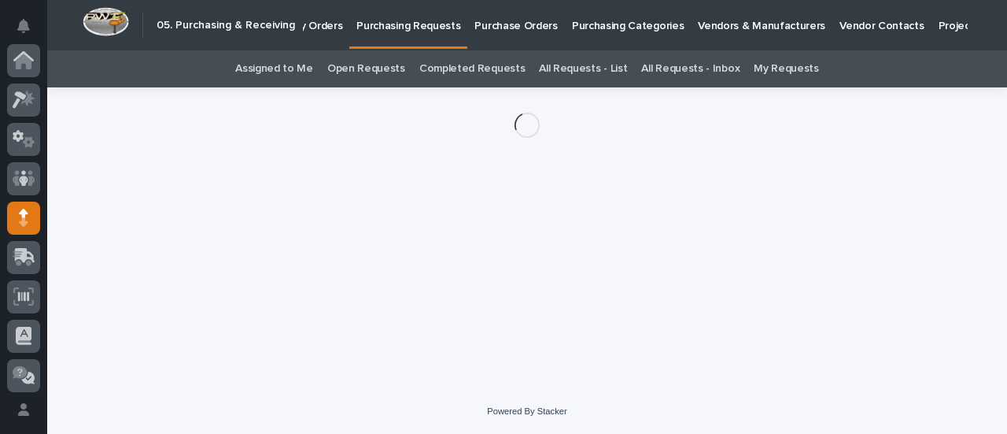
scroll to position [157, 0]
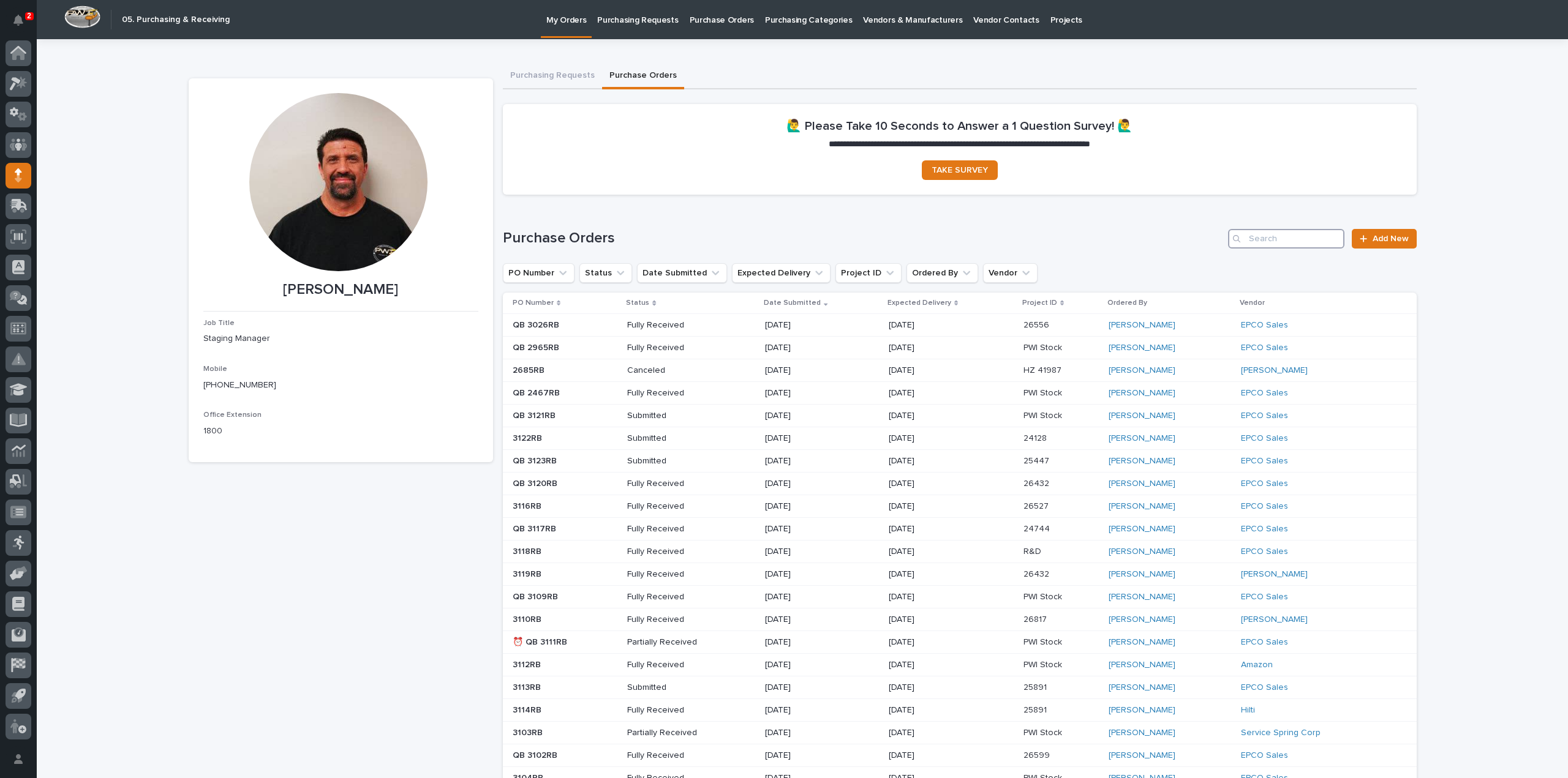
click at [1300, 240] on input "Search" at bounding box center [1286, 238] width 117 height 19
click at [1366, 240] on div at bounding box center [1366, 238] width 12 height 9
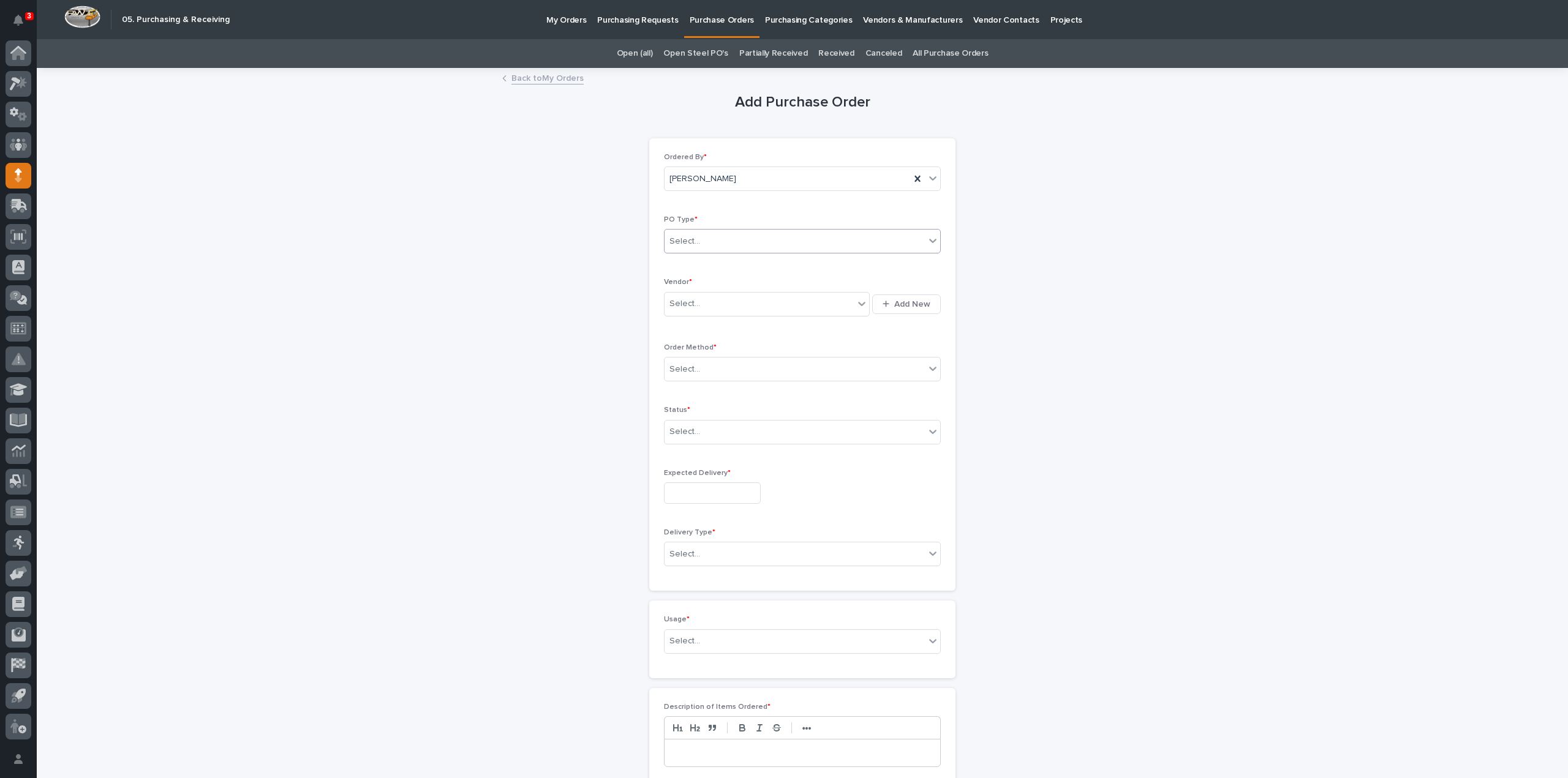
click at [752, 246] on div "Select..." at bounding box center [795, 241] width 260 height 20
click at [712, 287] on div "Paper" at bounding box center [798, 286] width 275 height 22
click at [704, 302] on div "Select..." at bounding box center [759, 304] width 189 height 20
type input "****"
click at [704, 328] on div "EPCO Sales" at bounding box center [763, 326] width 205 height 22
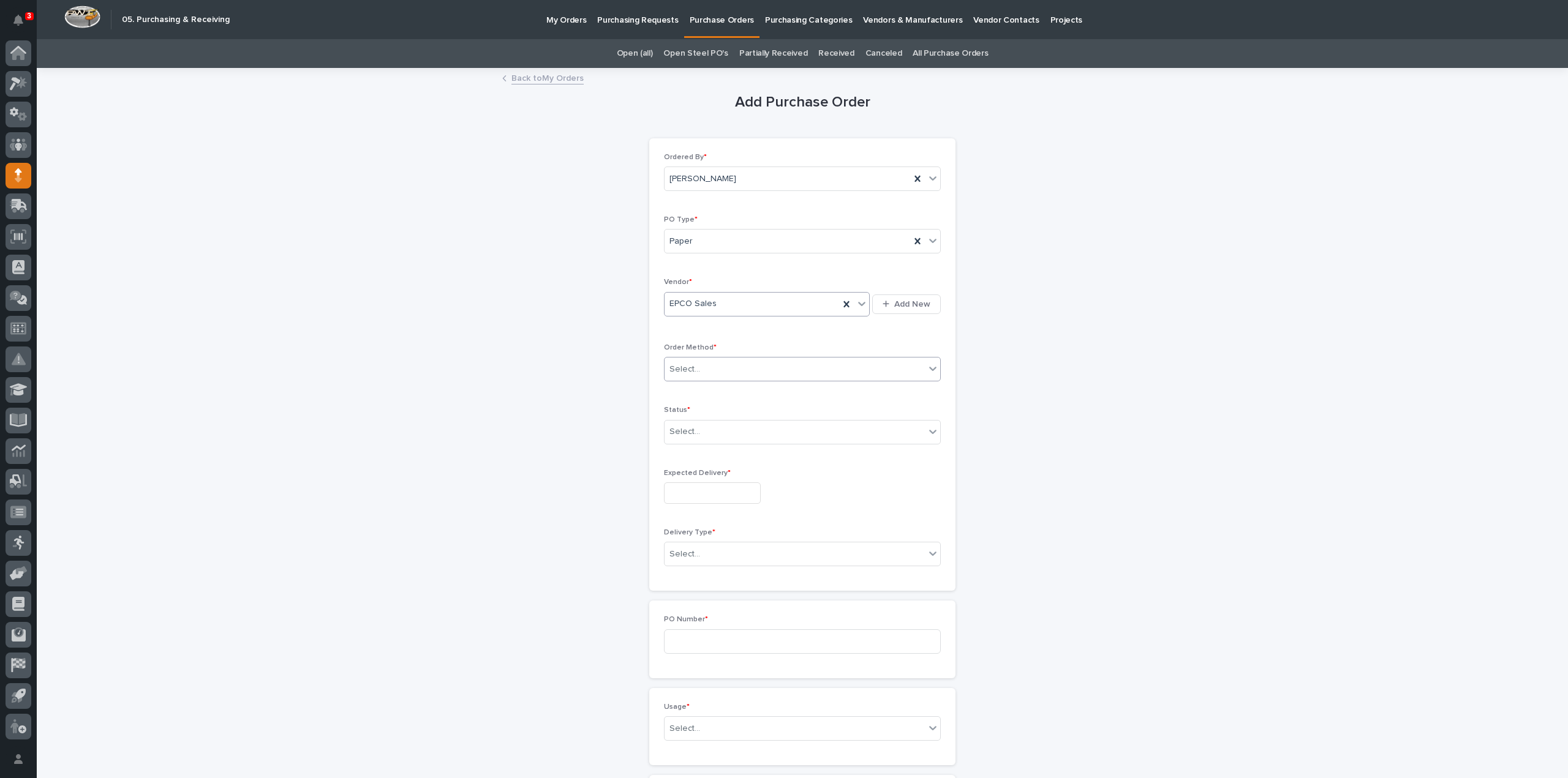
click at [692, 372] on div "Select..." at bounding box center [684, 370] width 30 height 13
click at [689, 394] on div "Online Order" at bounding box center [798, 391] width 275 height 22
click at [677, 427] on div "Select..." at bounding box center [684, 432] width 30 height 13
click at [687, 473] on div "Submitted" at bounding box center [798, 475] width 275 height 22
click at [687, 489] on input "text" at bounding box center [712, 493] width 96 height 22
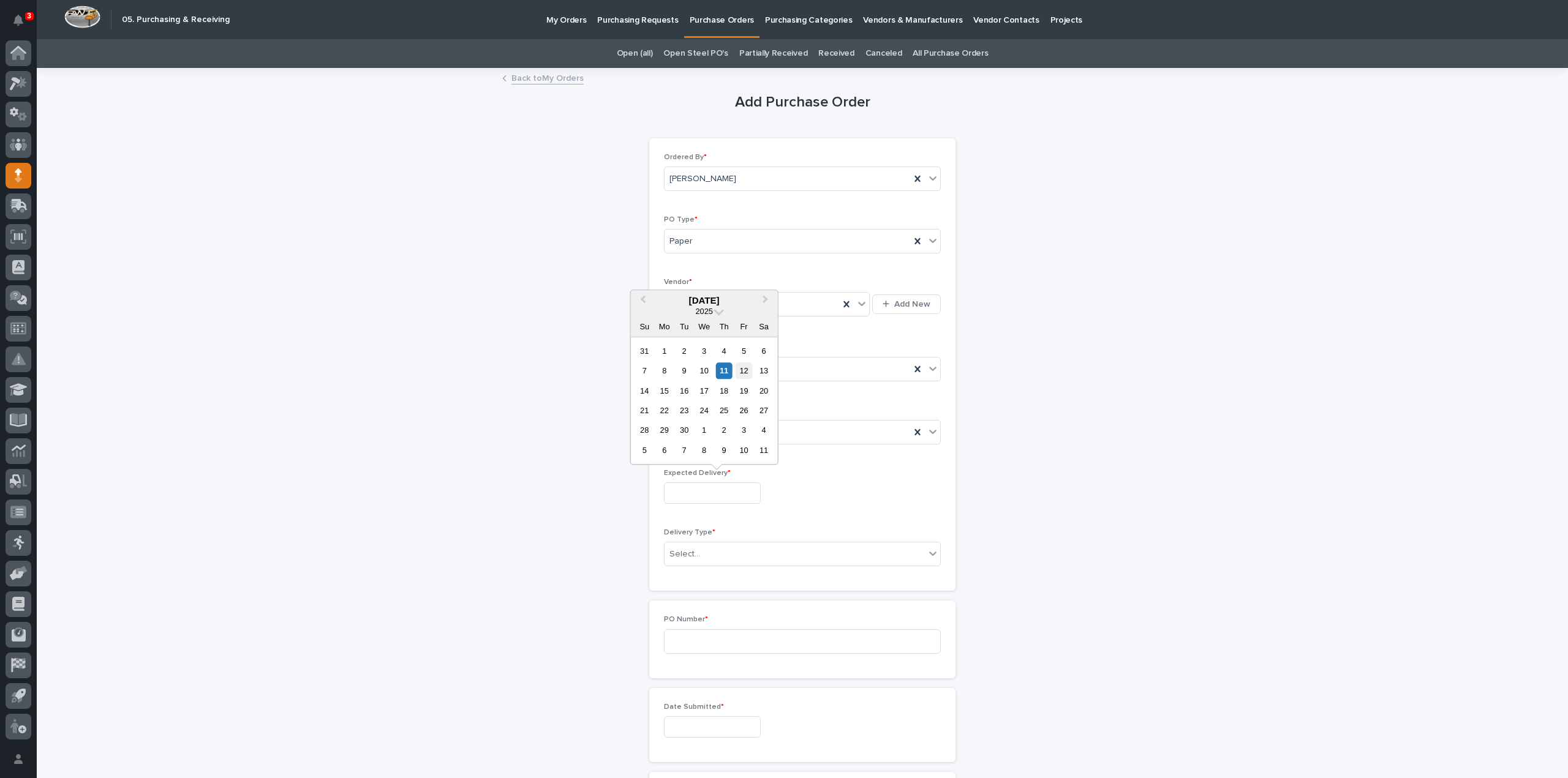
click at [750, 372] on div "12" at bounding box center [743, 370] width 16 height 16
type input "**********"
click at [706, 554] on div "Select..." at bounding box center [795, 555] width 260 height 20
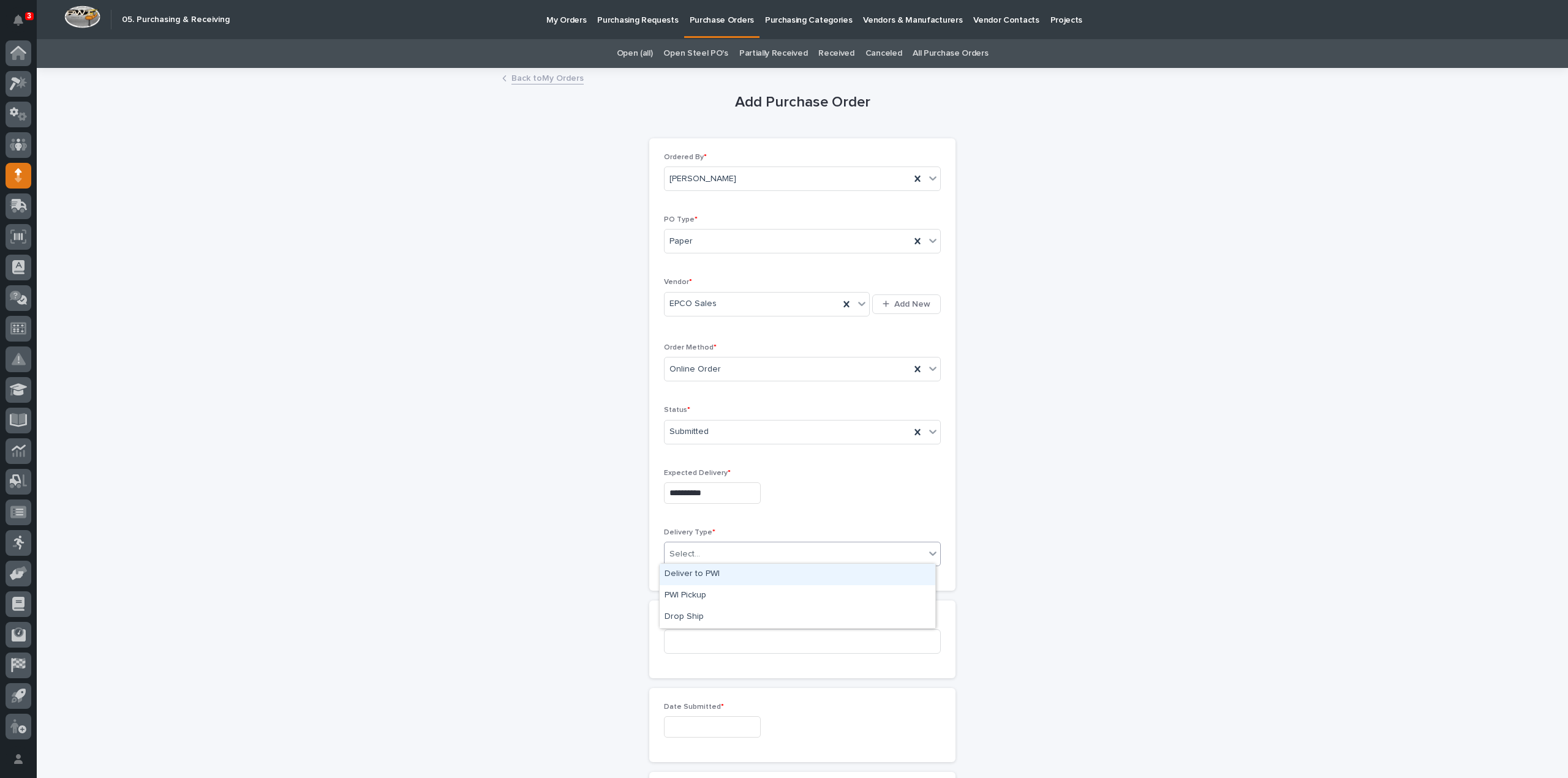
click at [714, 573] on div "Deliver to PWI" at bounding box center [798, 575] width 275 height 22
click at [713, 640] on input at bounding box center [802, 641] width 277 height 24
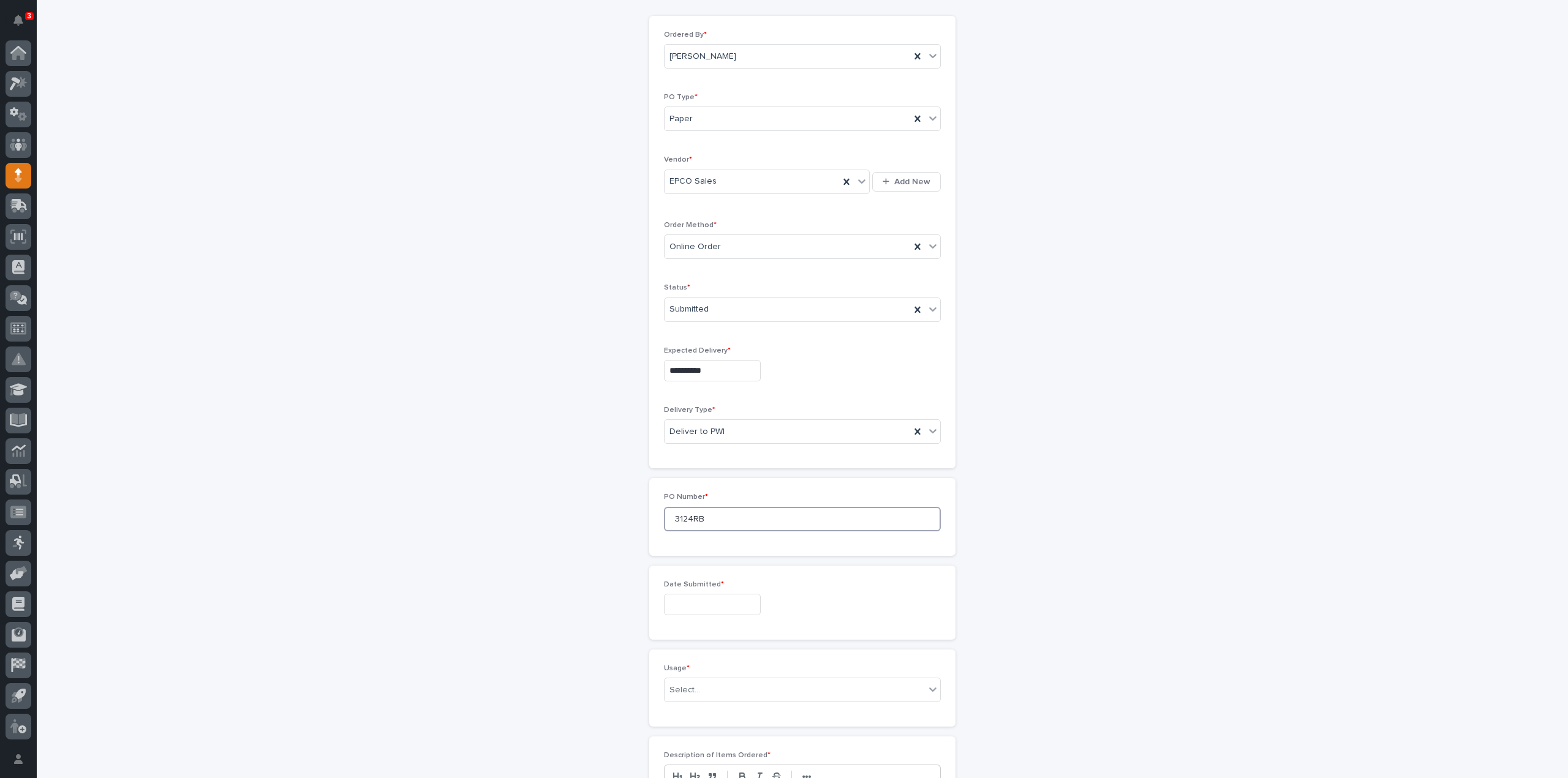
type input "3124RB"
click at [682, 605] on input "text" at bounding box center [712, 605] width 96 height 22
click at [728, 481] on div "11" at bounding box center [724, 481] width 16 height 16
type input "**********"
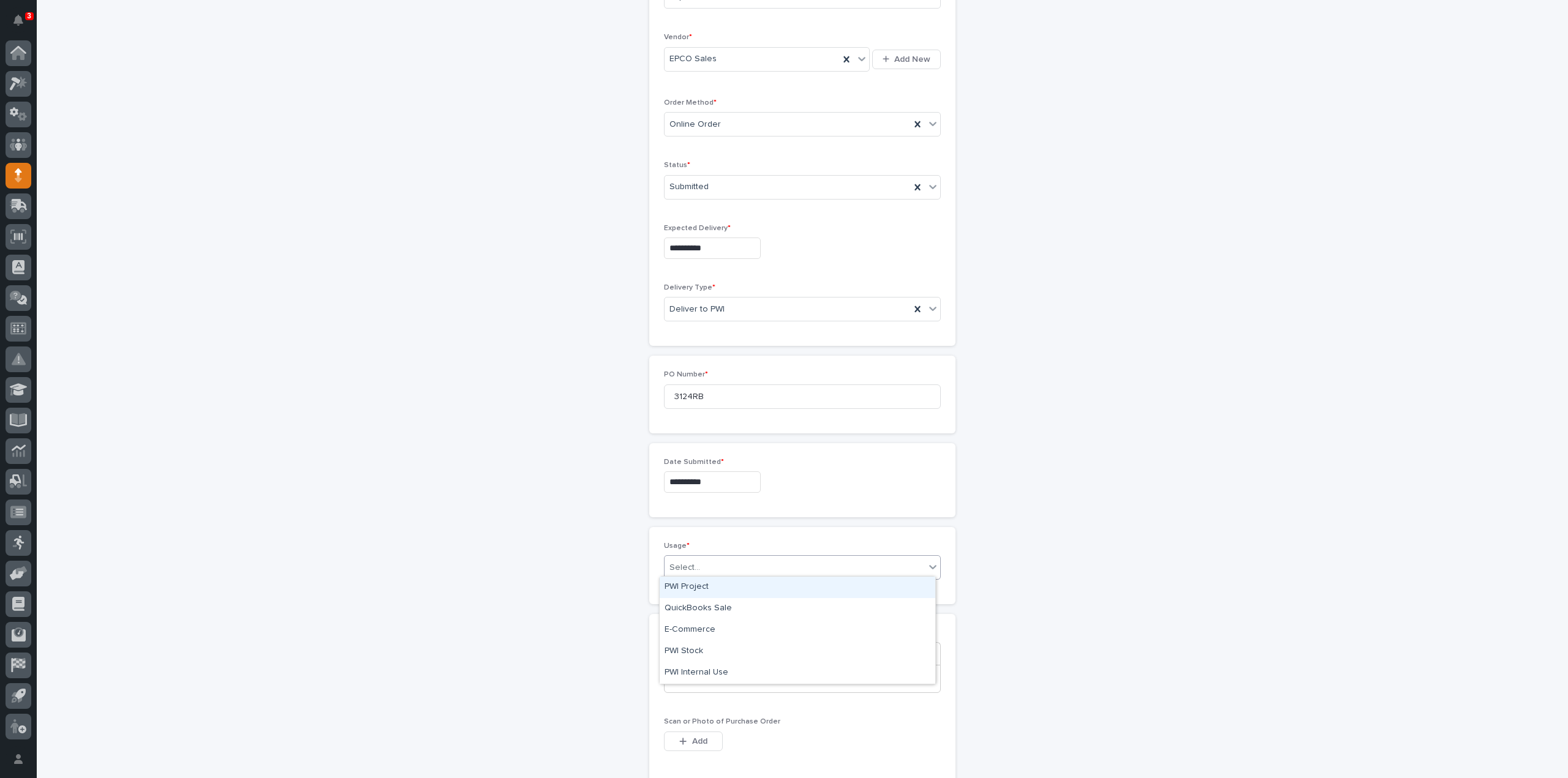
click at [713, 562] on div "Select..." at bounding box center [795, 568] width 260 height 20
click at [698, 588] on div "PWI Project" at bounding box center [798, 587] width 275 height 22
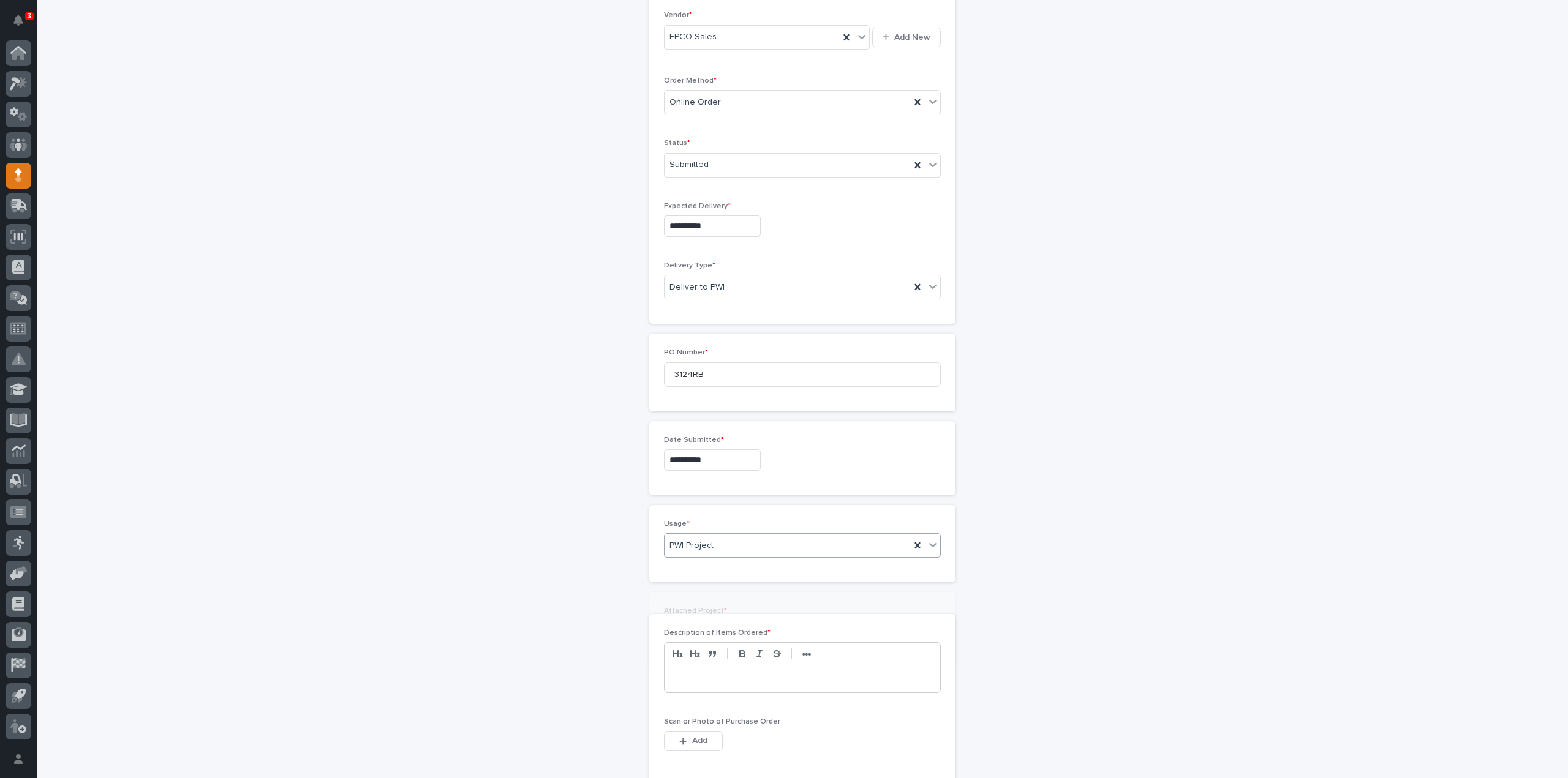
scroll to position [288, 0]
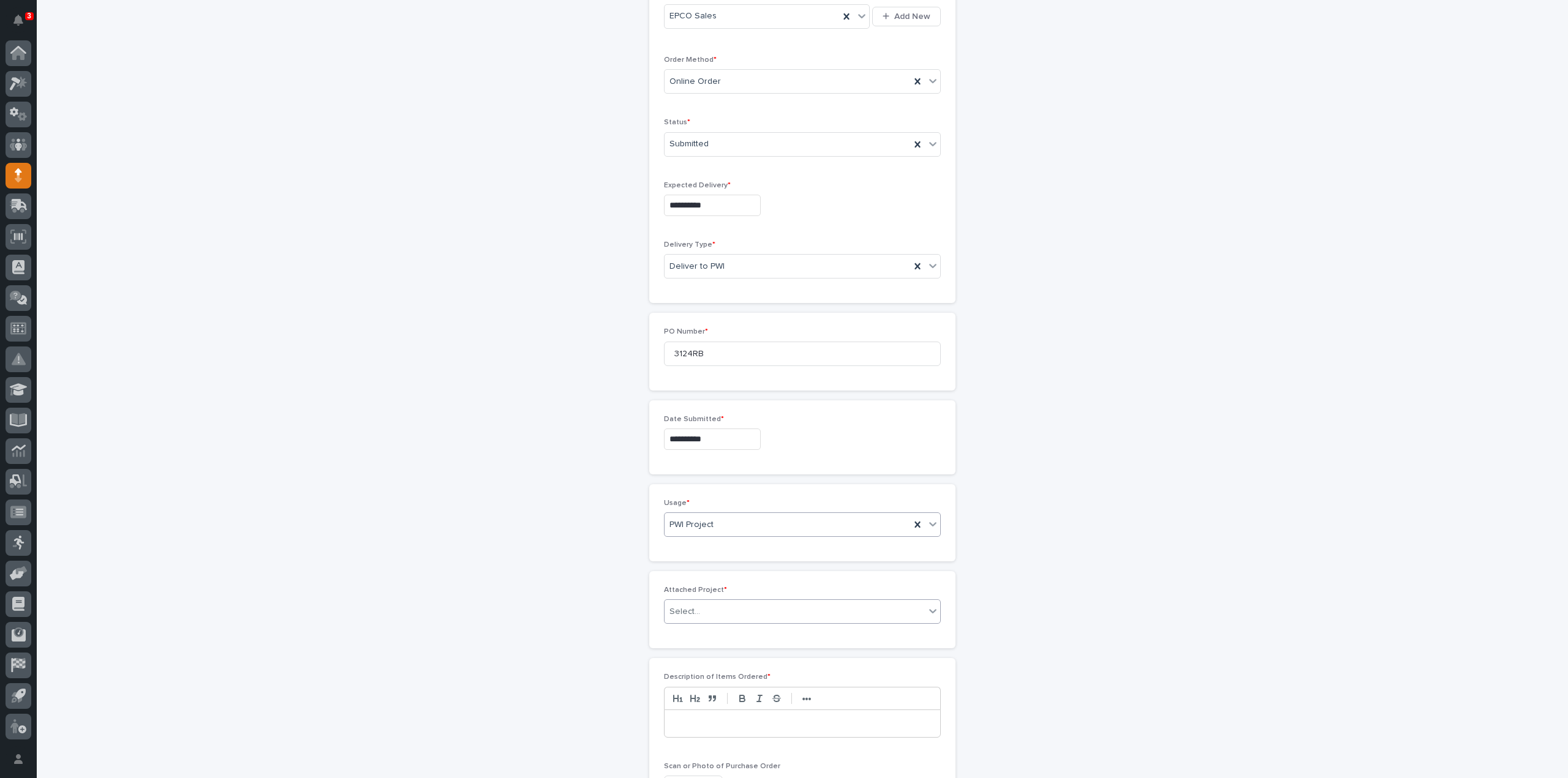
click at [749, 613] on div "Select..." at bounding box center [795, 612] width 260 height 20
type input "*****"
click at [753, 634] on div "25447 - Stair Zone - Interstates - [GEOGRAPHIC_DATA]" at bounding box center [798, 631] width 275 height 22
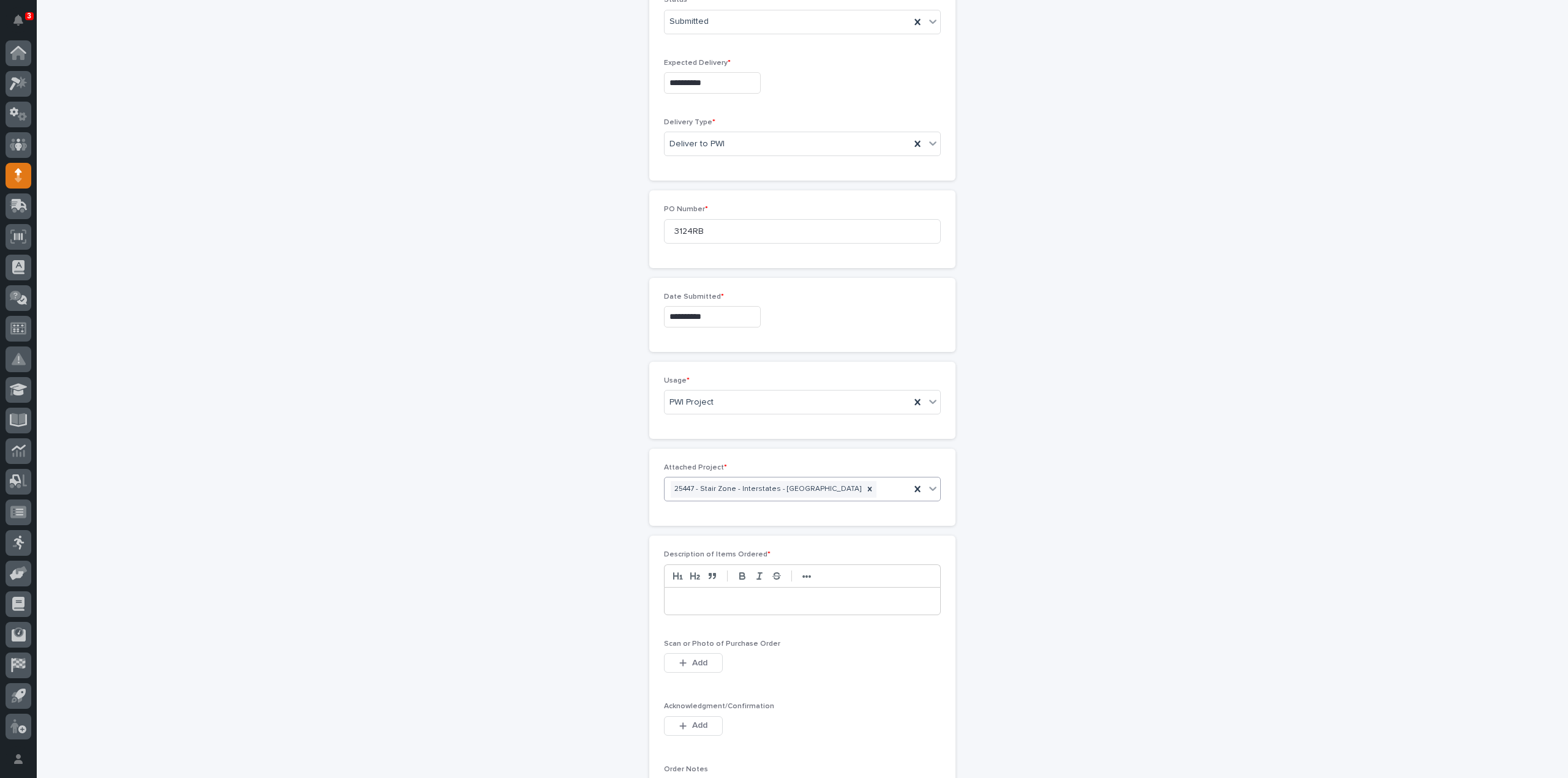
click at [698, 597] on p at bounding box center [802, 601] width 258 height 12
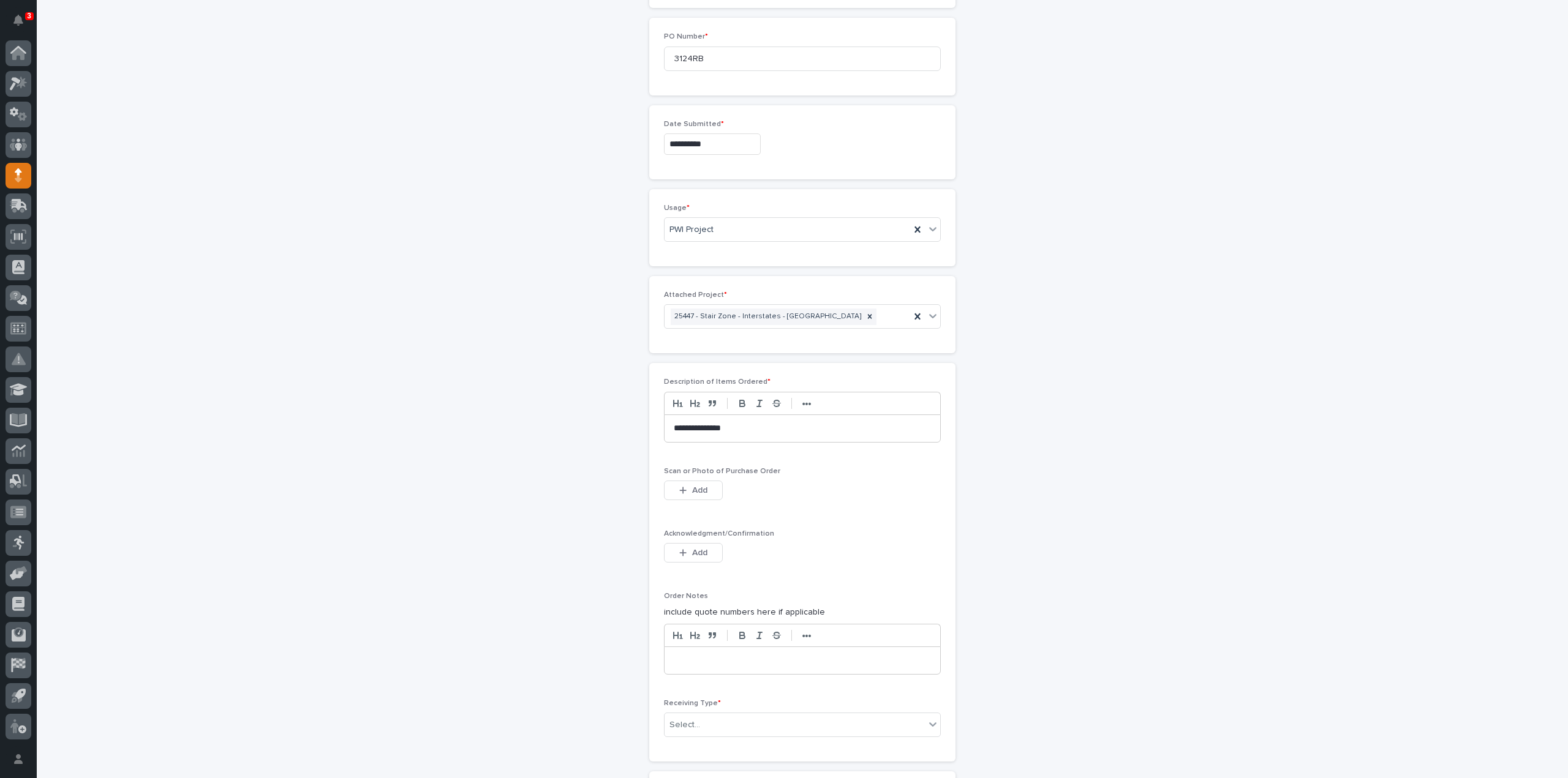
scroll to position [655, 0]
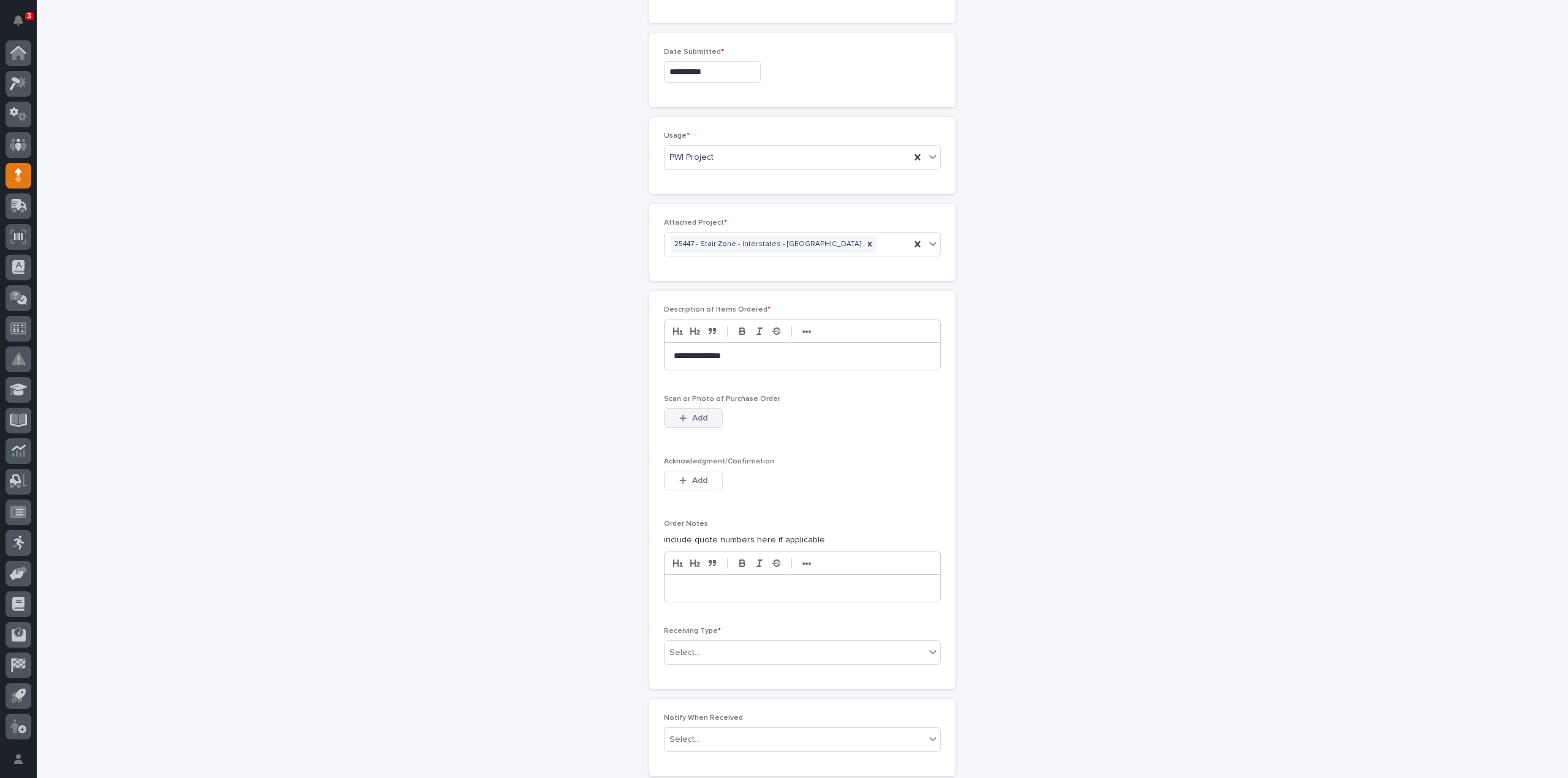
click at [693, 412] on span "Add" at bounding box center [700, 418] width 16 height 11
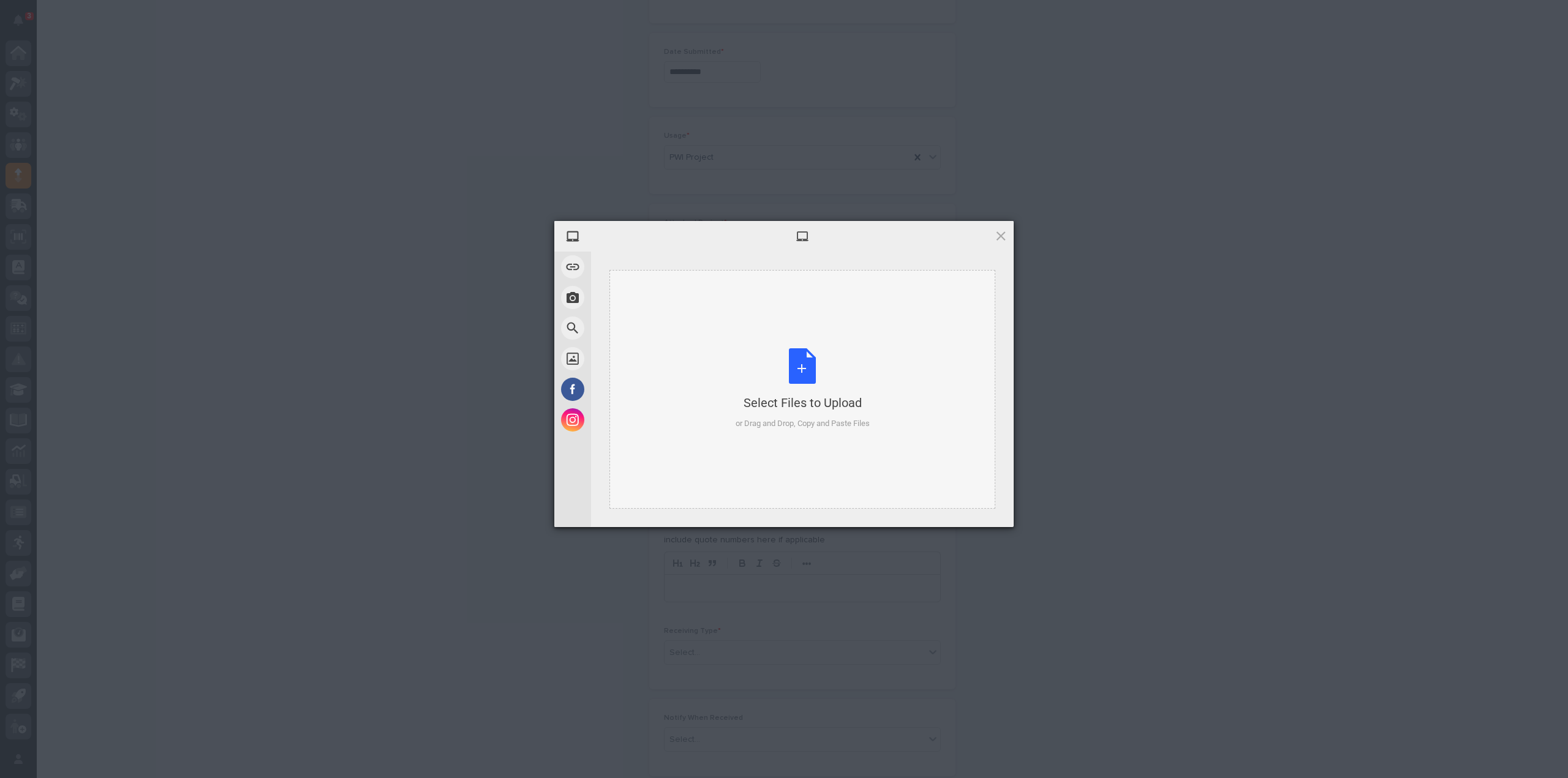
click at [815, 378] on div "Select Files to Upload or Drag and Drop, Copy and Paste Files" at bounding box center [802, 389] width 134 height 82
click at [798, 366] on div "Select Files to Upload or Drag and Drop, Copy and Paste Files" at bounding box center [802, 389] width 134 height 82
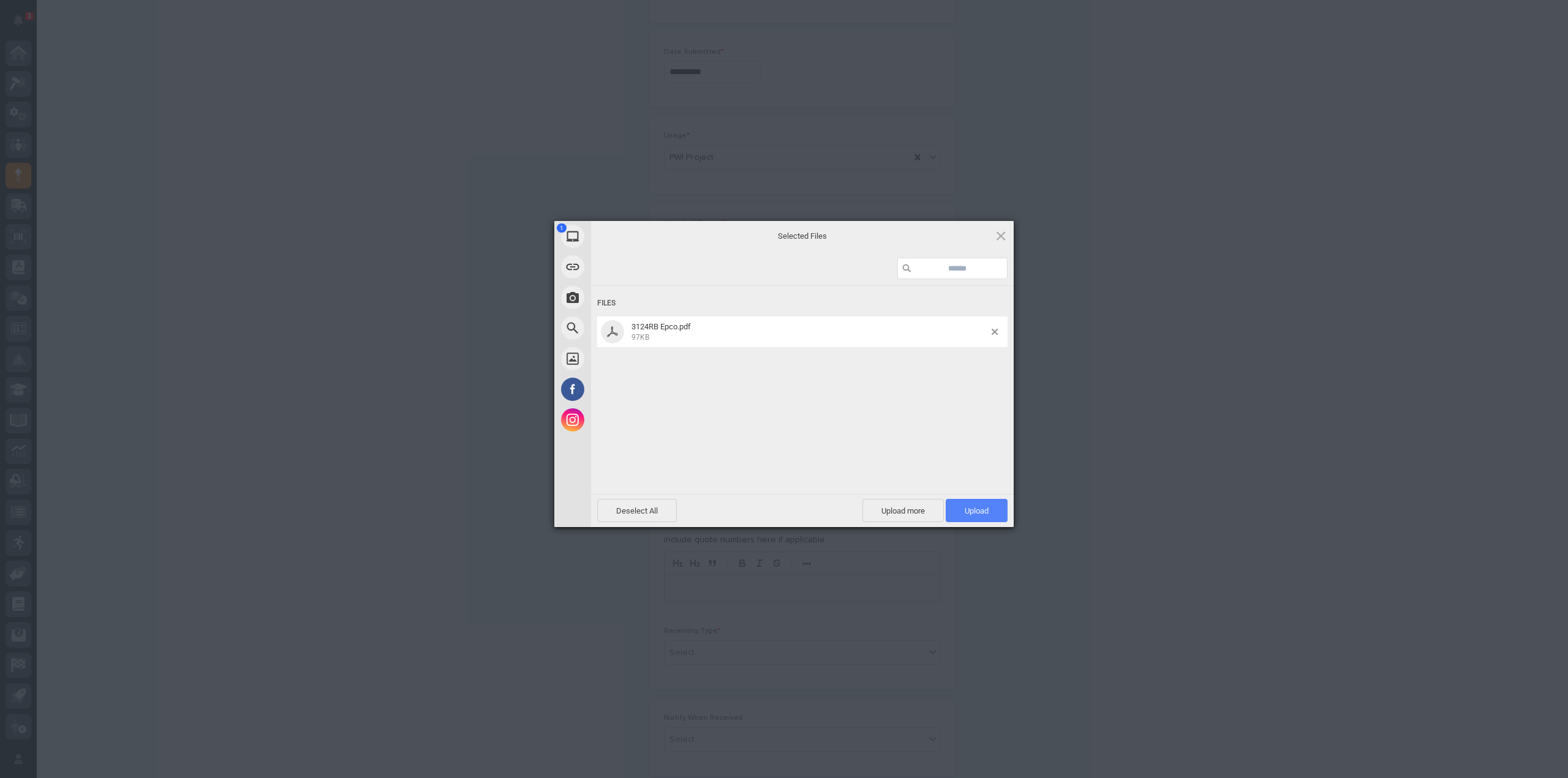
click at [991, 515] on span "Upload 1" at bounding box center [976, 510] width 61 height 23
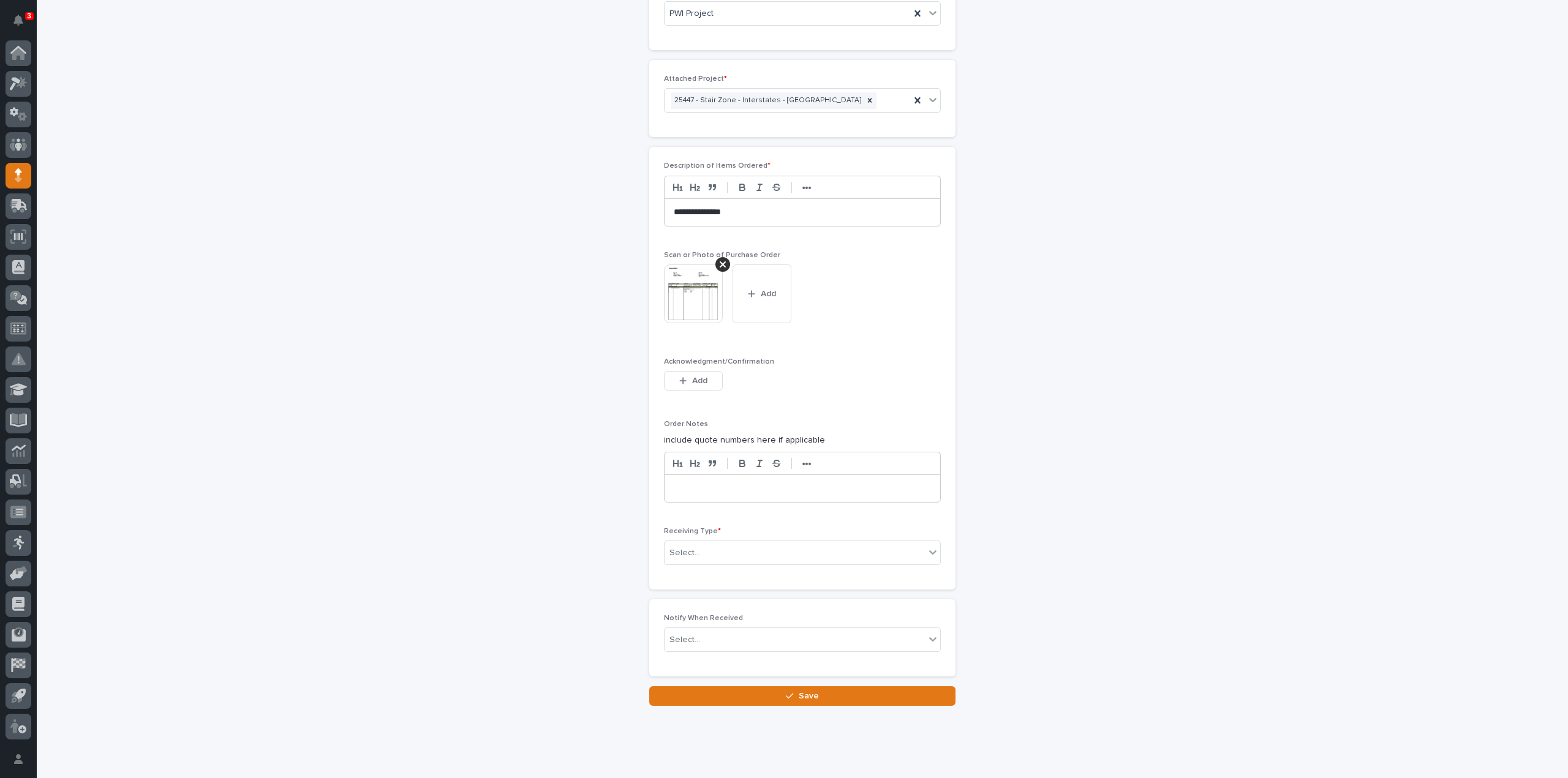
scroll to position [800, 0]
click at [697, 549] on div "Select..." at bounding box center [795, 552] width 260 height 20
click at [689, 636] on div "Deliver to" at bounding box center [798, 634] width 275 height 22
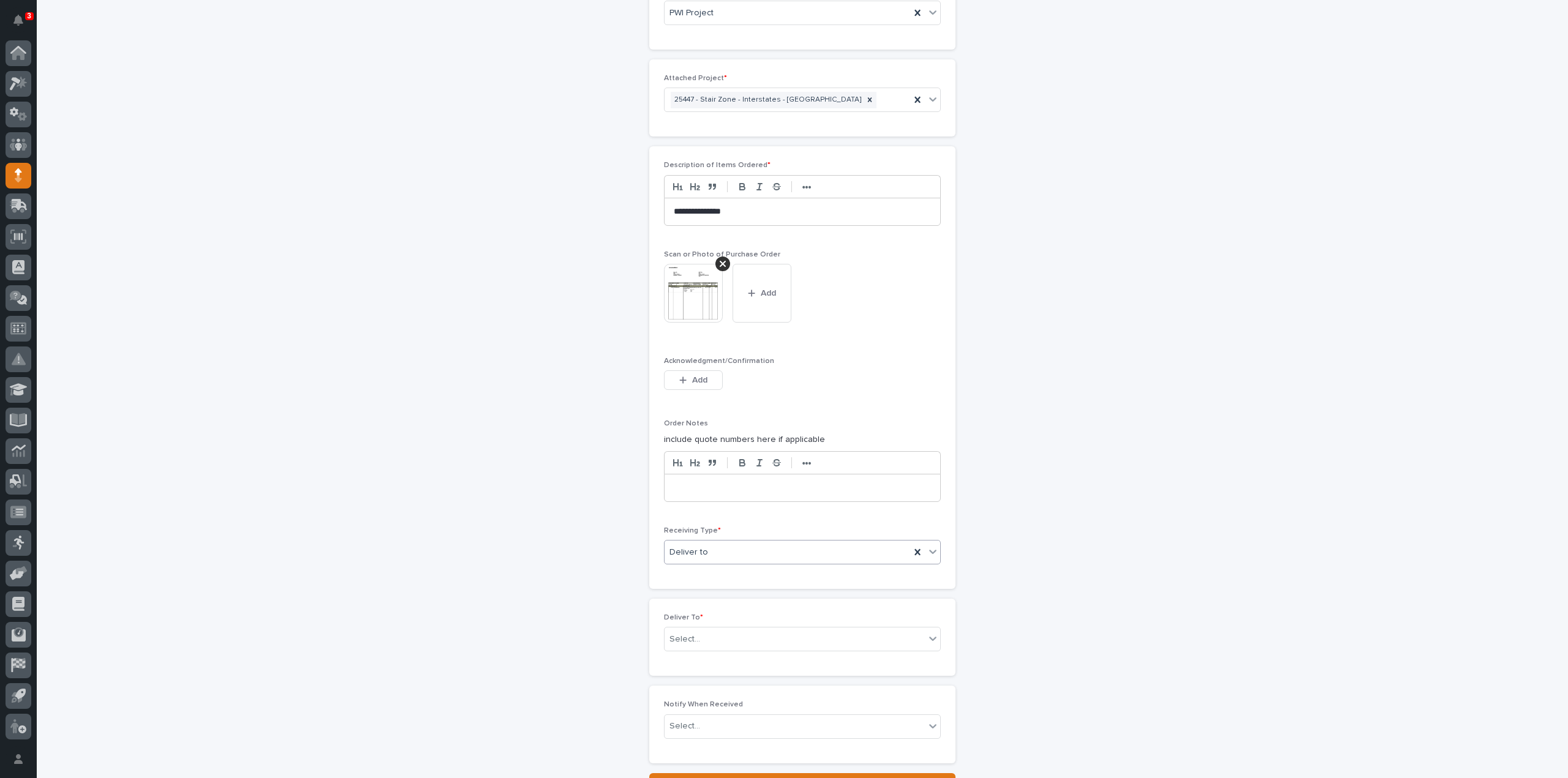
click at [695, 552] on span "Deliver to" at bounding box center [689, 552] width 39 height 13
type input "****"
click at [703, 545] on div "rein" at bounding box center [788, 552] width 246 height 20
click at [682, 633] on div "Select..." at bounding box center [684, 640] width 30 height 13
type input "****"
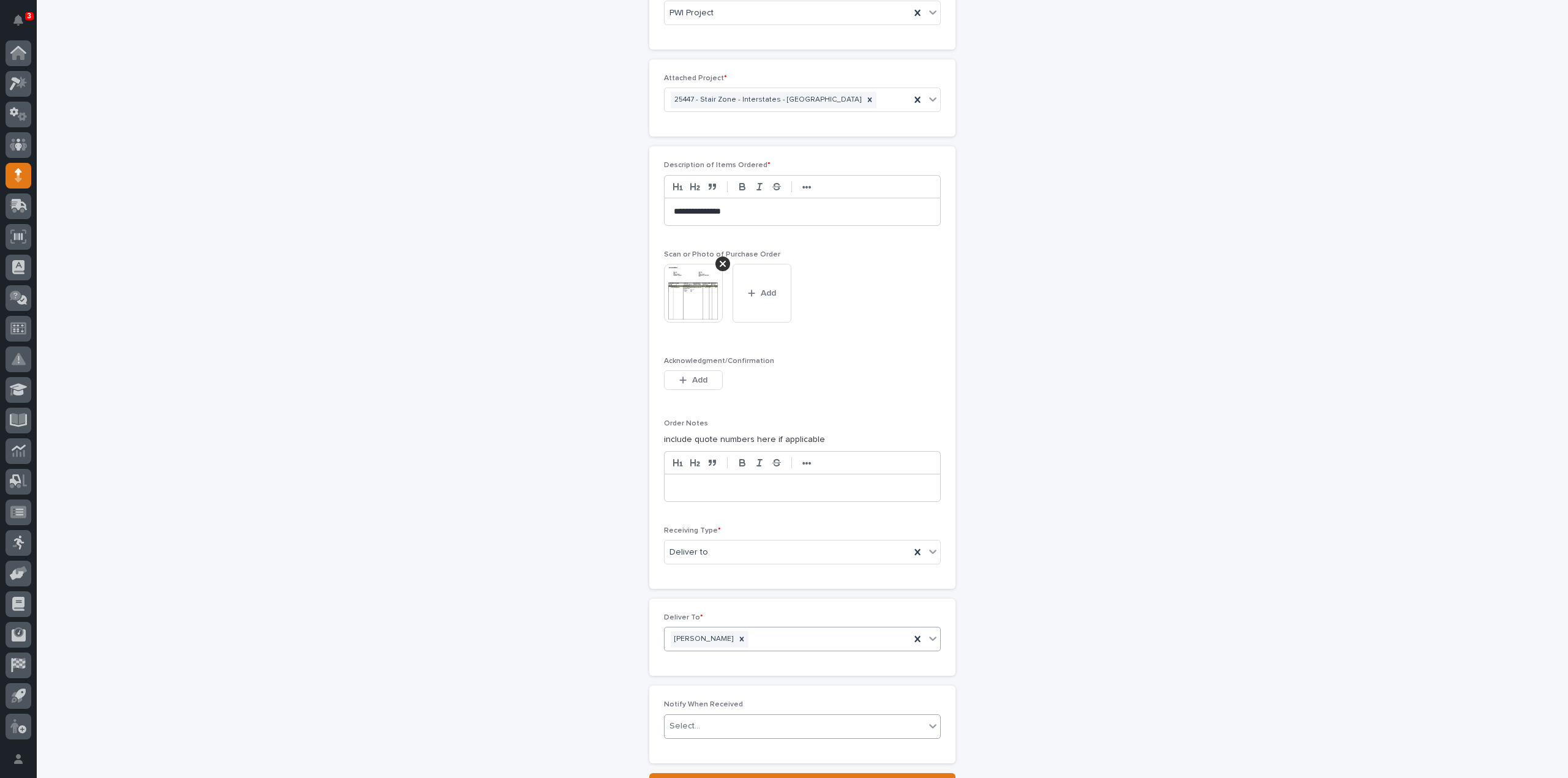
click at [686, 722] on div "Select..." at bounding box center [684, 727] width 30 height 13
type input "****"
click at [712, 698] on div "[PERSON_NAME]" at bounding box center [798, 696] width 275 height 22
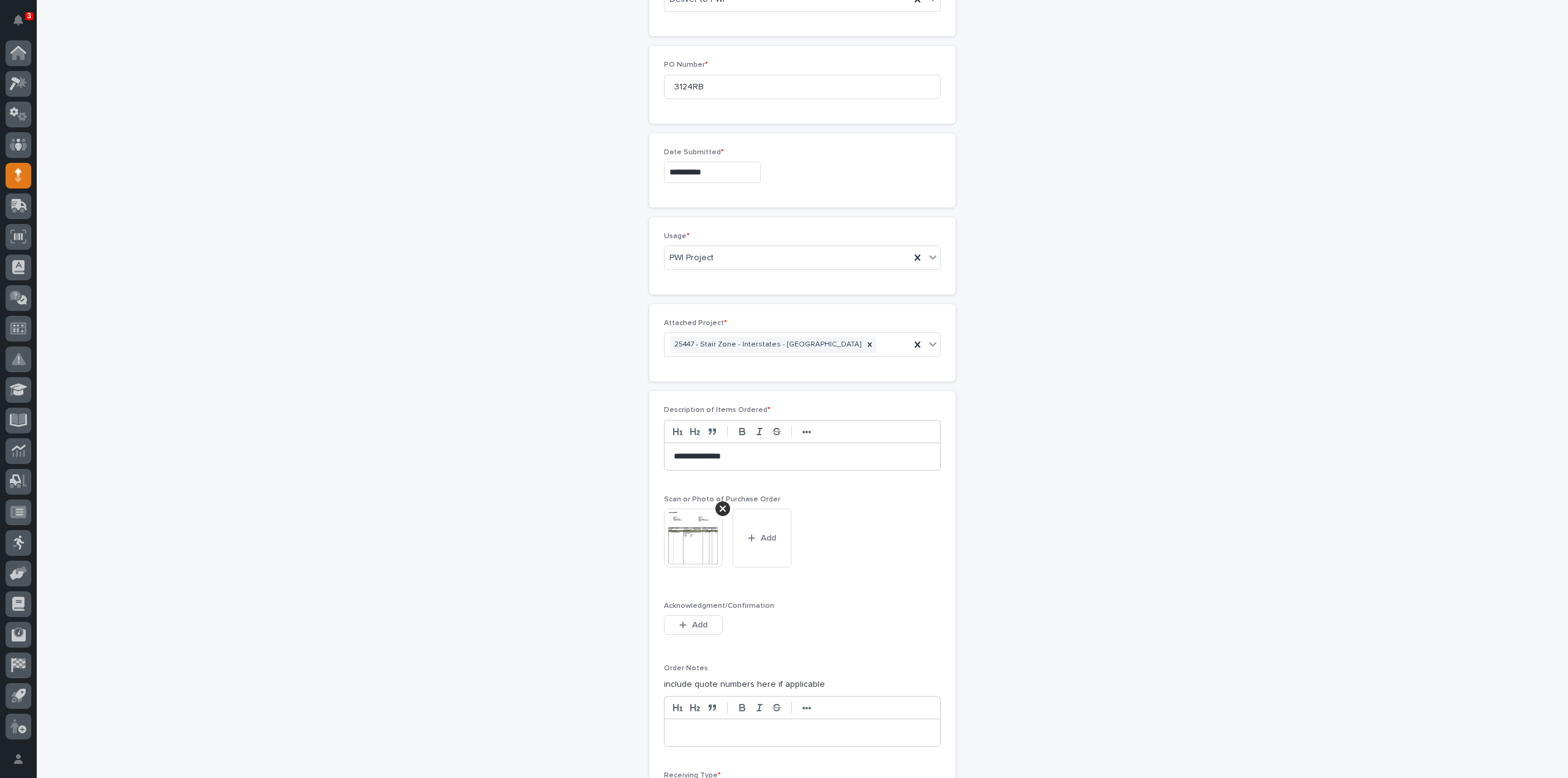
scroll to position [433, 0]
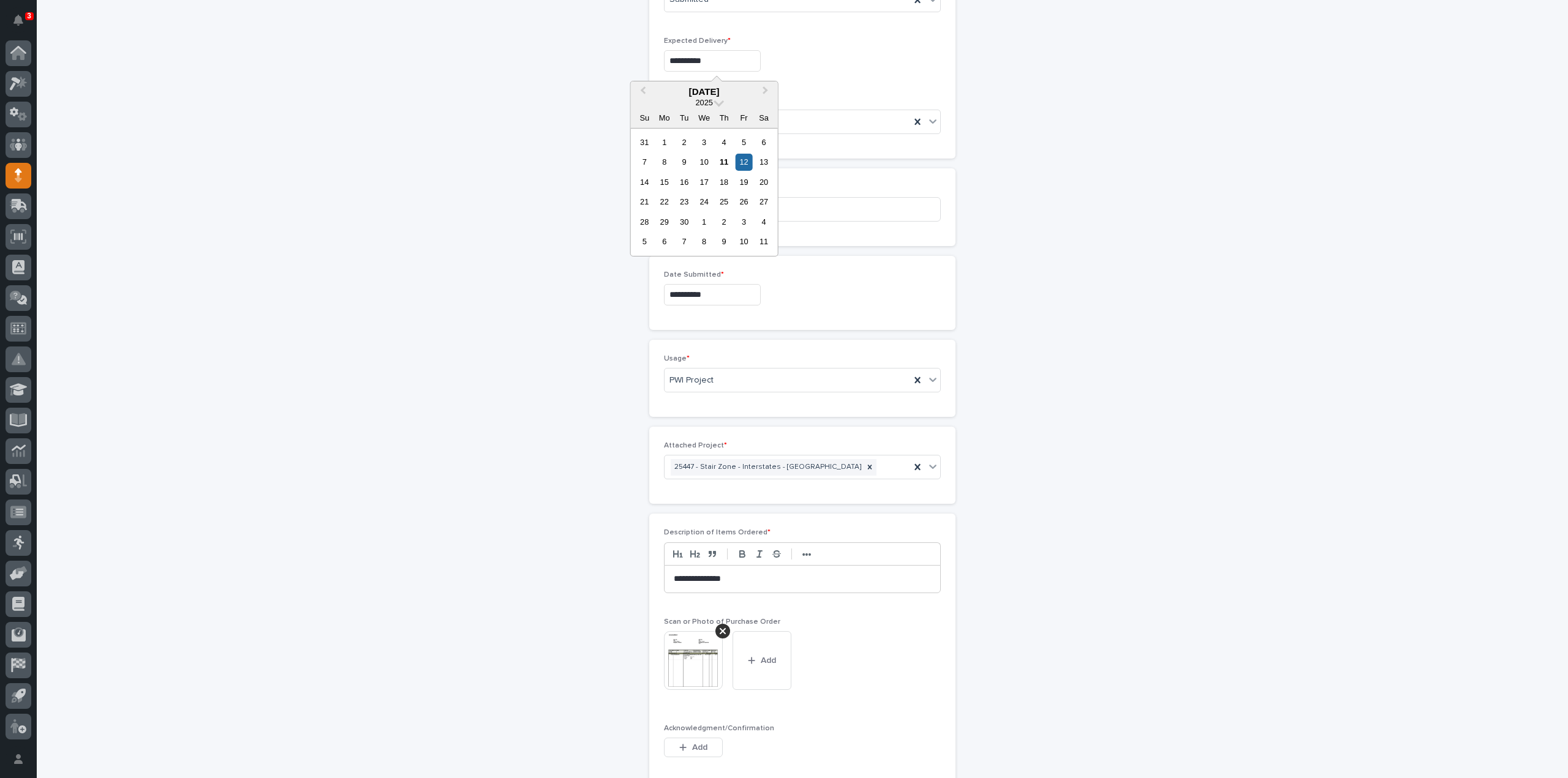
click at [741, 59] on input "**********" at bounding box center [712, 61] width 96 height 22
click at [743, 185] on div "19" at bounding box center [743, 182] width 16 height 16
type input "**********"
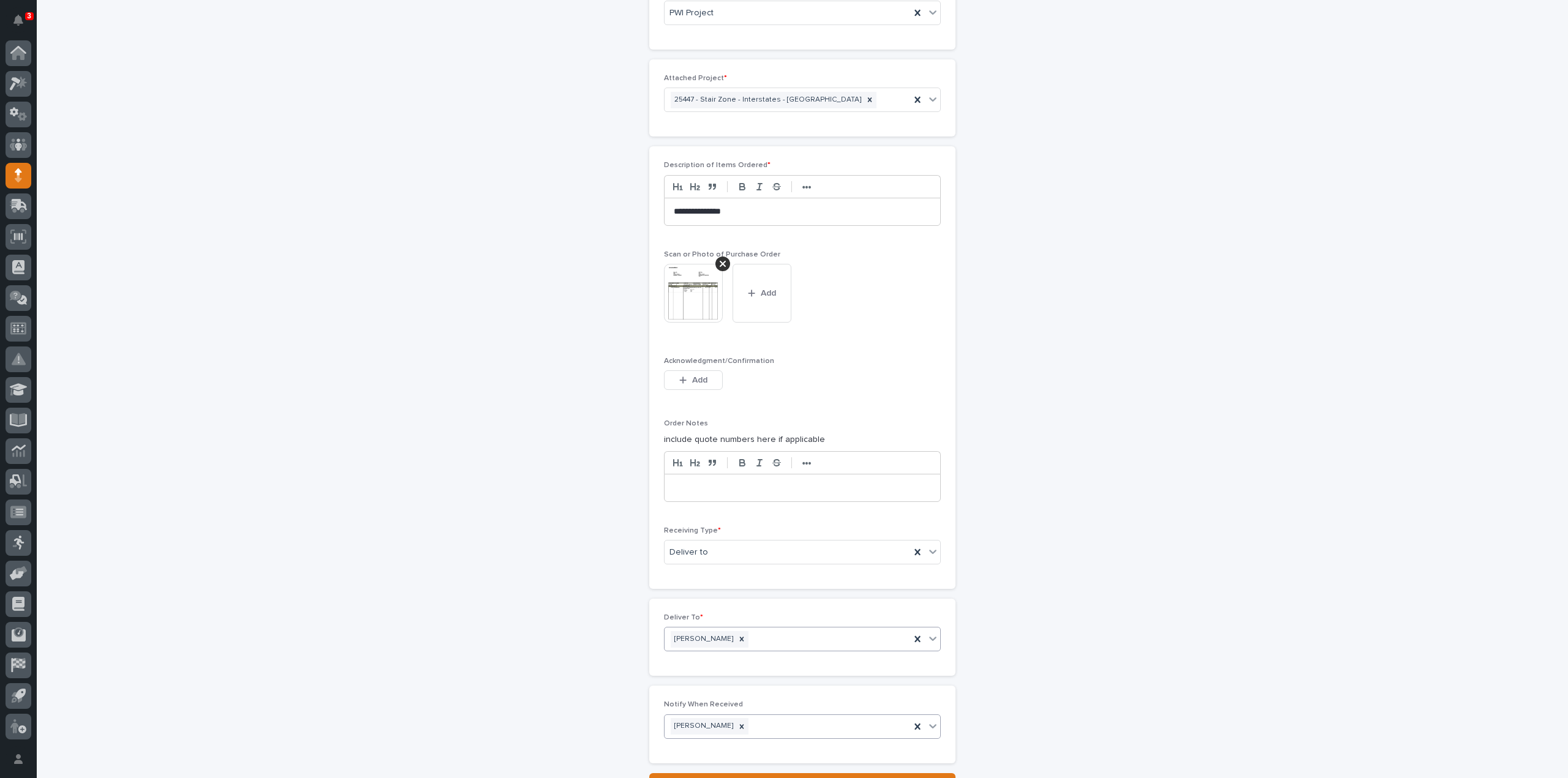
scroll to position [903, 0]
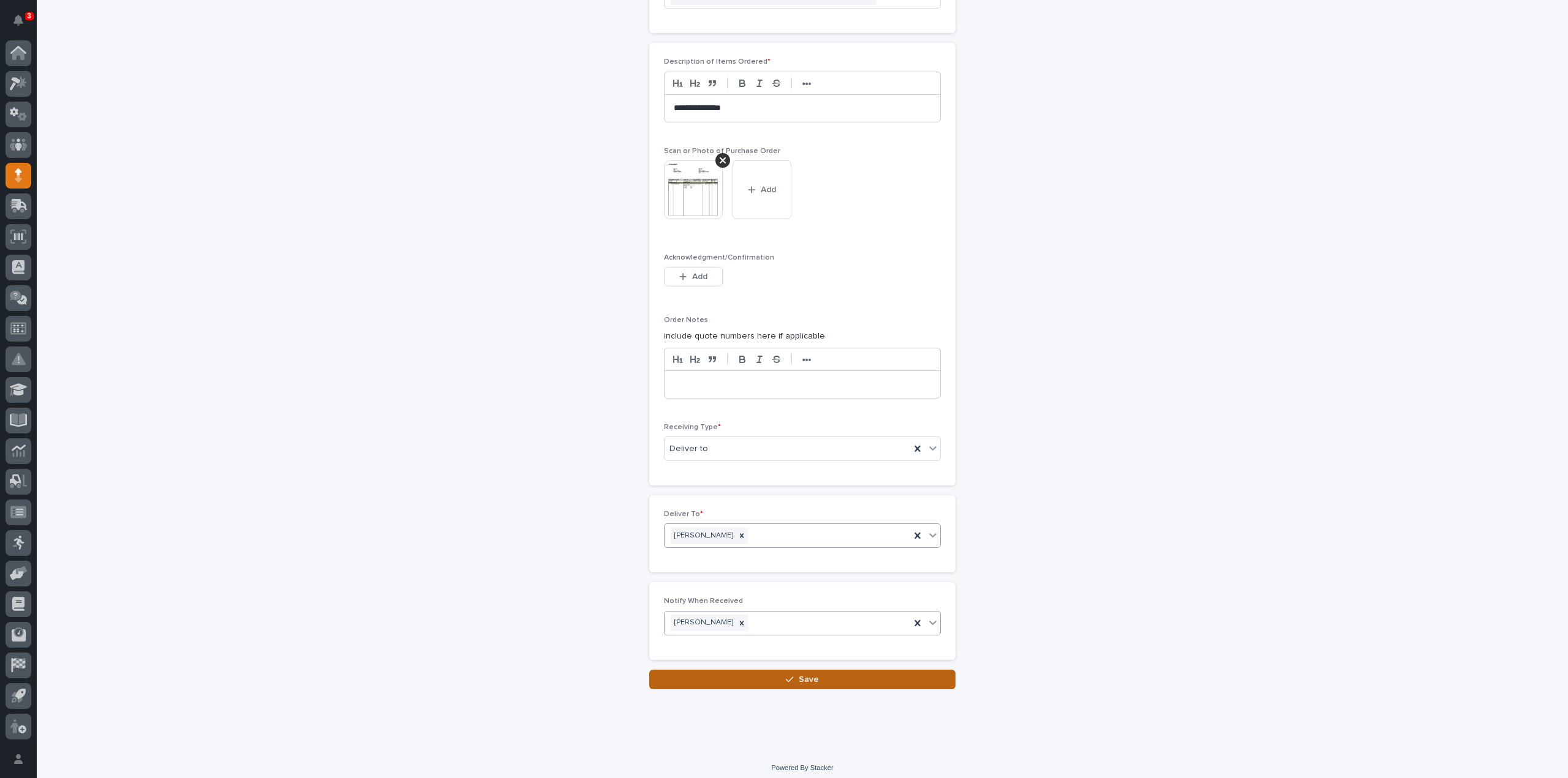
drag, startPoint x: 778, startPoint y: 675, endPoint x: 858, endPoint y: 631, distance: 91.3
click at [778, 675] on button "Save" at bounding box center [802, 679] width 307 height 19
